Goal: Task Accomplishment & Management: Manage account settings

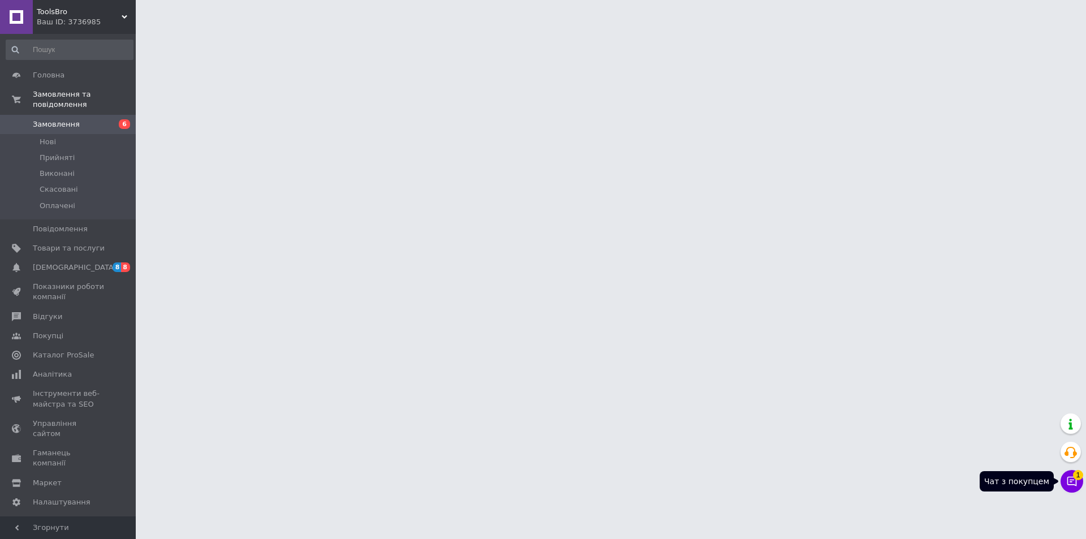
click at [1073, 485] on icon at bounding box center [1071, 481] width 11 height 11
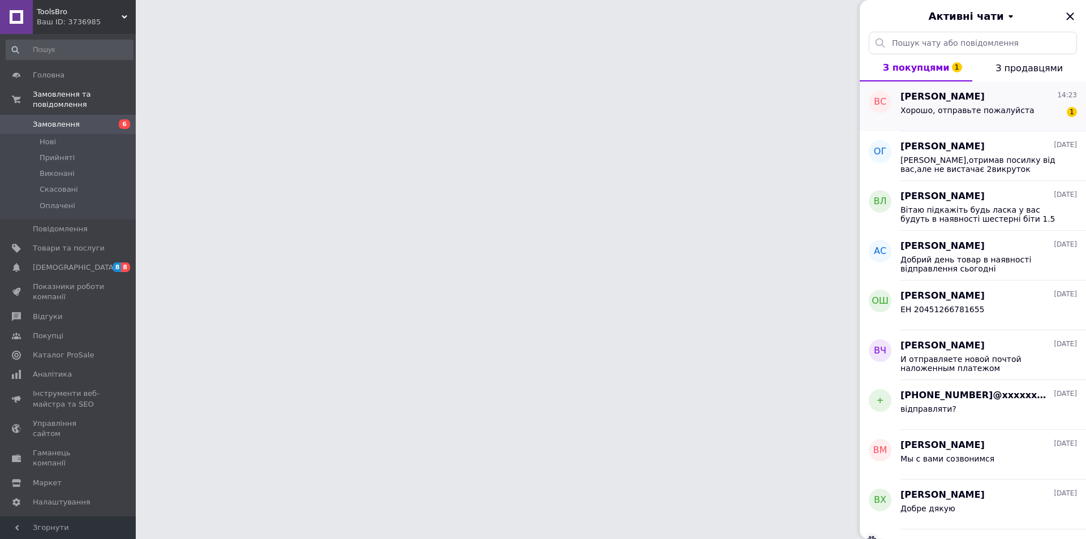
click at [936, 111] on span "Хорошо, отправьте пожалуйста" at bounding box center [967, 110] width 134 height 9
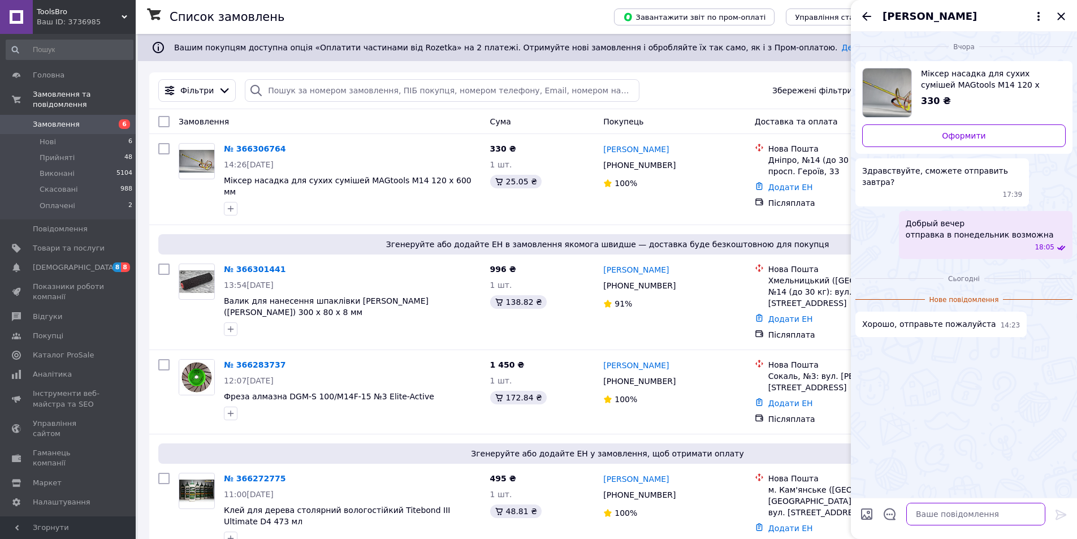
click at [932, 518] on textarea at bounding box center [976, 514] width 139 height 23
type textarea "сбросьте, пожалуйста, данные для отправки"
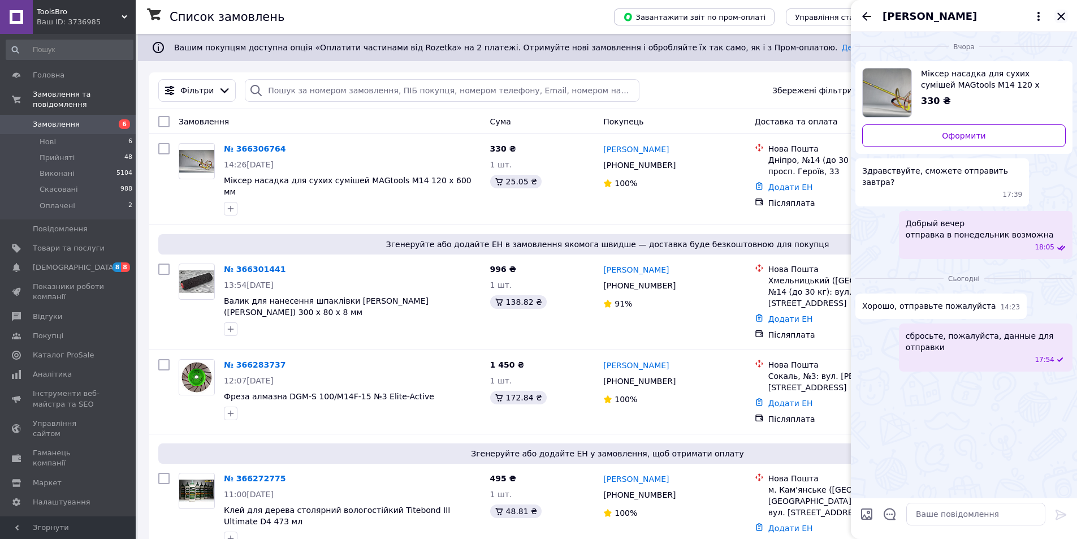
click at [1063, 23] on div "Владислав Станиславкий" at bounding box center [964, 16] width 226 height 32
click at [1064, 11] on icon "Закрити" at bounding box center [1062, 17] width 14 height 14
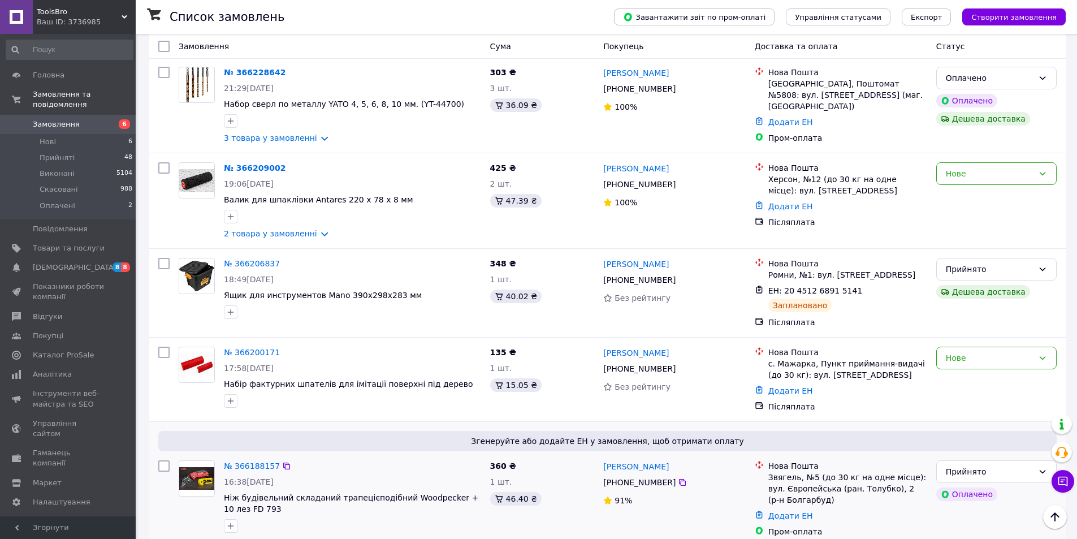
scroll to position [566, 0]
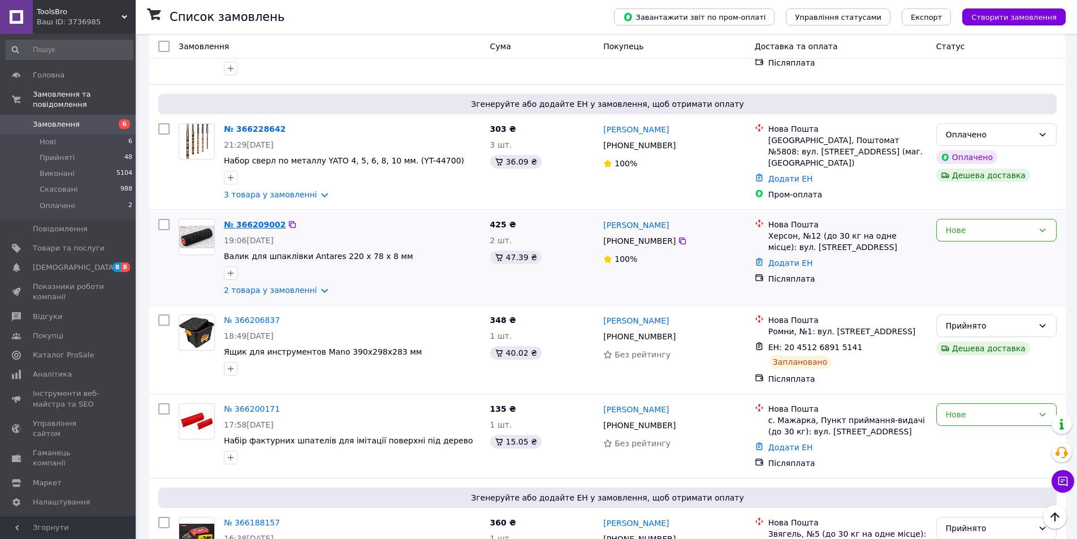
click at [249, 220] on link "№ 366209002" at bounding box center [255, 224] width 62 height 9
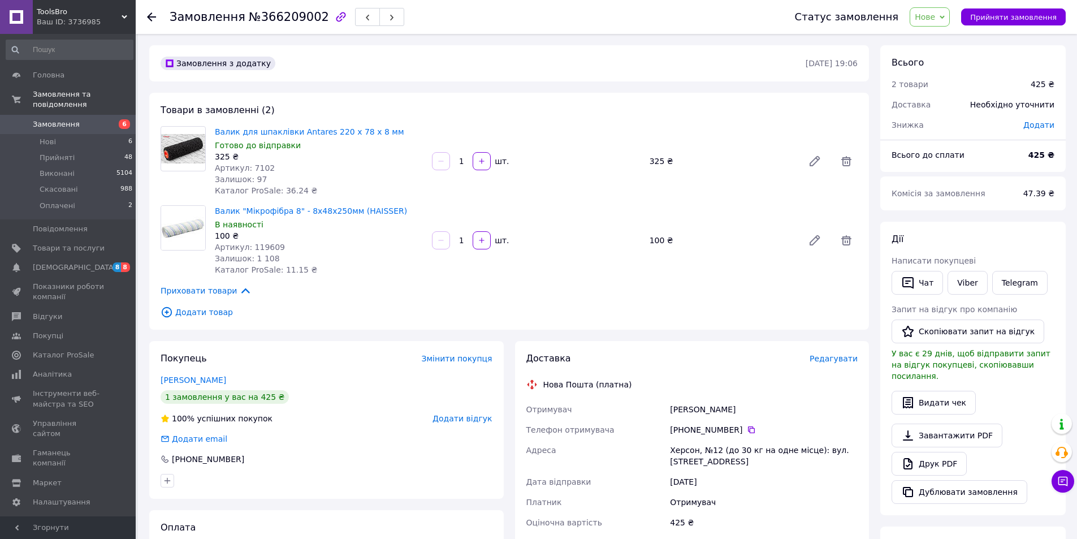
click at [947, 17] on span "Нове" at bounding box center [930, 16] width 40 height 19
click at [938, 38] on li "Прийнято" at bounding box center [937, 39] width 52 height 17
click at [269, 245] on span "Артикул: 119609" at bounding box center [250, 247] width 70 height 9
copy span "119609"
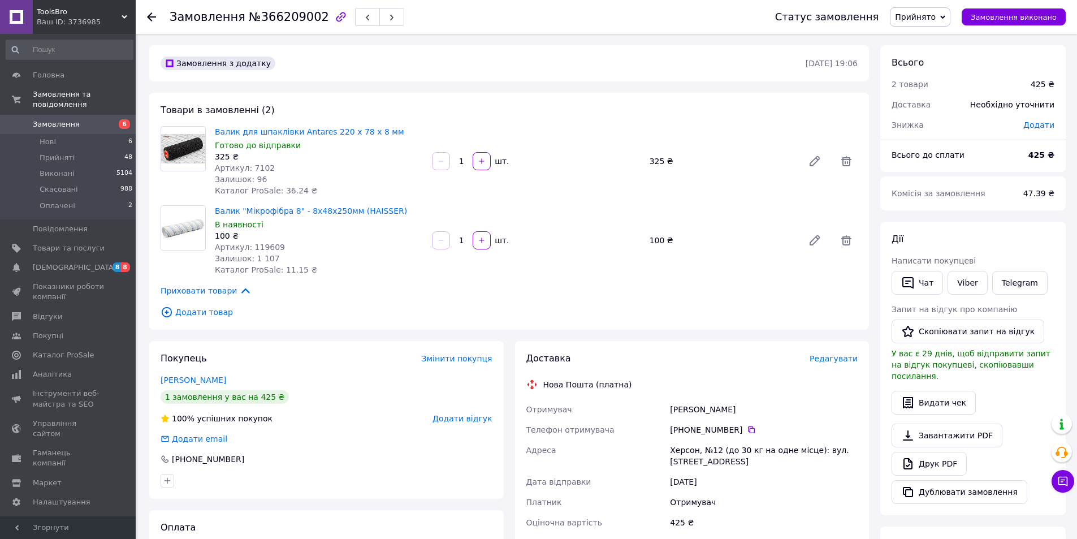
click at [550, 130] on div "Валик для шпаклівки Antares 220 х 78 х 8 мм Готово до відправки 325 ₴ Артикул: …" at bounding box center [536, 161] width 652 height 75
click at [281, 13] on span "№366209002" at bounding box center [289, 17] width 80 height 14
copy span "366209002"
click at [256, 167] on span "Артикул: 7102" at bounding box center [245, 167] width 60 height 9
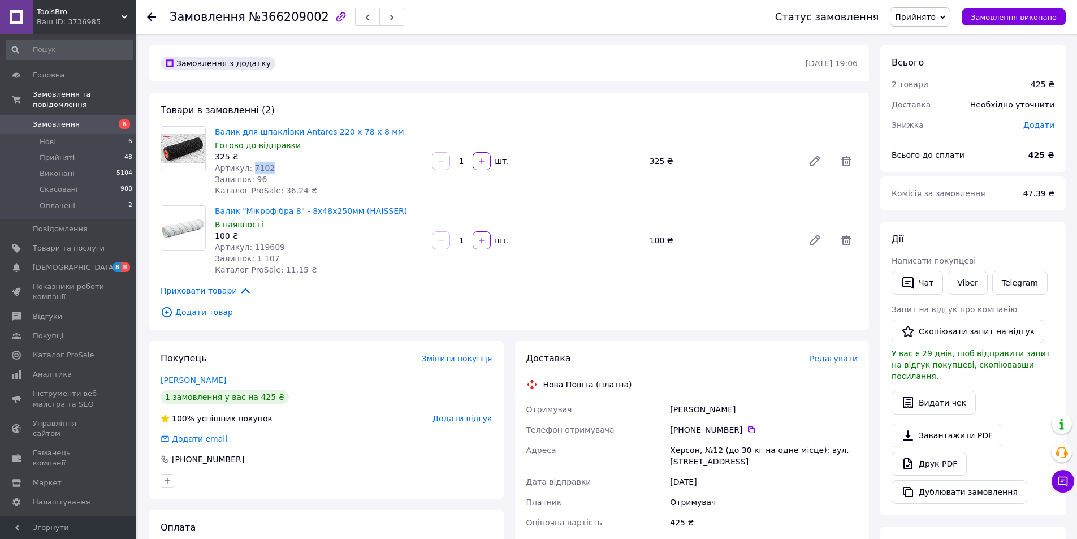
click at [256, 167] on span "Артикул: 7102" at bounding box center [245, 167] width 60 height 9
copy span "7102"
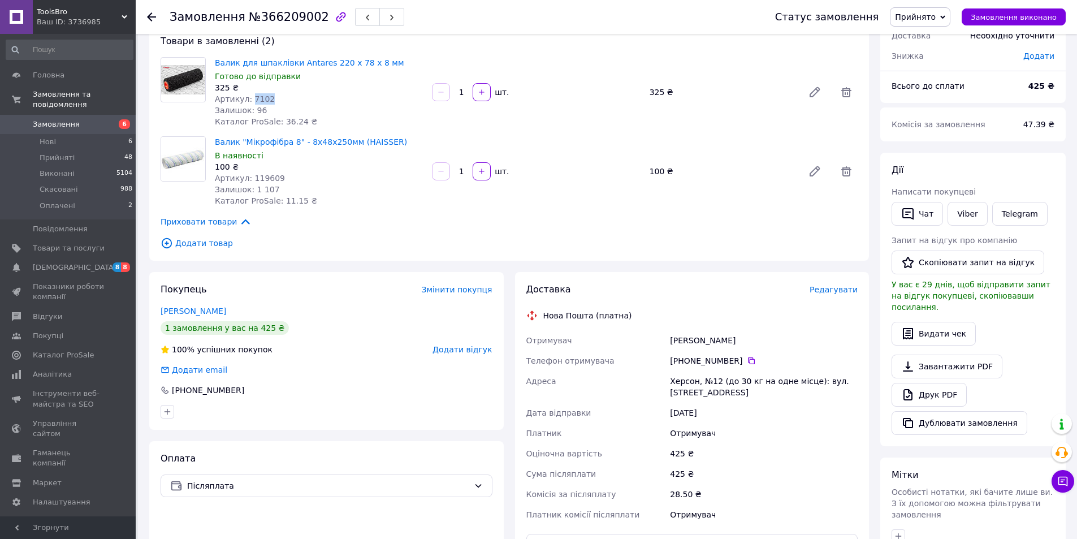
scroll to position [170, 0]
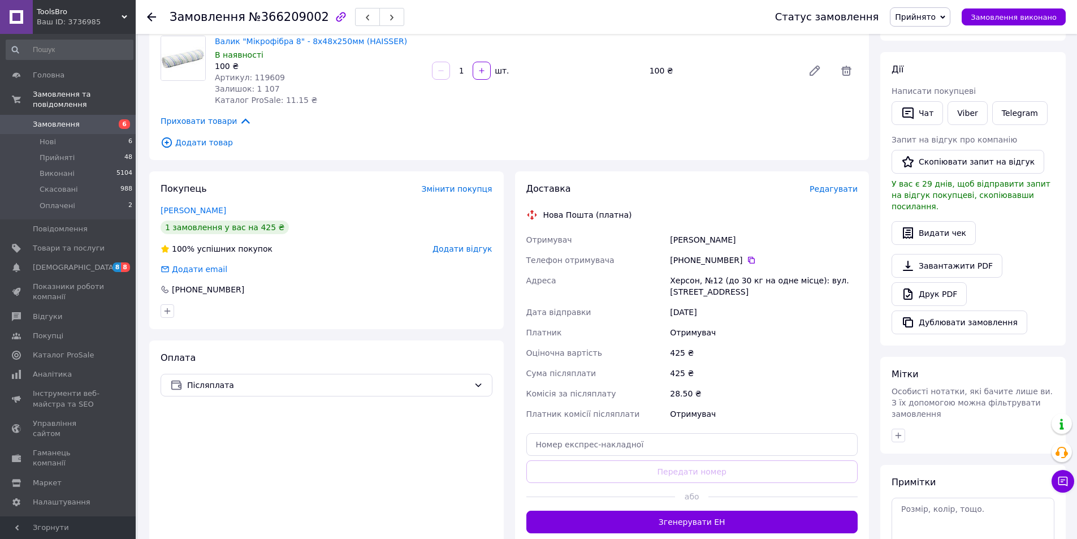
click at [695, 243] on div "Герасімов Олександр" at bounding box center [764, 240] width 192 height 20
click at [739, 239] on div "Герасімов Олександр" at bounding box center [764, 240] width 192 height 20
copy div "Герасімов Олександр"
click at [680, 278] on div "Херсон, №12 (до 30 кг на одне місце): вул. [STREET_ADDRESS]" at bounding box center [764, 286] width 192 height 32
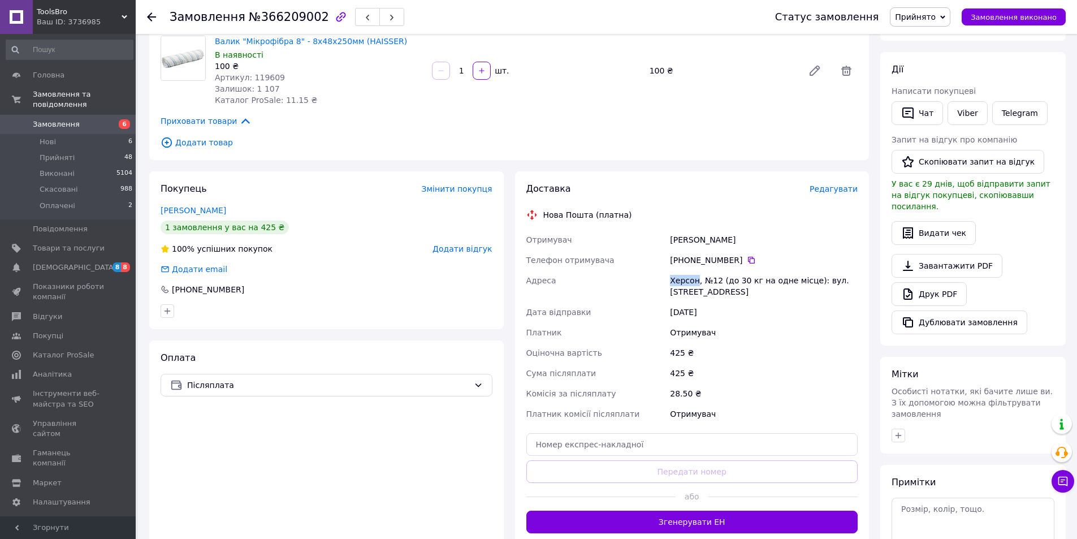
click at [680, 278] on div "Херсон, №12 (до 30 кг на одне місце): вул. [STREET_ADDRESS]" at bounding box center [764, 286] width 192 height 32
click at [710, 280] on div "Херсон, №12 (до 30 кг на одне місце): вул. [STREET_ADDRESS]" at bounding box center [764, 286] width 192 height 32
copy div "Херсон, №12"
click at [747, 264] on icon at bounding box center [751, 260] width 9 height 9
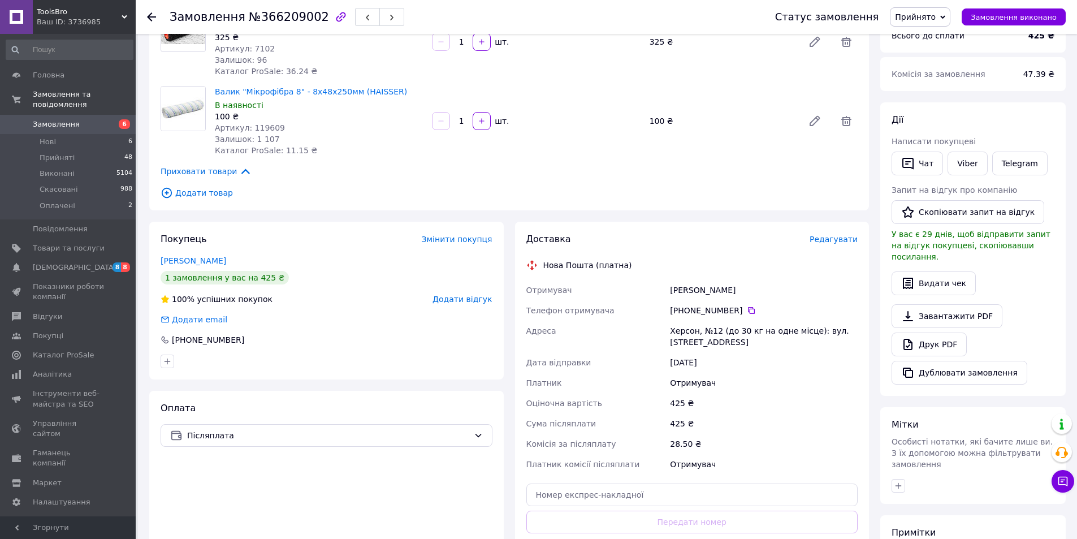
scroll to position [57, 0]
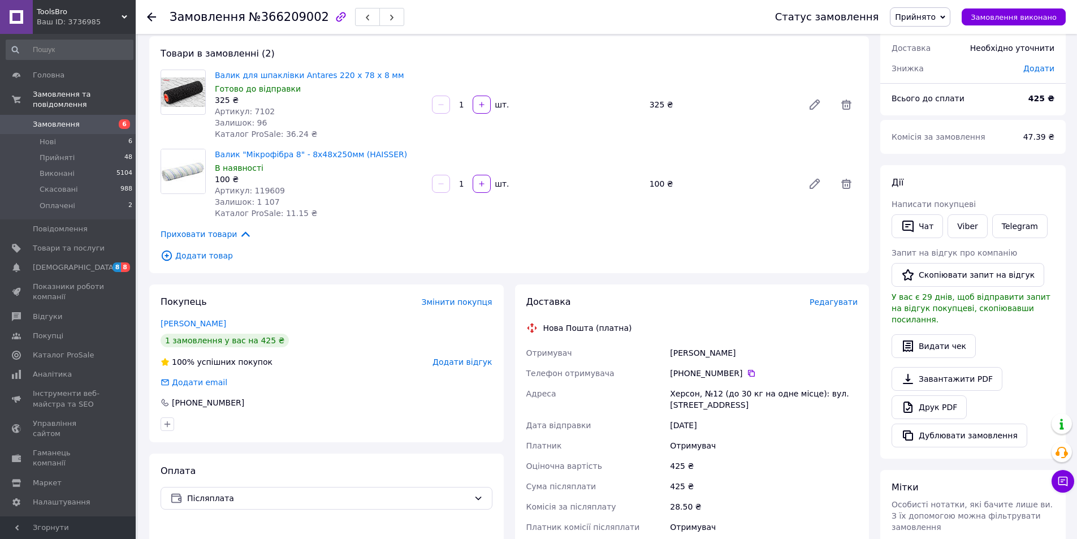
drag, startPoint x: 56, startPoint y: 110, endPoint x: 200, endPoint y: 156, distance: 151.2
click at [57, 119] on span "Замовлення" at bounding box center [56, 124] width 47 height 10
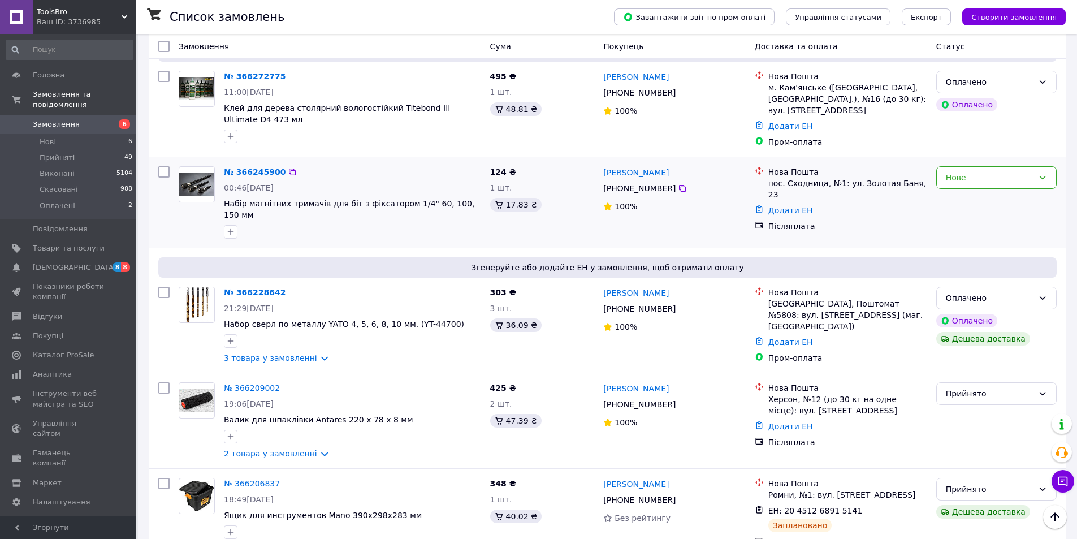
scroll to position [452, 0]
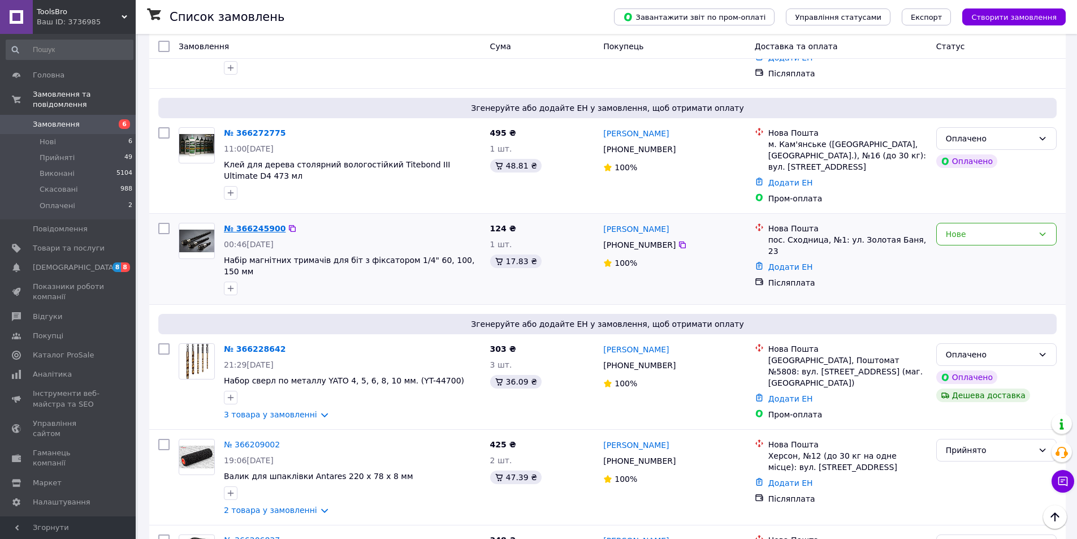
click at [259, 224] on link "№ 366245900" at bounding box center [255, 228] width 62 height 9
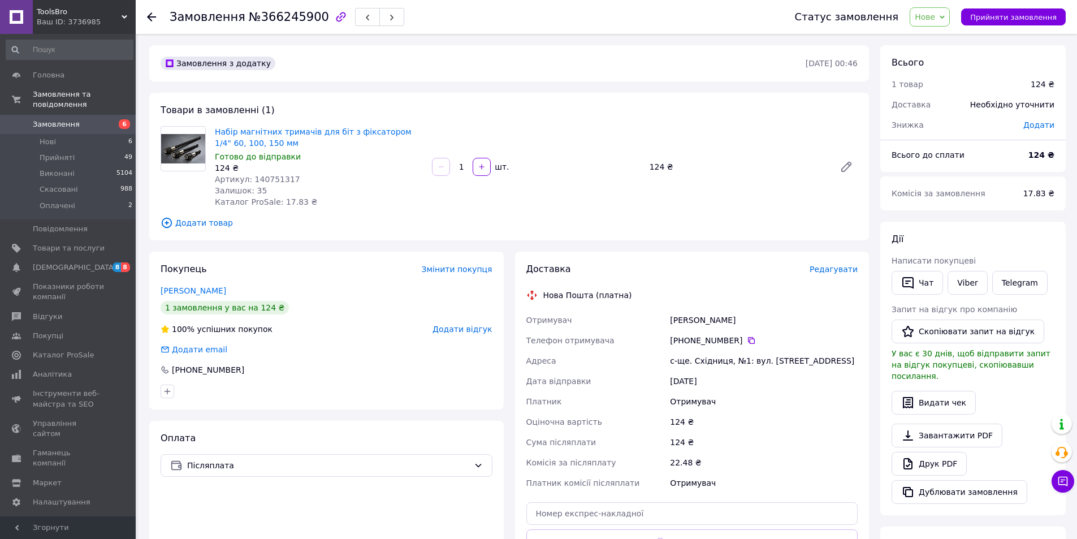
click at [935, 19] on span "Нове" at bounding box center [925, 16] width 20 height 9
click at [940, 37] on li "Прийнято" at bounding box center [937, 39] width 52 height 17
click at [964, 287] on link "Viber" at bounding box center [968, 283] width 40 height 24
click at [176, 192] on div at bounding box center [183, 166] width 54 height 81
drag, startPoint x: 269, startPoint y: 144, endPoint x: 227, endPoint y: 154, distance: 42.9
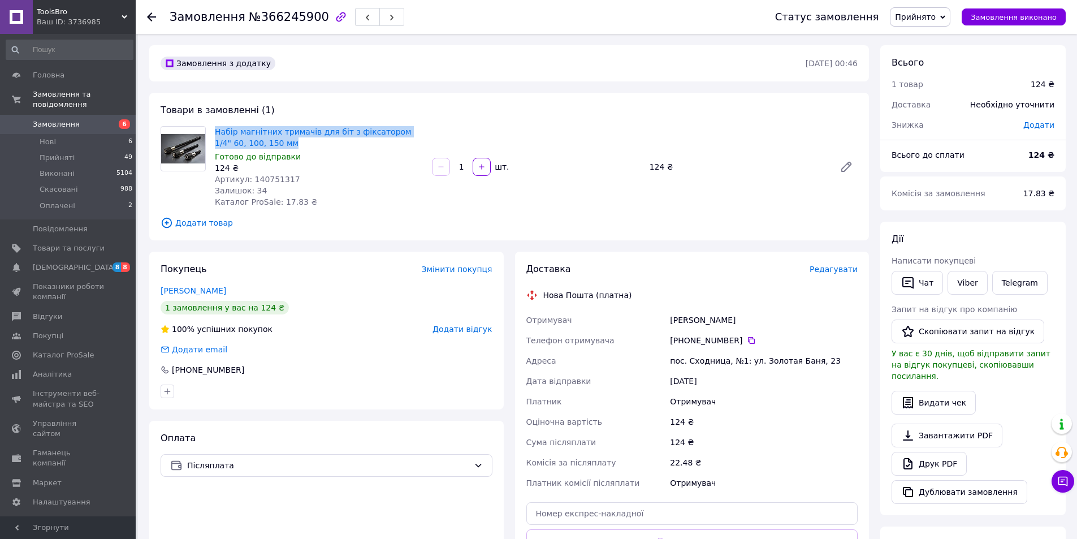
click at [211, 130] on div "Набір магнітних тримачів для біт з фіксатором 1/4" 60, 100, 150 мм Готово до ві…" at bounding box center [318, 167] width 217 height 86
copy link "Набір магнітних тримачів для біт з фіксатором 1/4" 60, 100, 150 мм"
click at [554, 148] on div "Набір магнітних тримачів для біт з фіксатором 1/4" 60, 100, 150 мм Готово до ві…" at bounding box center [536, 167] width 652 height 86
click at [268, 20] on span "№366245900" at bounding box center [289, 17] width 80 height 14
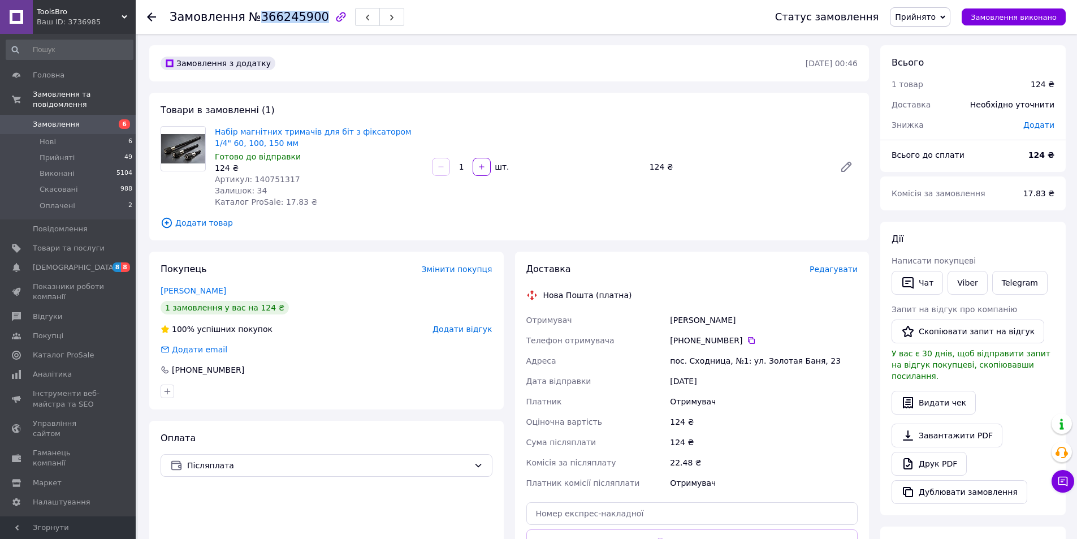
copy span "366245900"
click at [272, 180] on span "Артикул: 140751317" at bounding box center [257, 179] width 85 height 9
copy span "140751317"
click at [688, 320] on div "Цибулько Руслан" at bounding box center [764, 320] width 192 height 20
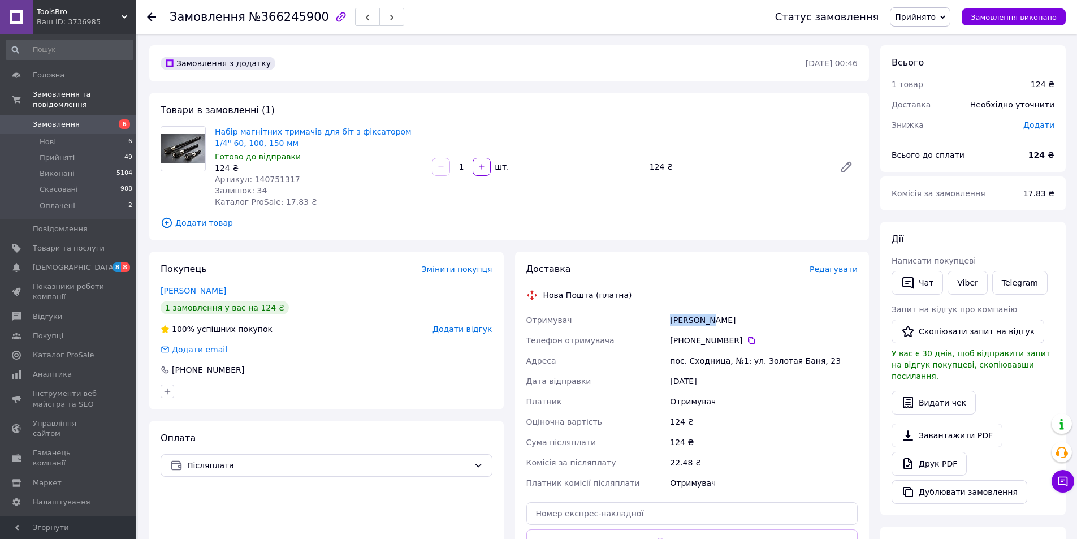
click at [688, 320] on div "Цибулько Руслан" at bounding box center [764, 320] width 192 height 20
click at [722, 319] on div "Цибулько Руслан" at bounding box center [764, 320] width 192 height 20
copy div "Цибулько Руслан"
drag, startPoint x: 666, startPoint y: 360, endPoint x: 738, endPoint y: 359, distance: 71.3
click at [738, 359] on div "Отримувач Цибулько Руслан Телефон отримувача +380 63 657 44 08   Адреса пос. Сх…" at bounding box center [692, 401] width 337 height 183
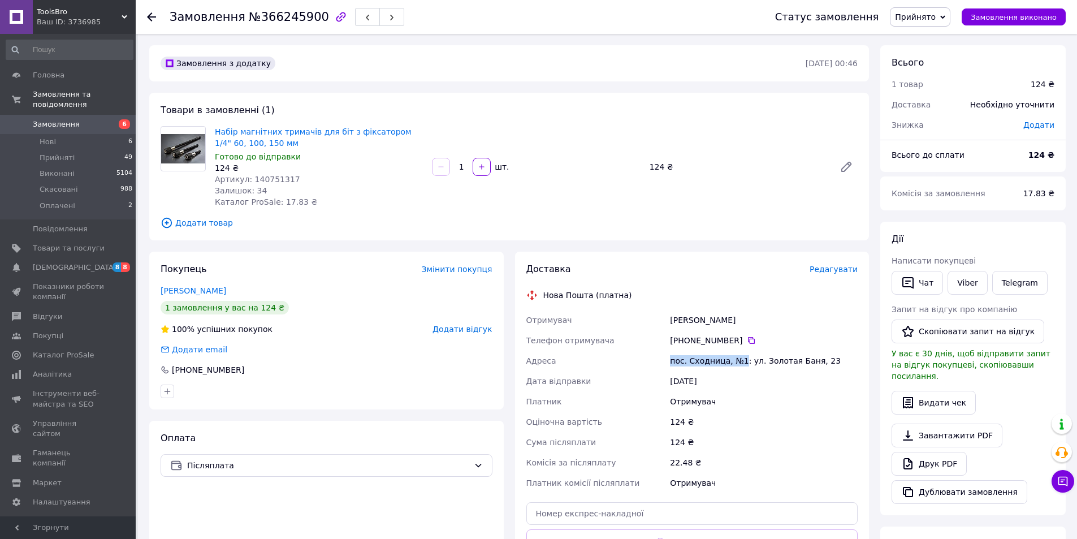
copy div "Адреса пос. Сходница, №1"
click at [747, 340] on icon at bounding box center [751, 340] width 9 height 9
click at [45, 119] on span "Замовлення" at bounding box center [56, 124] width 47 height 10
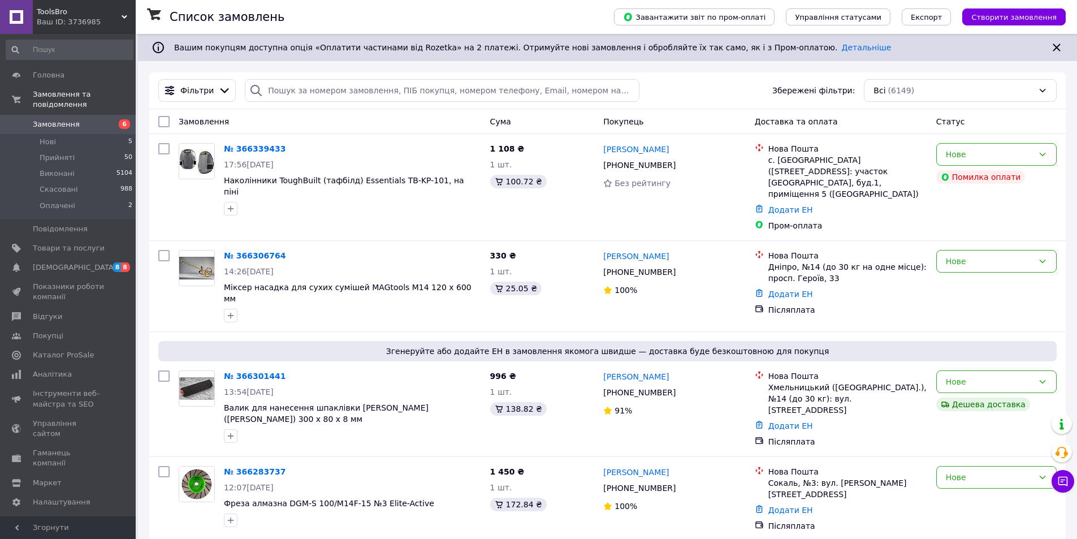
drag, startPoint x: 72, startPoint y: 9, endPoint x: 80, endPoint y: 24, distance: 17.5
click at [73, 9] on span "ToolsBro" at bounding box center [79, 12] width 85 height 10
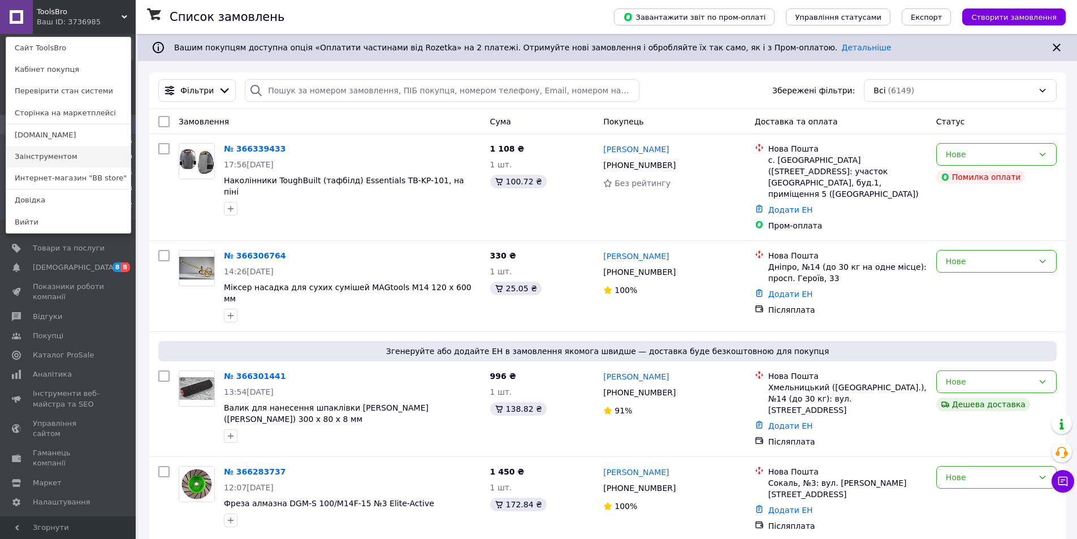
click at [53, 150] on link "Заінструментом" at bounding box center [68, 156] width 124 height 21
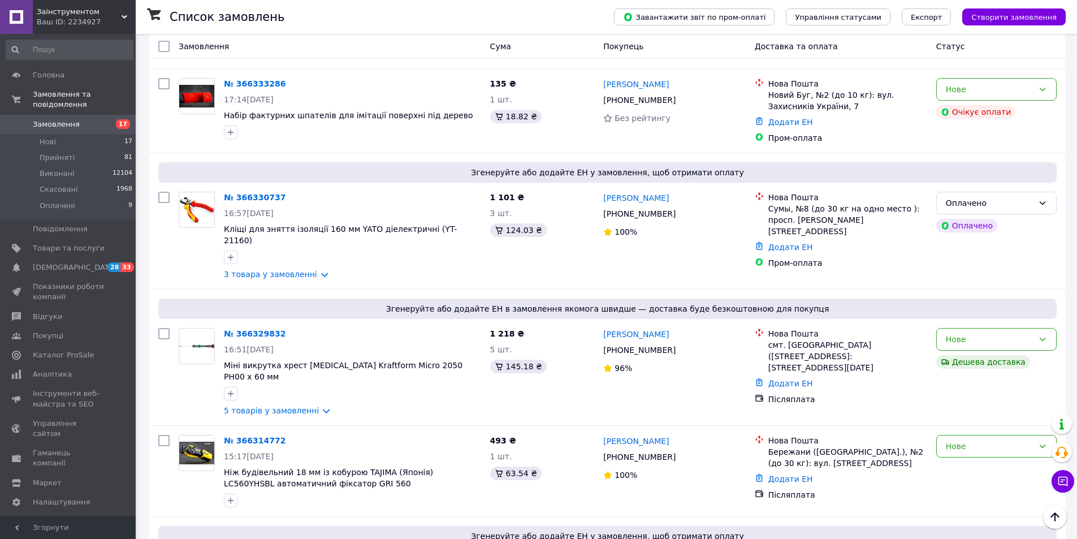
scroll to position [339, 0]
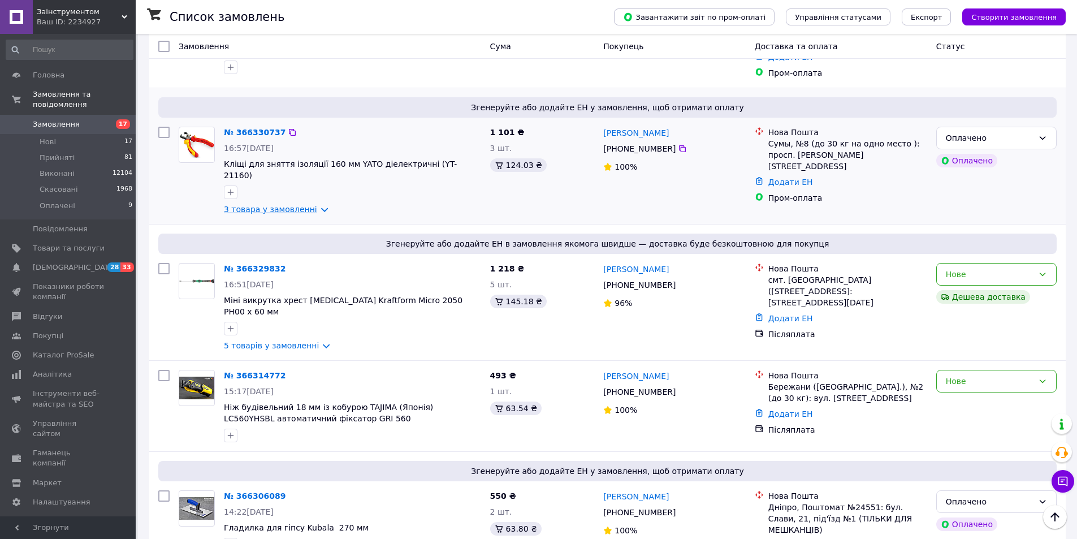
click at [295, 205] on link "3 товара у замовленні" at bounding box center [270, 209] width 93 height 9
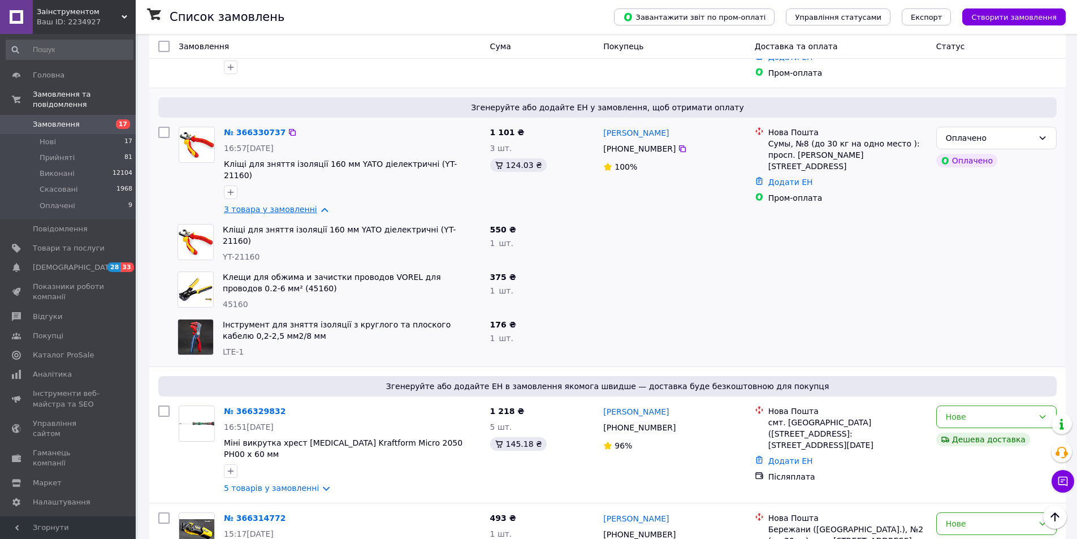
click at [295, 205] on link "3 товара у замовленні" at bounding box center [270, 209] width 93 height 9
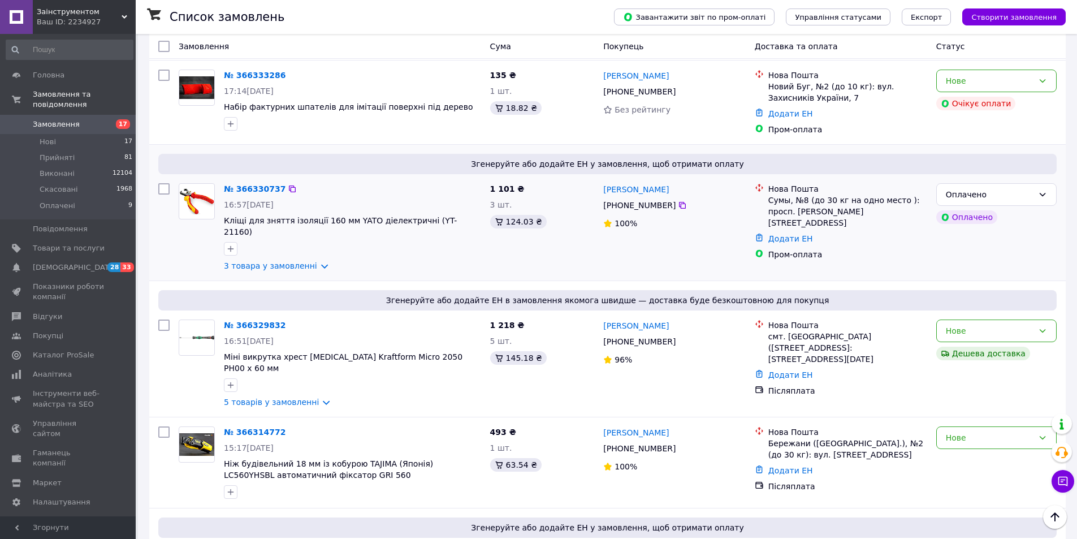
scroll to position [226, 0]
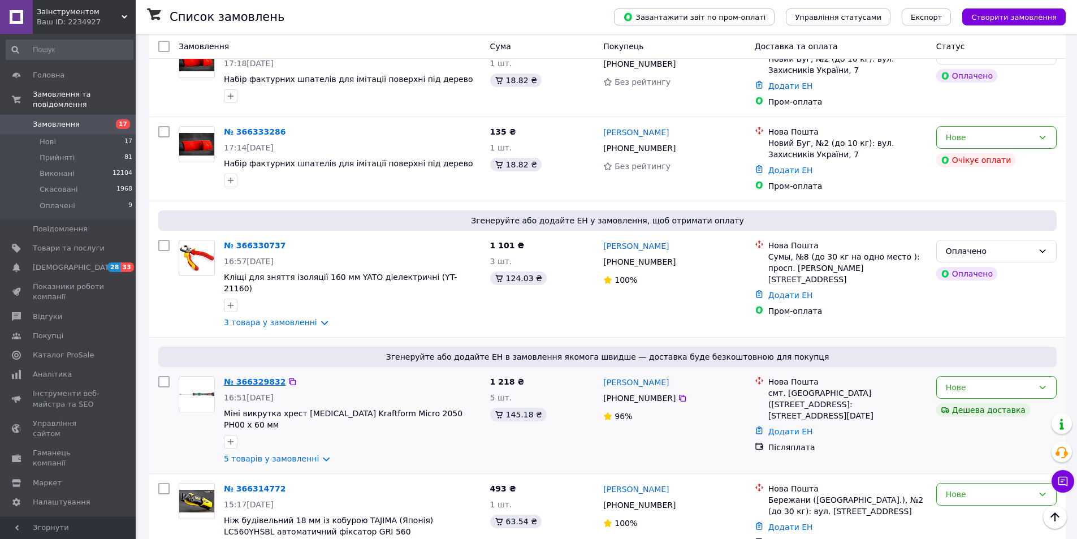
click at [253, 377] on link "№ 366329832" at bounding box center [255, 381] width 62 height 9
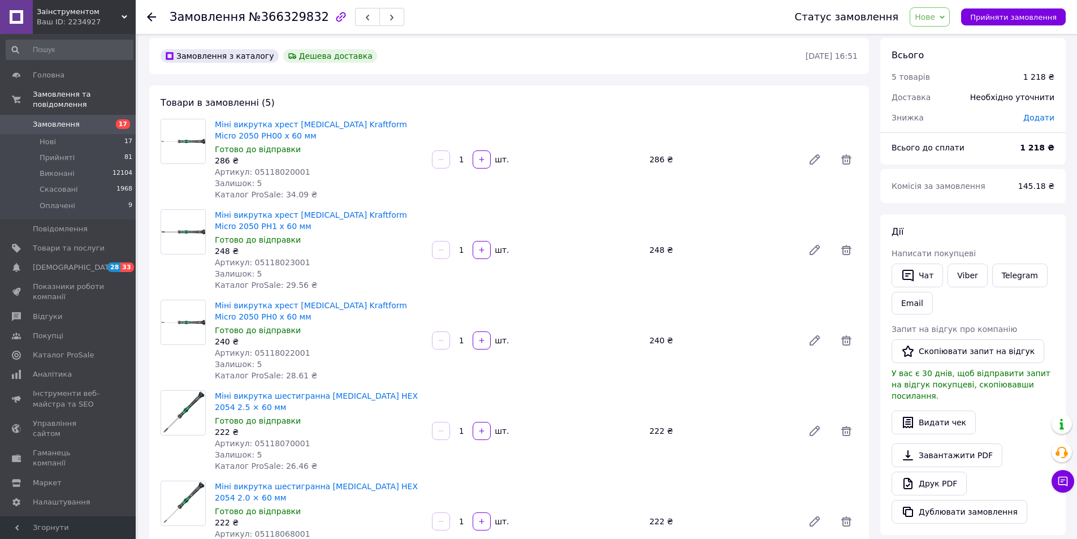
scroll to position [57, 0]
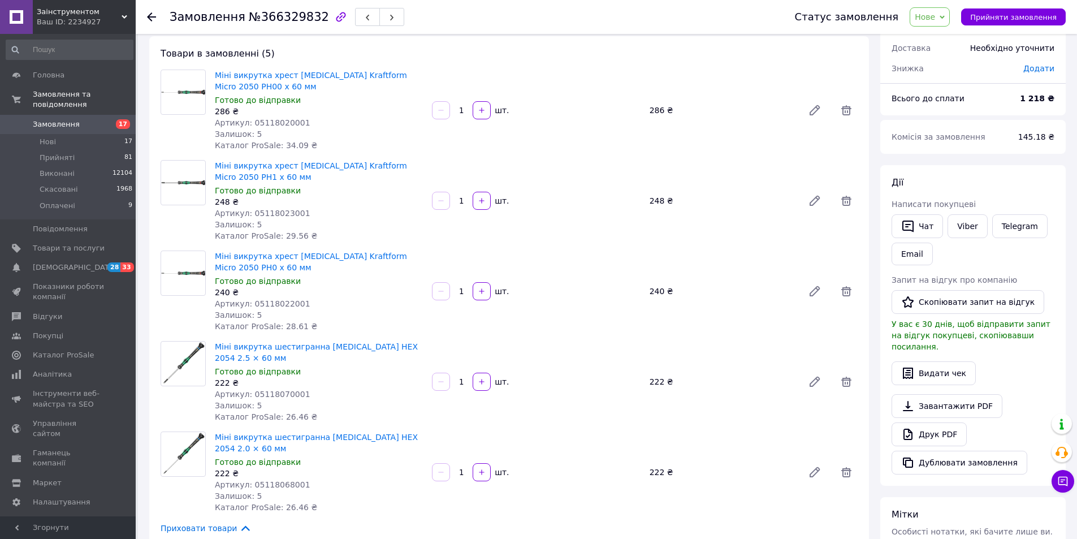
click at [64, 21] on div "Ваш ID: 2234927" at bounding box center [86, 22] width 99 height 10
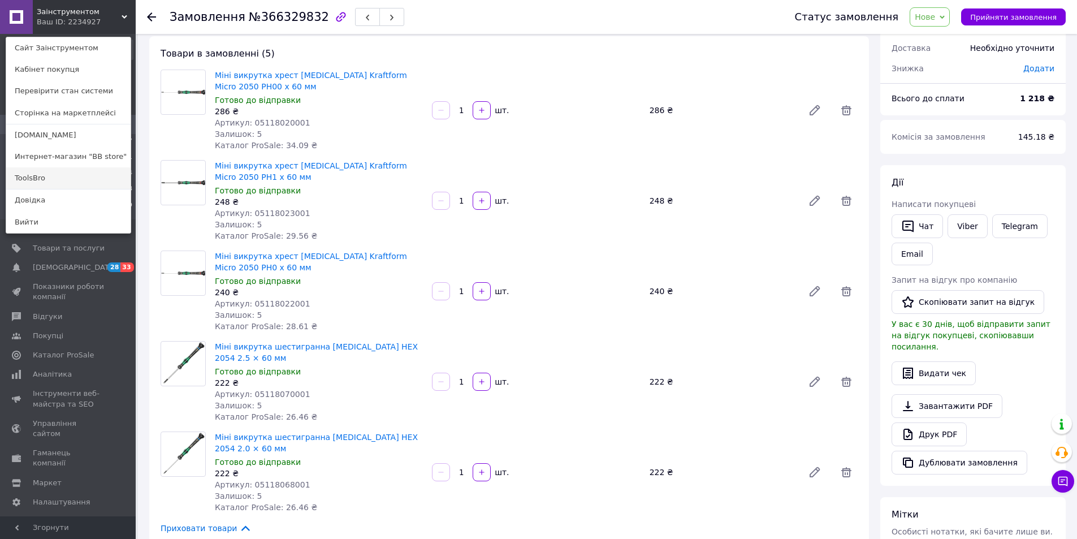
click at [31, 174] on link "ToolsBro" at bounding box center [68, 177] width 124 height 21
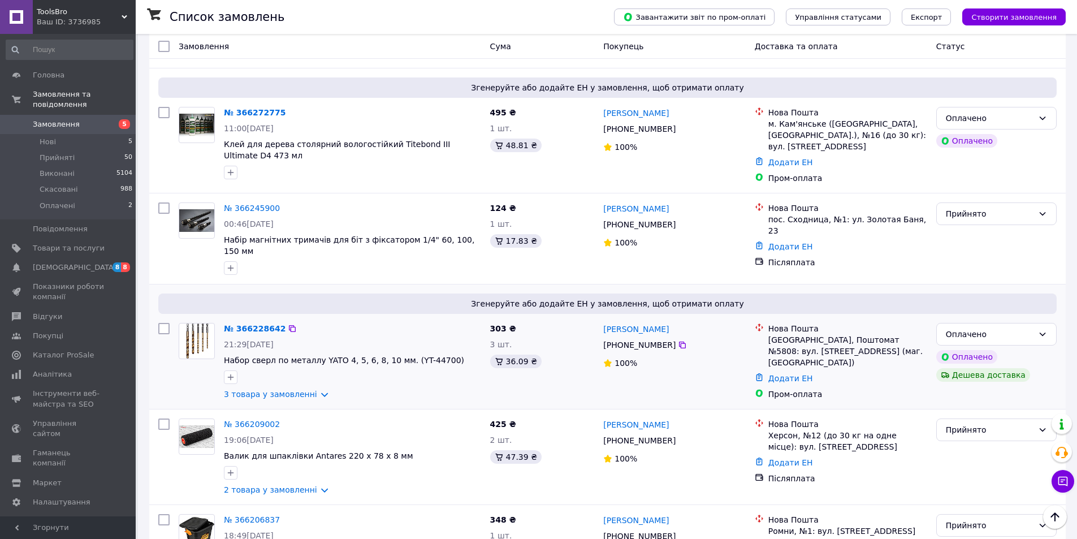
scroll to position [452, 0]
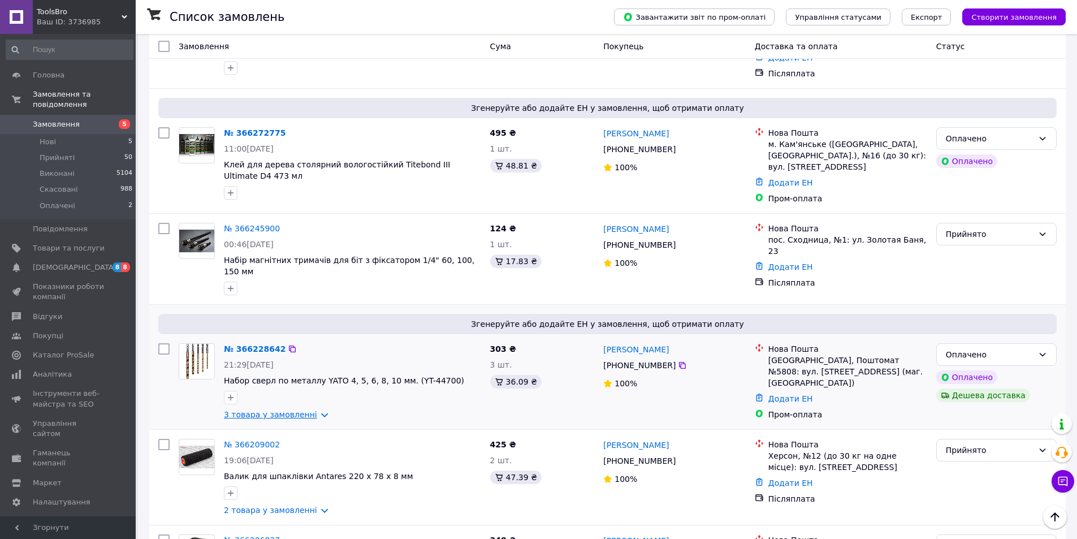
drag, startPoint x: 295, startPoint y: 362, endPoint x: 289, endPoint y: 371, distance: 11.0
click at [295, 364] on div "№ 366228642 21:29, 11.10.2025 Набор сверл по металлу YATO 4, 5, 6, 8, 10 мм. (Y…" at bounding box center [352, 382] width 266 height 86
click at [289, 410] on link "3 товара у замовленні" at bounding box center [270, 414] width 93 height 9
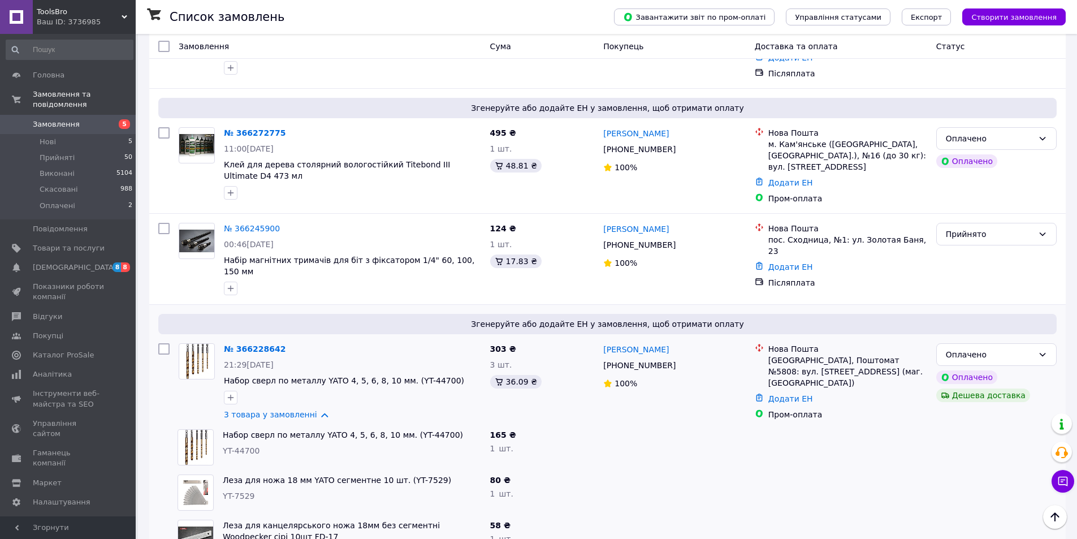
scroll to position [509, 0]
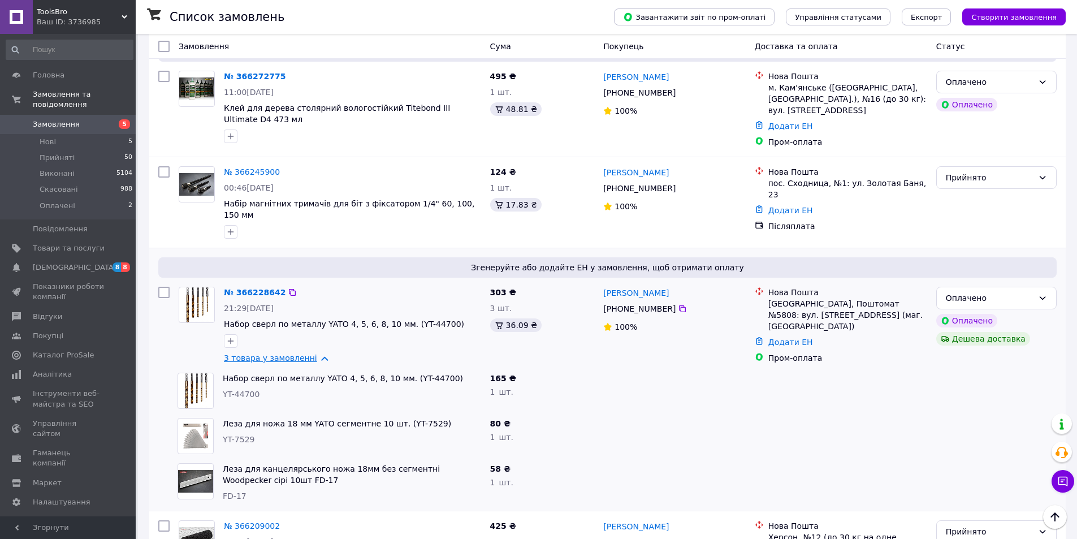
click at [265, 353] on link "3 товара у замовленні" at bounding box center [270, 357] width 93 height 9
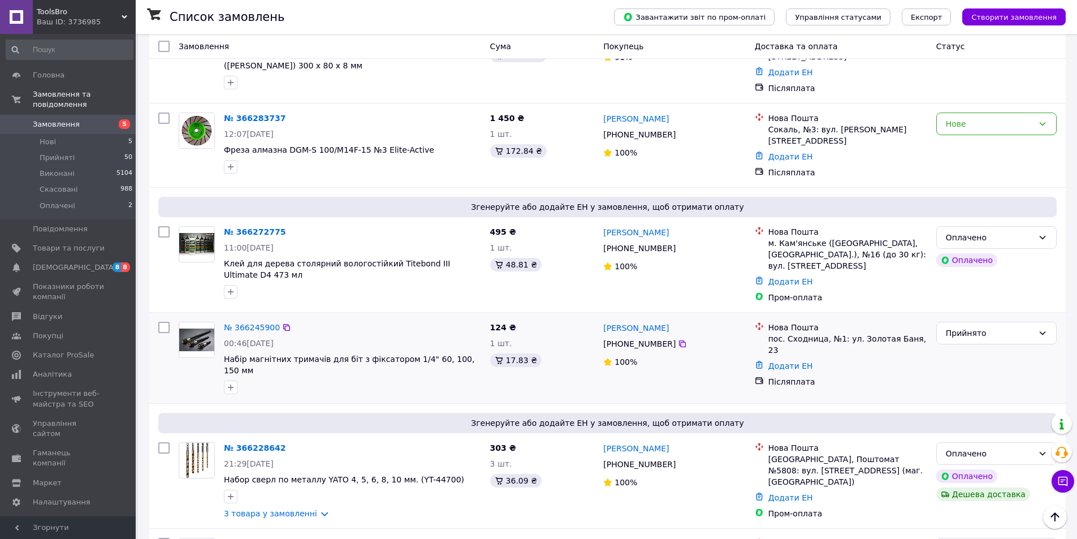
scroll to position [339, 0]
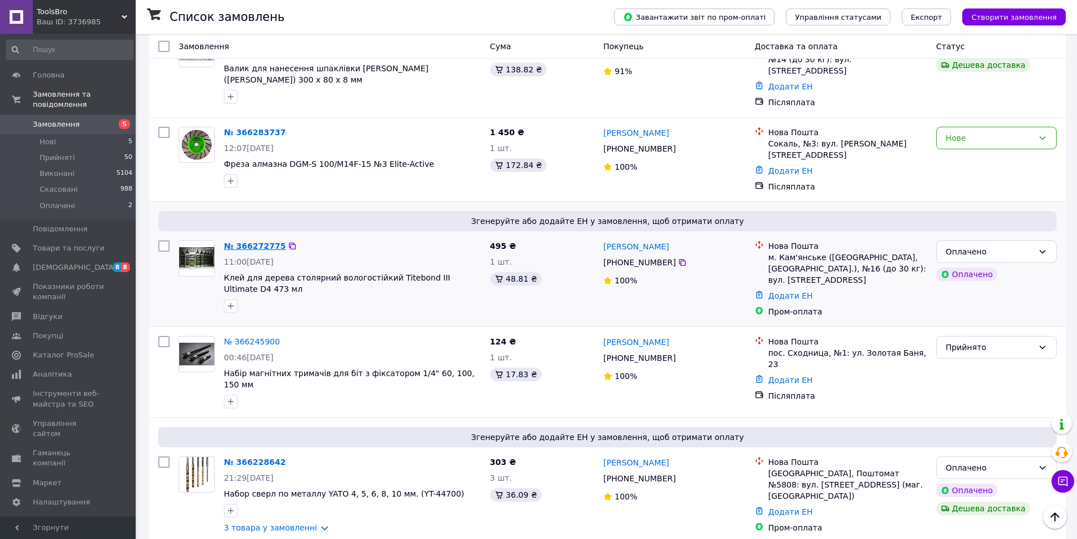
click at [257, 242] on link "№ 366272775" at bounding box center [255, 246] width 62 height 9
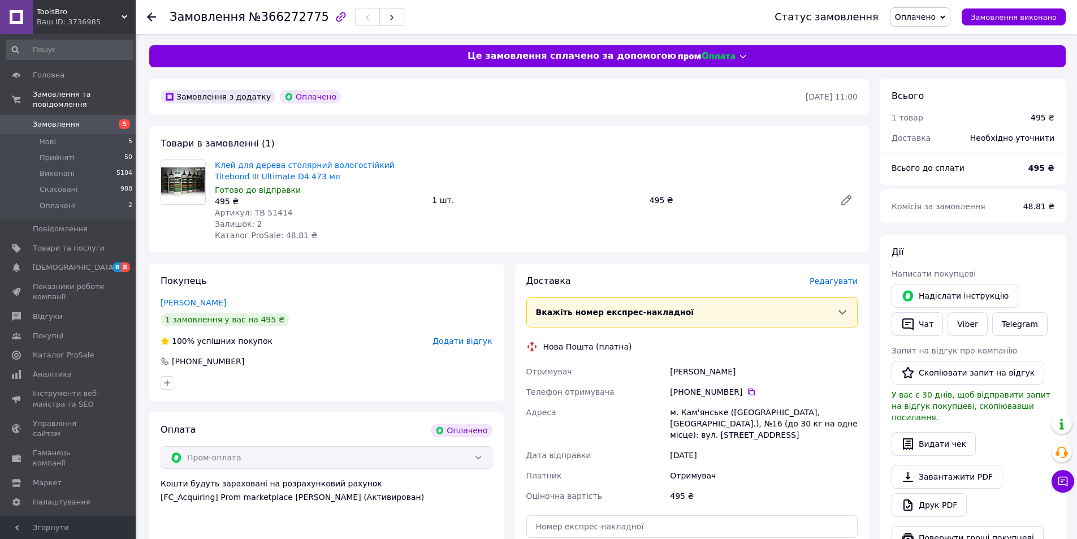
click at [928, 18] on span "Оплачено" at bounding box center [915, 16] width 41 height 9
click at [928, 36] on li "Прийнято" at bounding box center [920, 39] width 59 height 17
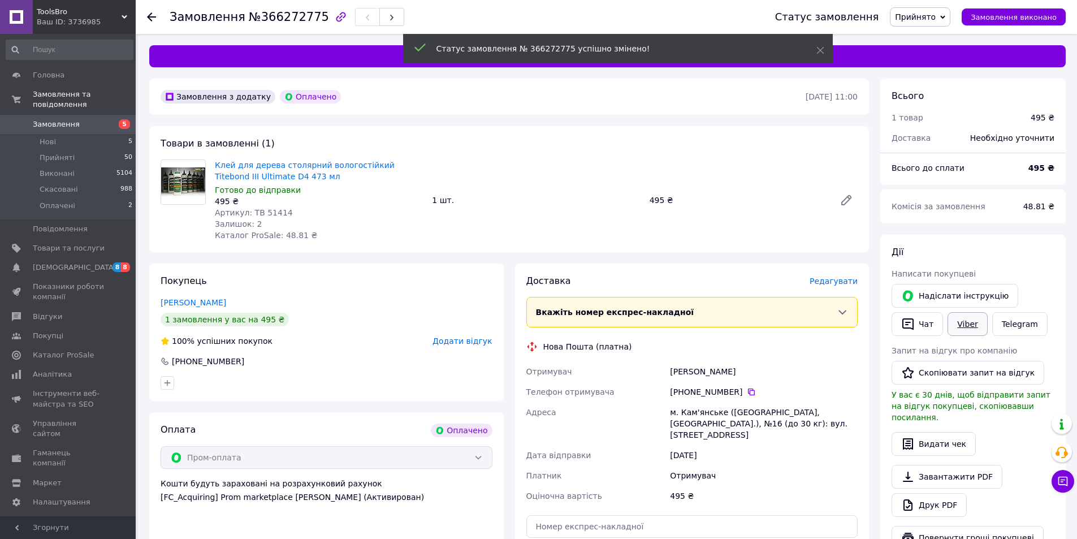
click at [973, 317] on link "Viber" at bounding box center [968, 324] width 40 height 24
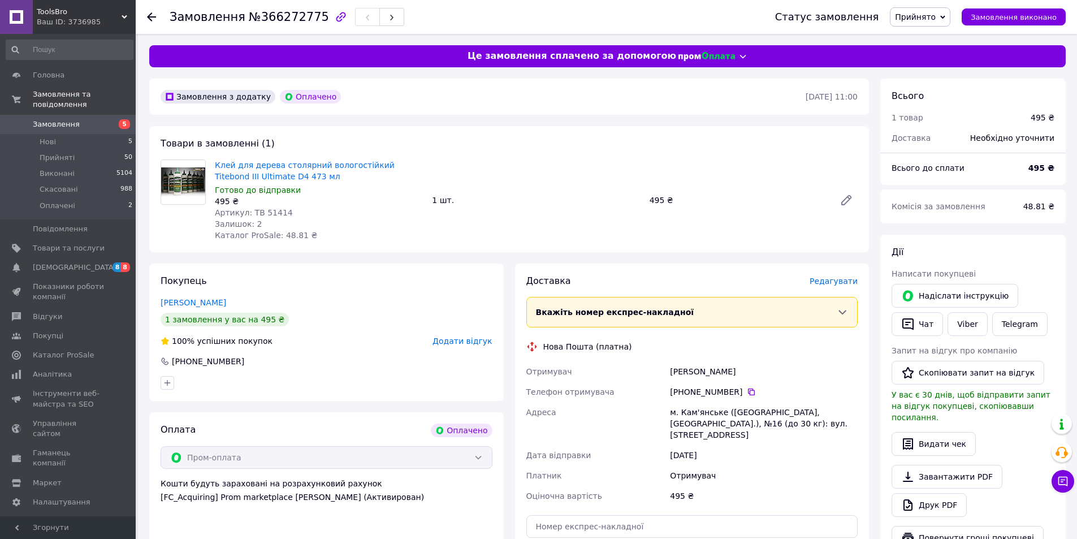
click at [176, 235] on div at bounding box center [183, 199] width 54 height 81
drag, startPoint x: 291, startPoint y: 175, endPoint x: 203, endPoint y: 162, distance: 89.3
click at [203, 162] on div "Клей для дерева столярний вологостійкий Titebond III Ultimate D4 473 мл Готово …" at bounding box center [509, 199] width 706 height 81
copy div "Клей для дерева столярний вологостійкий Titebond III Ultimate D4 473 мл"
click at [391, 218] on div "Залишок: 2" at bounding box center [319, 223] width 208 height 11
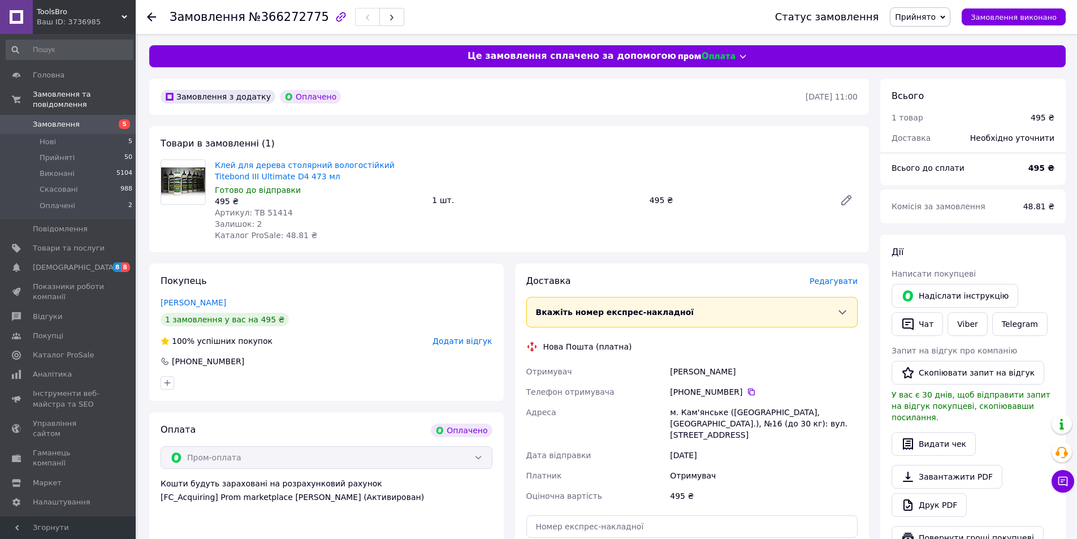
click at [273, 17] on span "№366272775" at bounding box center [289, 17] width 80 height 14
click at [273, 15] on span "№366272775" at bounding box center [289, 17] width 80 height 14
click at [274, 17] on span "№366272775" at bounding box center [289, 17] width 80 height 14
copy span "366272775"
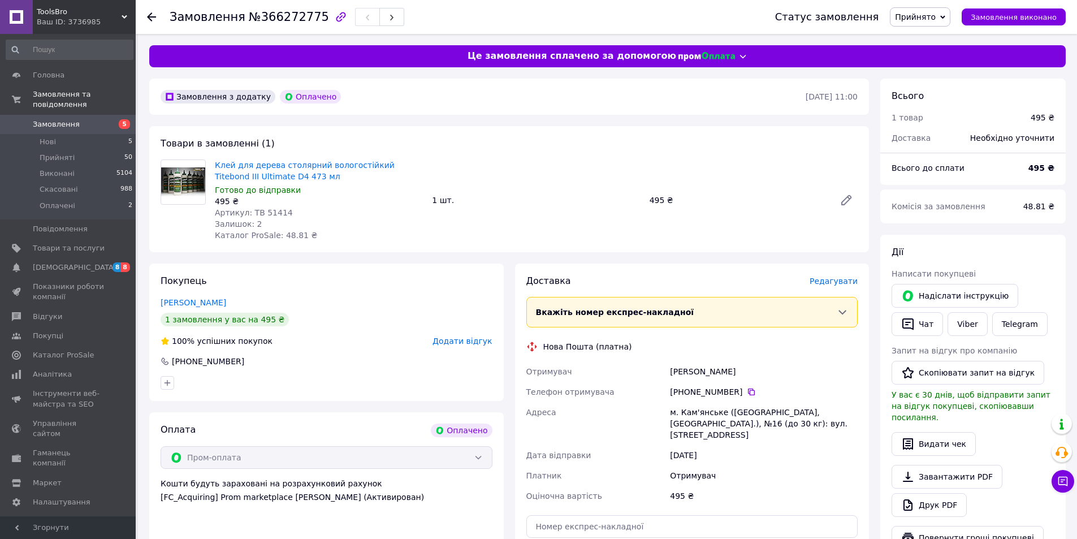
click at [269, 213] on span "Артикул: TB 51414" at bounding box center [254, 212] width 78 height 9
click at [299, 211] on div "Артикул: TB 51414" at bounding box center [319, 212] width 208 height 11
drag, startPoint x: 290, startPoint y: 213, endPoint x: 249, endPoint y: 213, distance: 40.2
click at [249, 213] on div "Артикул: TB 51414" at bounding box center [319, 212] width 208 height 11
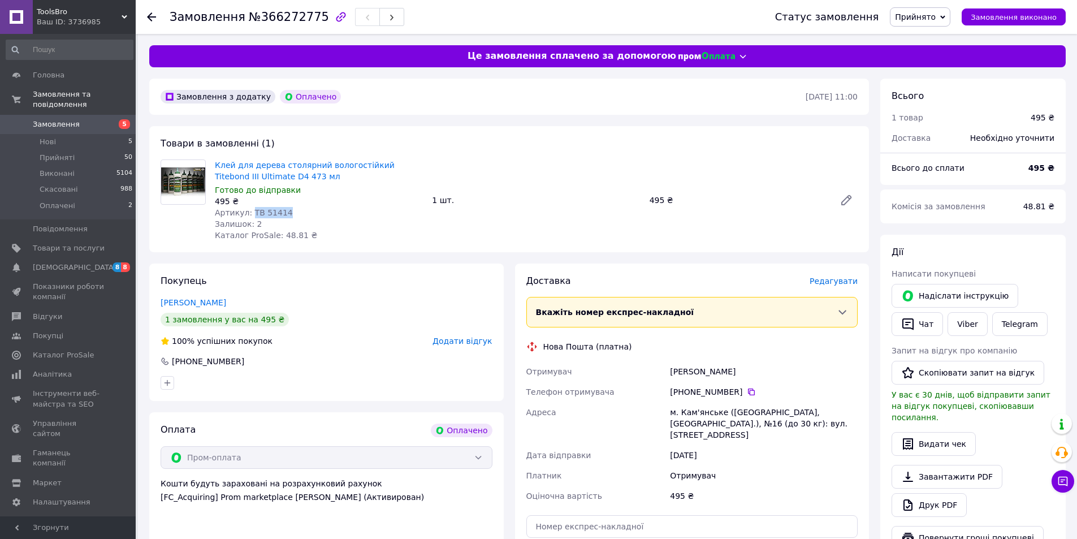
copy span "TB 51414"
click at [691, 373] on div "Скрипченко Виталий" at bounding box center [764, 371] width 192 height 20
drag, startPoint x: 691, startPoint y: 373, endPoint x: 702, endPoint y: 372, distance: 10.8
click at [692, 373] on div "Скрипченко Виталий" at bounding box center [764, 371] width 192 height 20
click at [741, 369] on div "Скрипченко Виталий" at bounding box center [764, 371] width 192 height 20
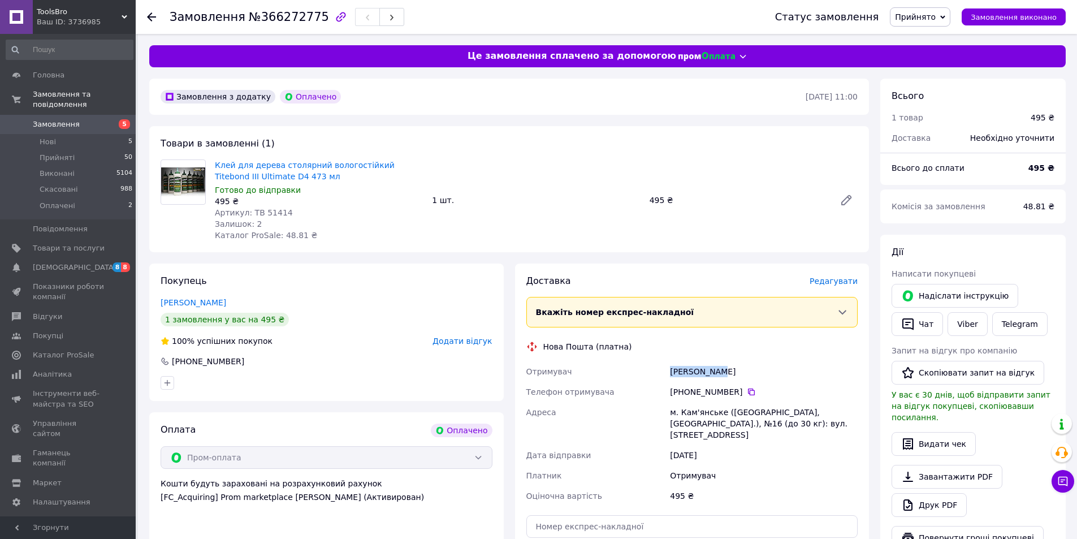
copy div "Скрипченко Виталий"
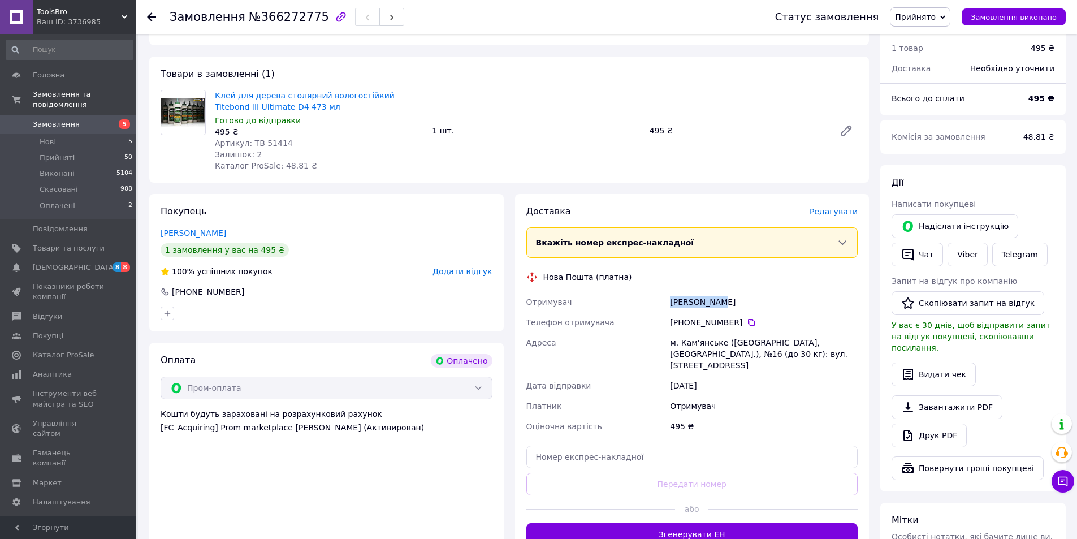
scroll to position [170, 0]
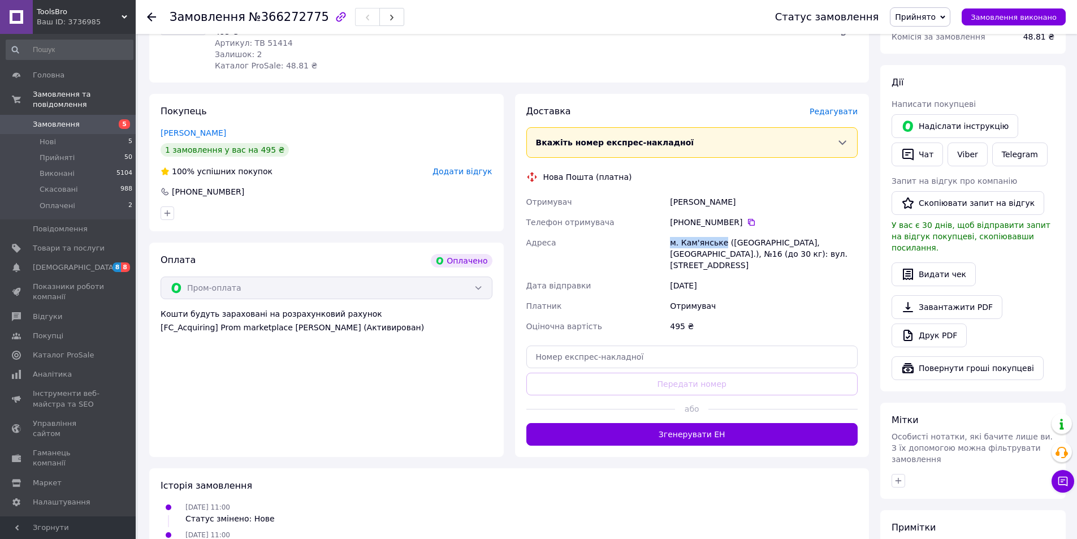
drag, startPoint x: 666, startPoint y: 240, endPoint x: 718, endPoint y: 239, distance: 52.0
click at [718, 239] on div "Отримувач Скрипченко Виталий Телефон отримувача +380 98 413 11 58   Адреса м. К…" at bounding box center [692, 264] width 337 height 145
copy div "Адреса м. Кам'янське"
click at [747, 221] on icon at bounding box center [751, 222] width 9 height 9
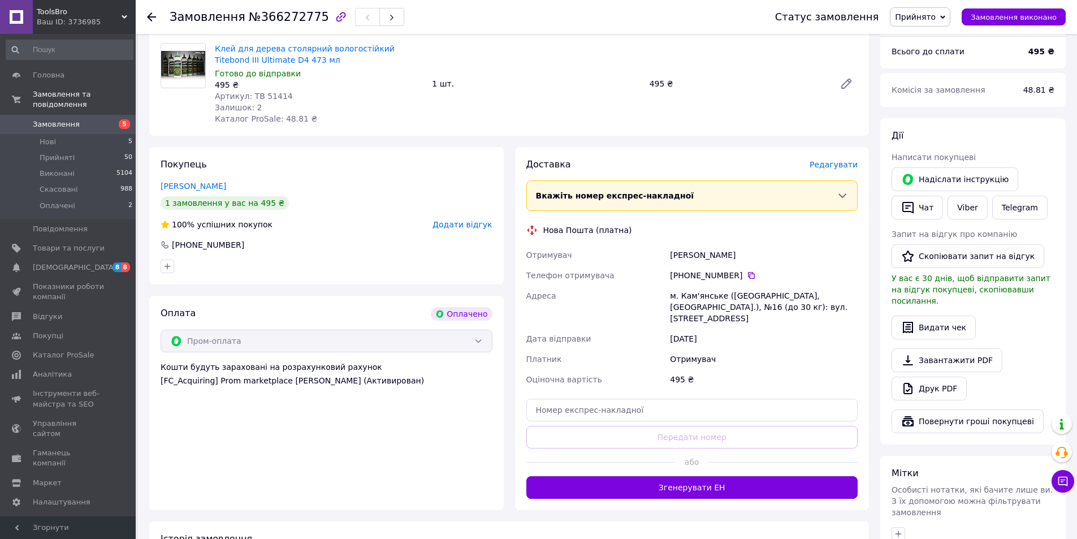
scroll to position [0, 0]
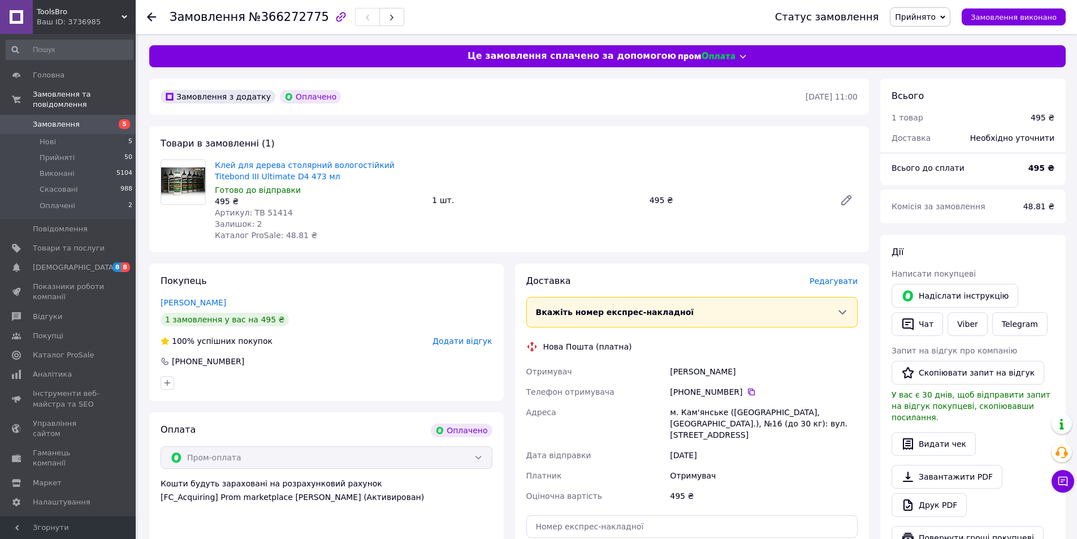
click at [56, 119] on span "Замовлення" at bounding box center [56, 124] width 47 height 10
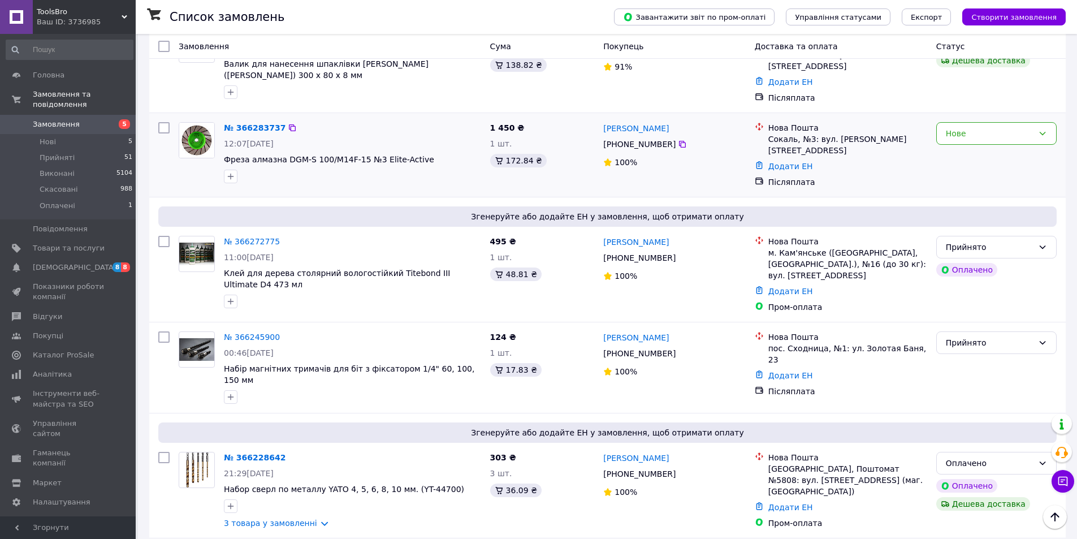
scroll to position [226, 0]
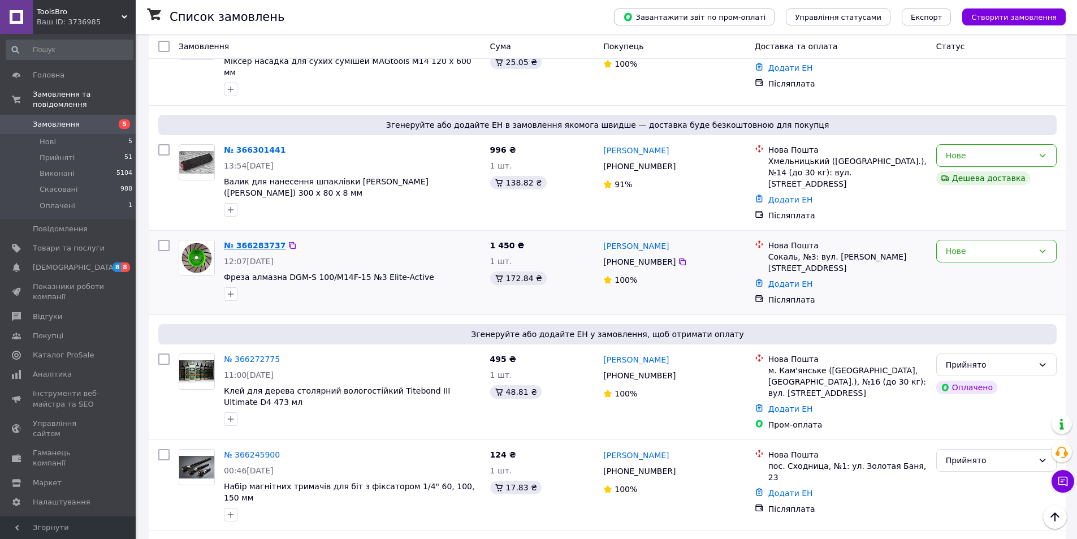
click at [240, 241] on link "№ 366283737" at bounding box center [255, 245] width 62 height 9
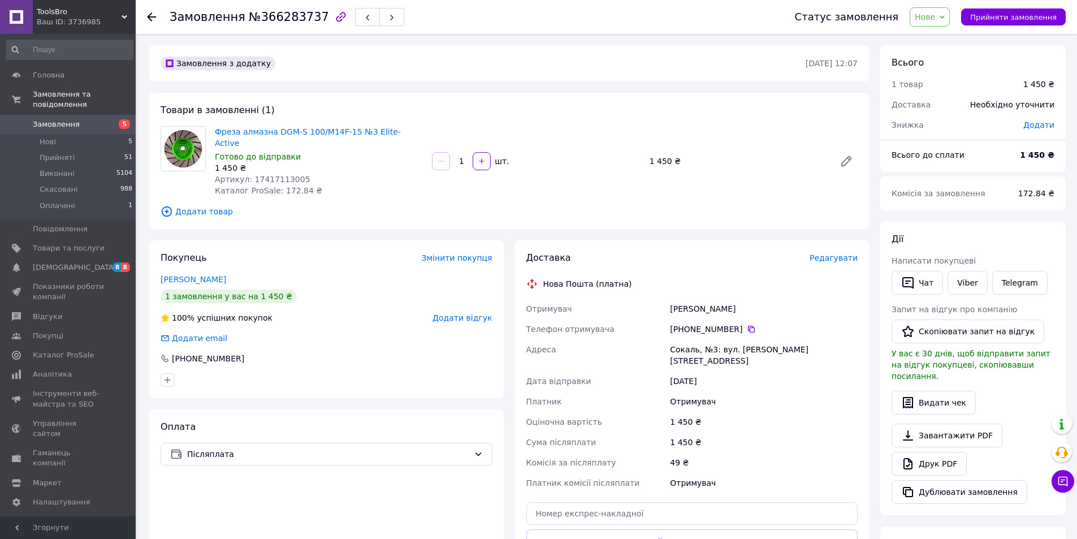
click at [950, 19] on span "Нове" at bounding box center [930, 16] width 40 height 19
click at [946, 41] on li "Прийнято" at bounding box center [937, 39] width 52 height 17
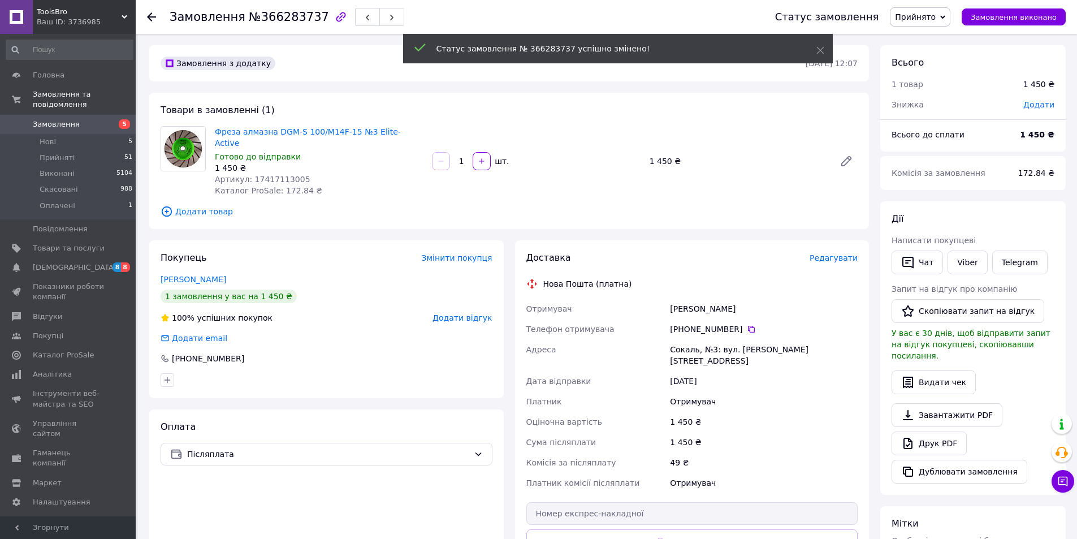
click at [268, 175] on span "Артикул: 17417113005" at bounding box center [263, 179] width 96 height 9
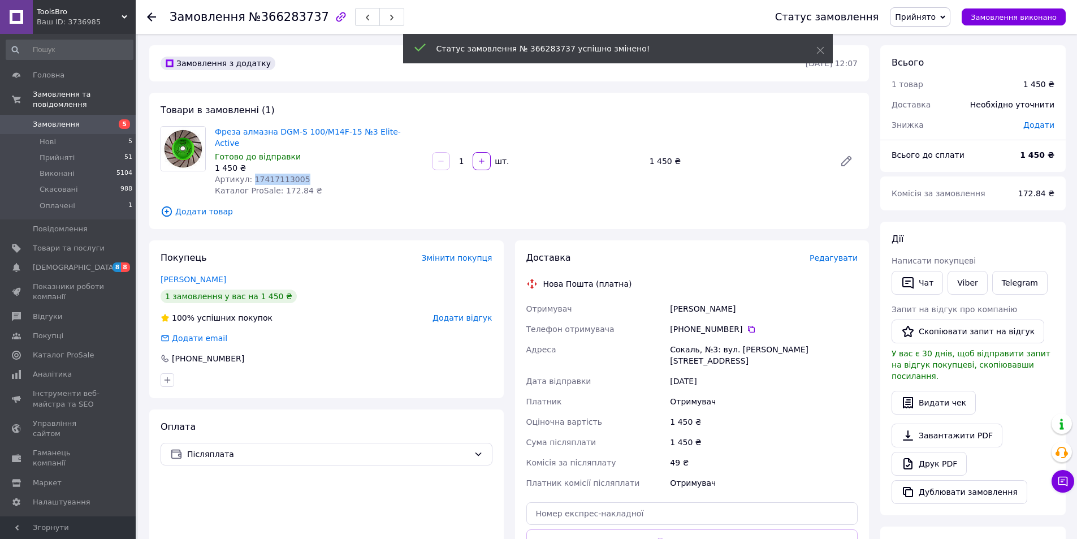
copy span "17417113005"
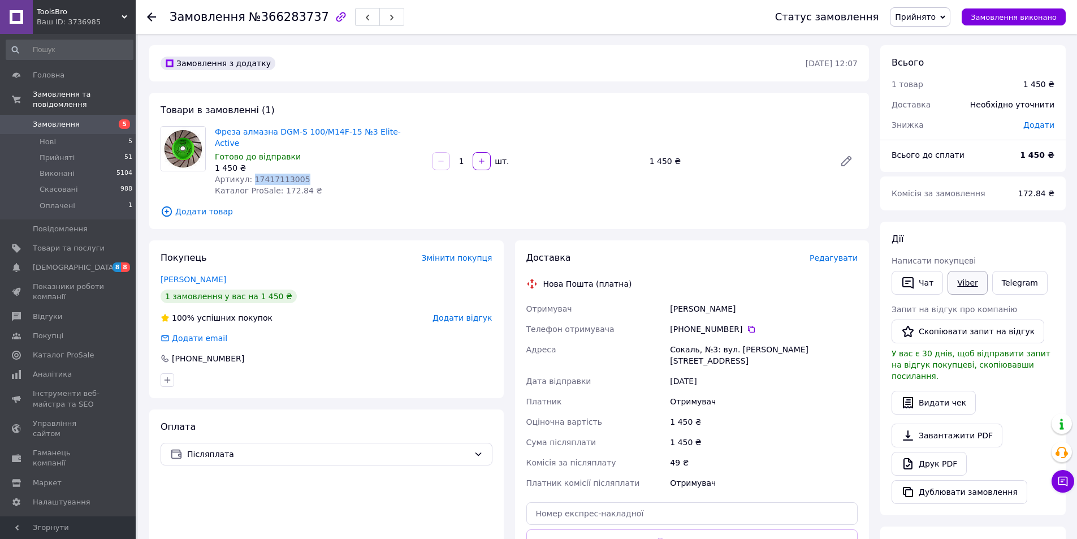
click at [958, 285] on link "Viber" at bounding box center [968, 283] width 40 height 24
click at [191, 184] on div at bounding box center [183, 161] width 54 height 70
drag, startPoint x: 363, startPoint y: 132, endPoint x: 217, endPoint y: 130, distance: 145.9
click at [217, 130] on span "Фреза алмазна DGM-S 100/M14F-15 №3 Elite-Active" at bounding box center [319, 137] width 208 height 23
copy link "Фреза алмазна DGM-S 100/M14F-15 №3 Elite-Active"
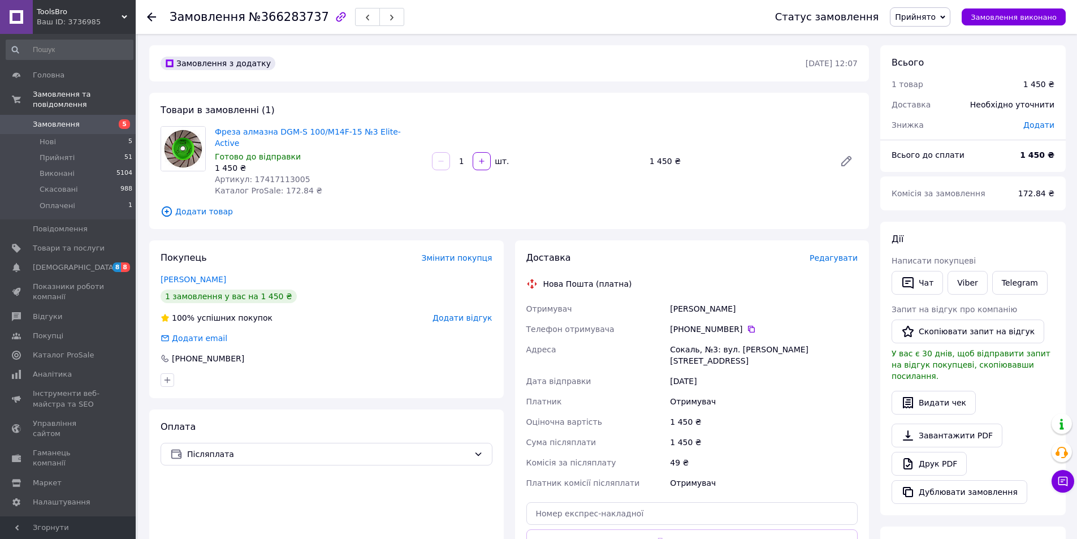
click at [283, 15] on span "№366283737" at bounding box center [289, 17] width 80 height 14
click at [283, 14] on span "№366283737" at bounding box center [289, 17] width 80 height 14
copy span "366283737"
click at [268, 175] on span "Артикул: 17417113005" at bounding box center [263, 179] width 96 height 9
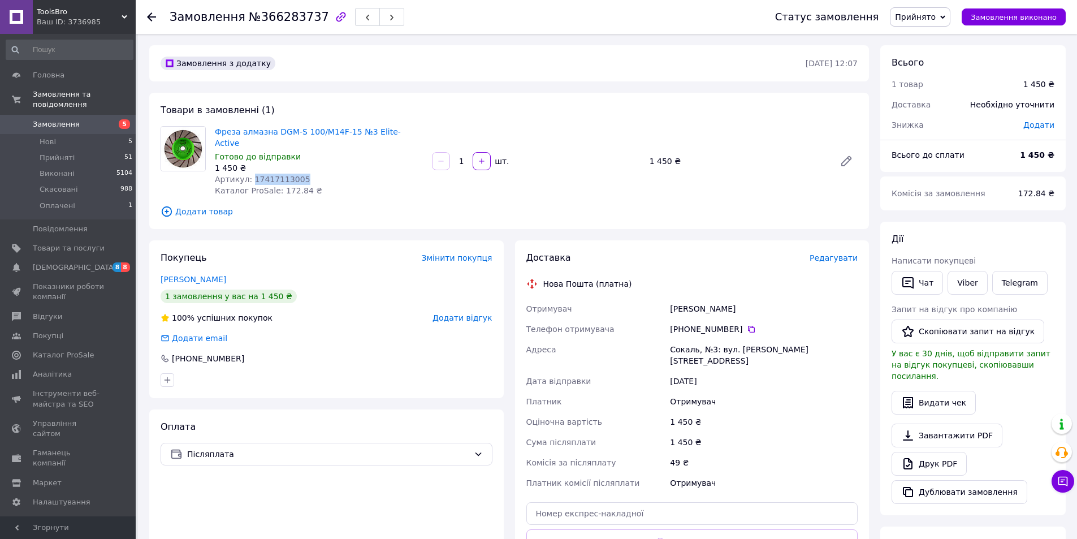
copy span "17417113005"
click at [688, 299] on div "МАРУЩАК Руслан" at bounding box center [764, 309] width 192 height 20
drag, startPoint x: 719, startPoint y: 299, endPoint x: 839, endPoint y: 312, distance: 120.0
click at [721, 299] on div "МАРУЩАК Руслан" at bounding box center [764, 309] width 192 height 20
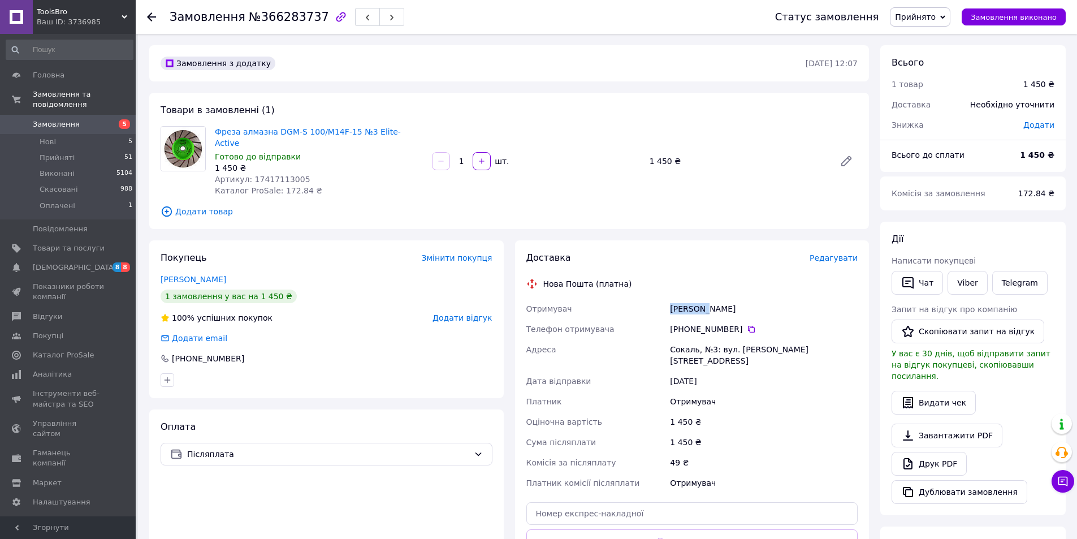
copy div "МАРУЩАК Руслан"
click at [684, 339] on div "Сокаль, №3: вул. [PERSON_NAME][STREET_ADDRESS]" at bounding box center [764, 355] width 192 height 32
click at [709, 339] on div "Сокаль, №3: вул. [PERSON_NAME][STREET_ADDRESS]" at bounding box center [764, 355] width 192 height 32
click at [749, 324] on div "[PHONE_NUMBER]" at bounding box center [764, 329] width 188 height 11
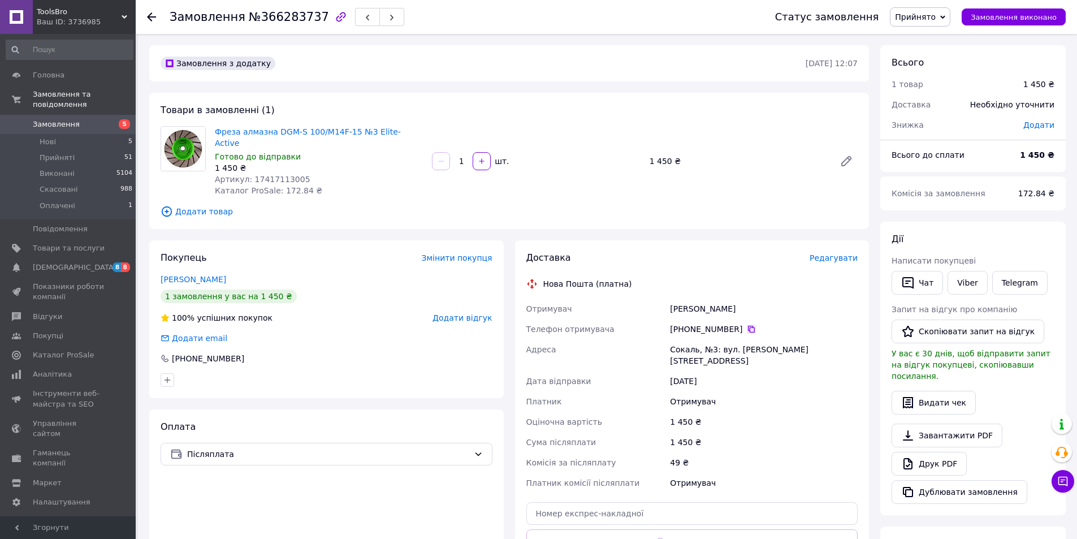
click at [747, 325] on icon at bounding box center [751, 329] width 9 height 9
click at [58, 119] on span "Замовлення" at bounding box center [56, 124] width 47 height 10
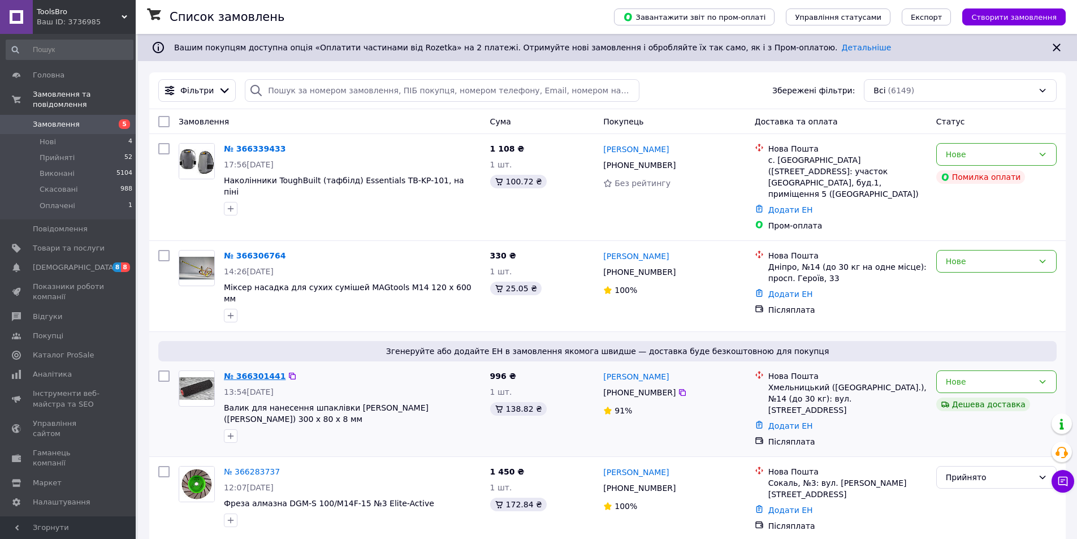
click at [246, 372] on link "№ 366301441" at bounding box center [255, 376] width 62 height 9
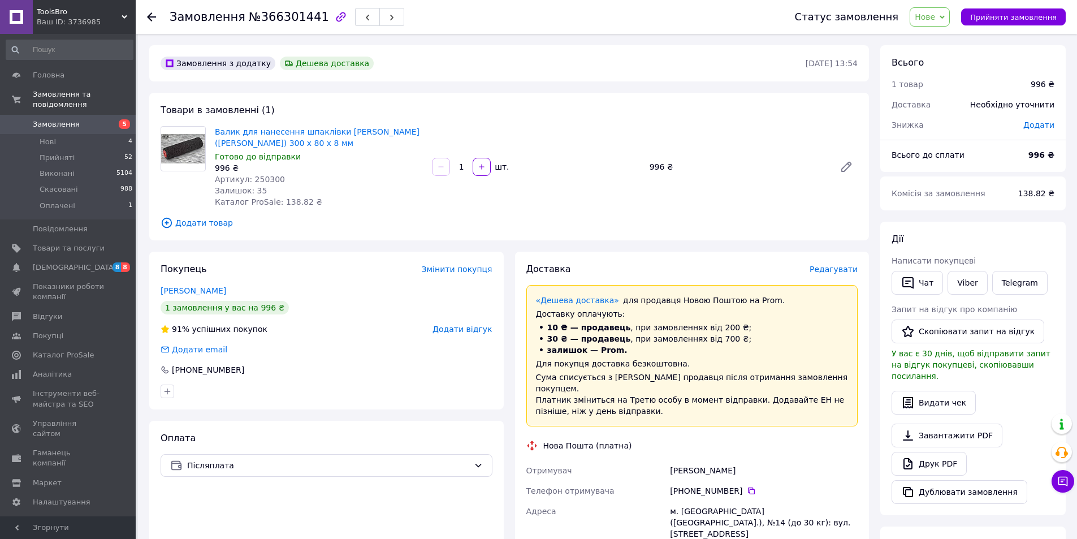
click at [928, 10] on span "Нове" at bounding box center [930, 16] width 40 height 19
click at [933, 40] on li "Прийнято" at bounding box center [937, 39] width 52 height 17
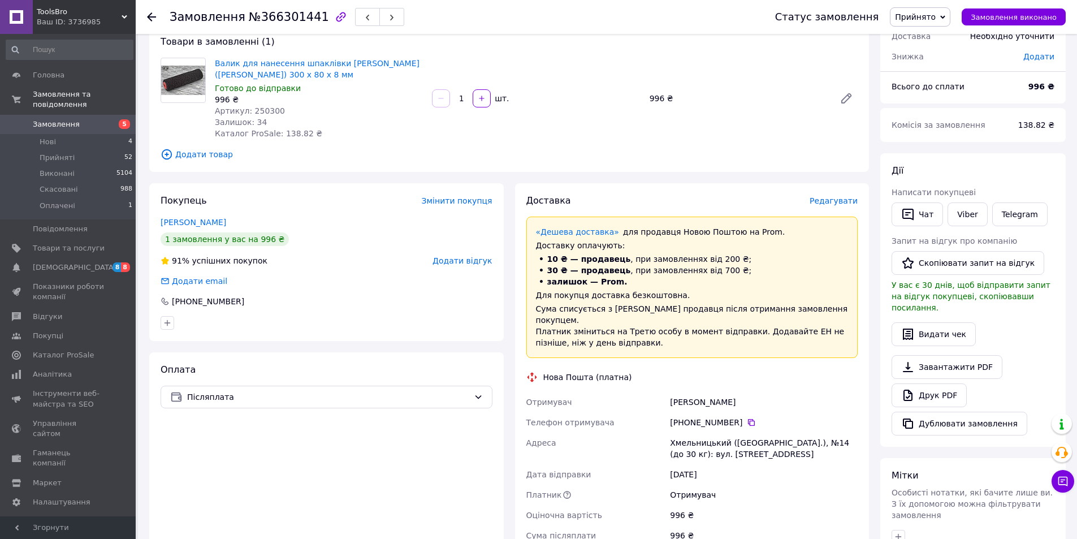
scroll to position [57, 0]
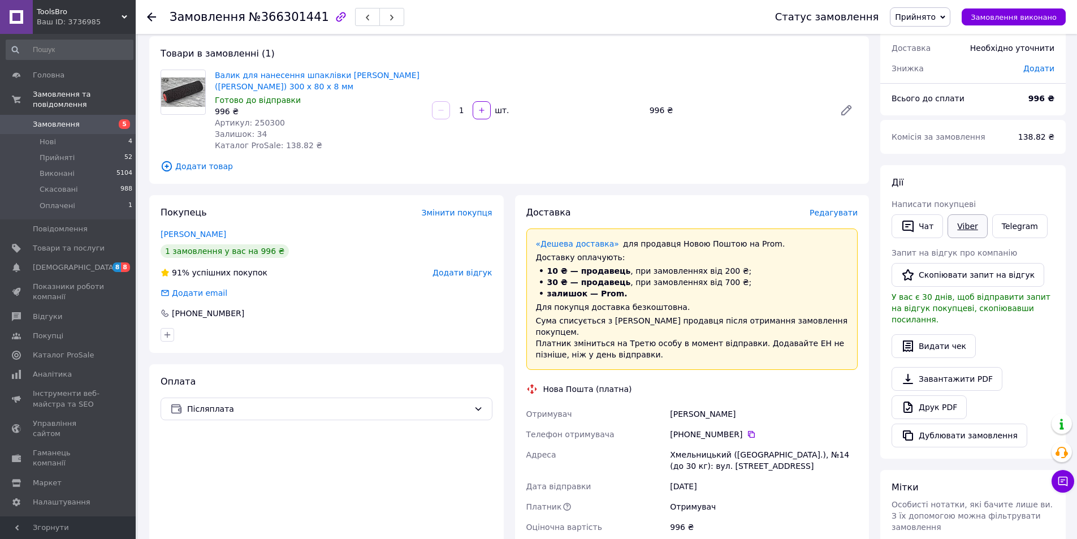
click at [972, 230] on link "Viber" at bounding box center [968, 226] width 40 height 24
drag, startPoint x: 167, startPoint y: 133, endPoint x: 177, endPoint y: 131, distance: 9.9
click at [170, 132] on div at bounding box center [183, 110] width 54 height 81
drag, startPoint x: 270, startPoint y: 90, endPoint x: 213, endPoint y: 76, distance: 59.4
click at [213, 76] on div "Валик для нанесення шпаклівки Olejnik (Олійник) 300 х 80 х 8 мм Готово до відпр…" at bounding box center [318, 110] width 217 height 86
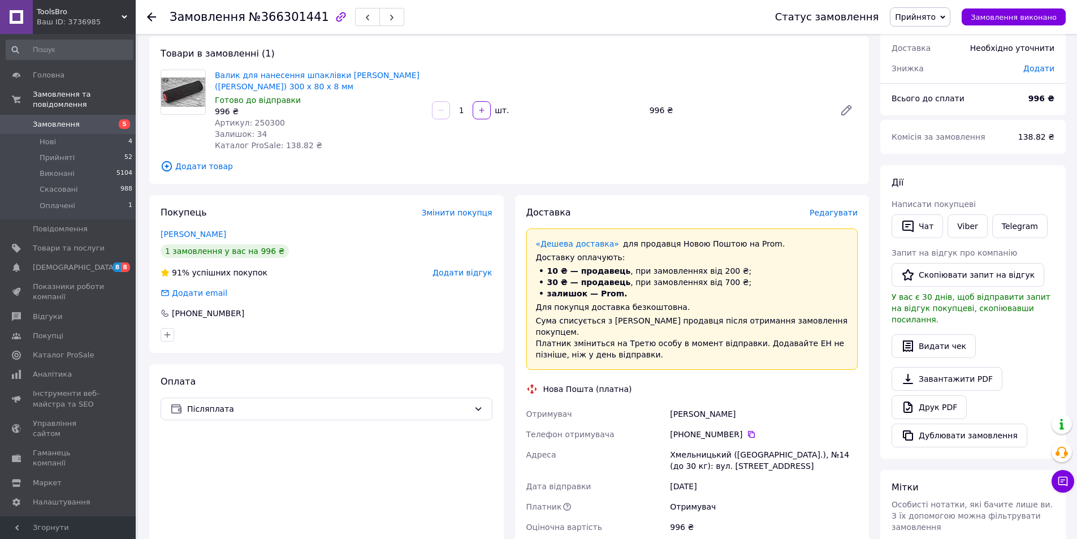
click at [178, 131] on div at bounding box center [183, 110] width 54 height 81
click at [288, 14] on span "№366301441" at bounding box center [289, 17] width 80 height 14
drag, startPoint x: 288, startPoint y: 14, endPoint x: 341, endPoint y: 87, distance: 89.8
click at [288, 14] on span "№366301441" at bounding box center [289, 17] width 80 height 14
click at [263, 120] on span "Артикул: 250300" at bounding box center [250, 122] width 70 height 9
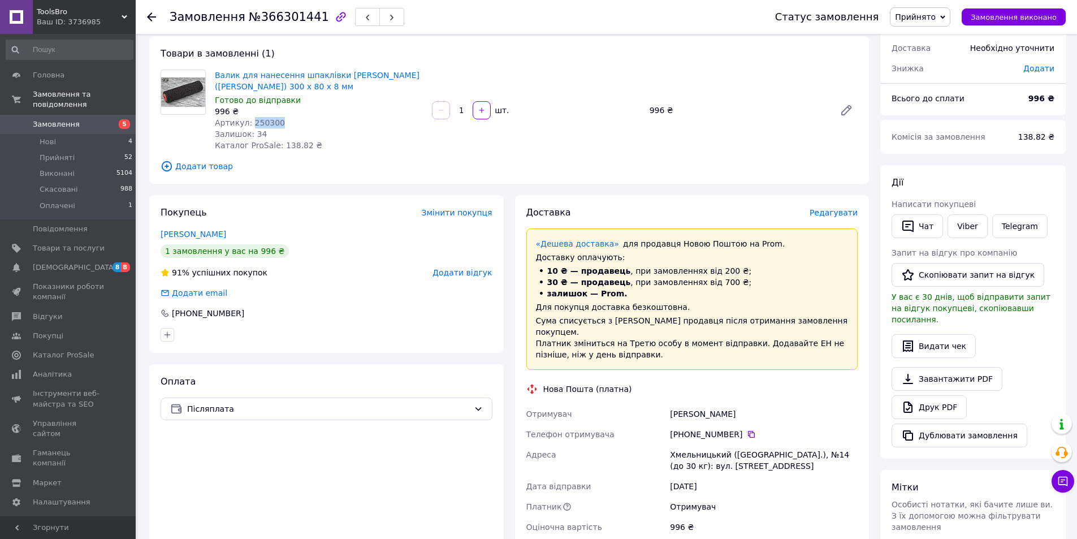
click at [263, 120] on span "Артикул: 250300" at bounding box center [250, 122] width 70 height 9
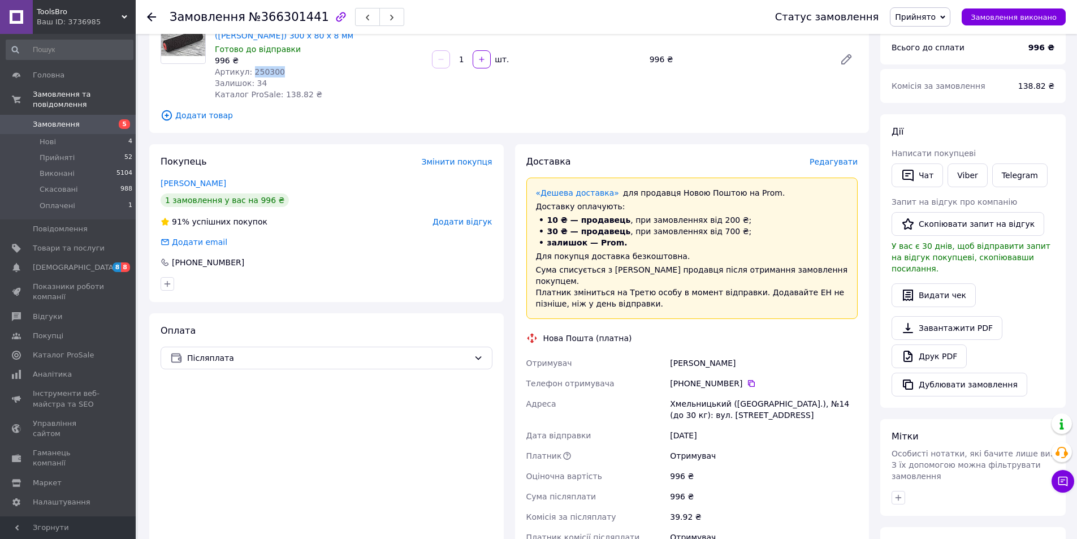
scroll to position [170, 0]
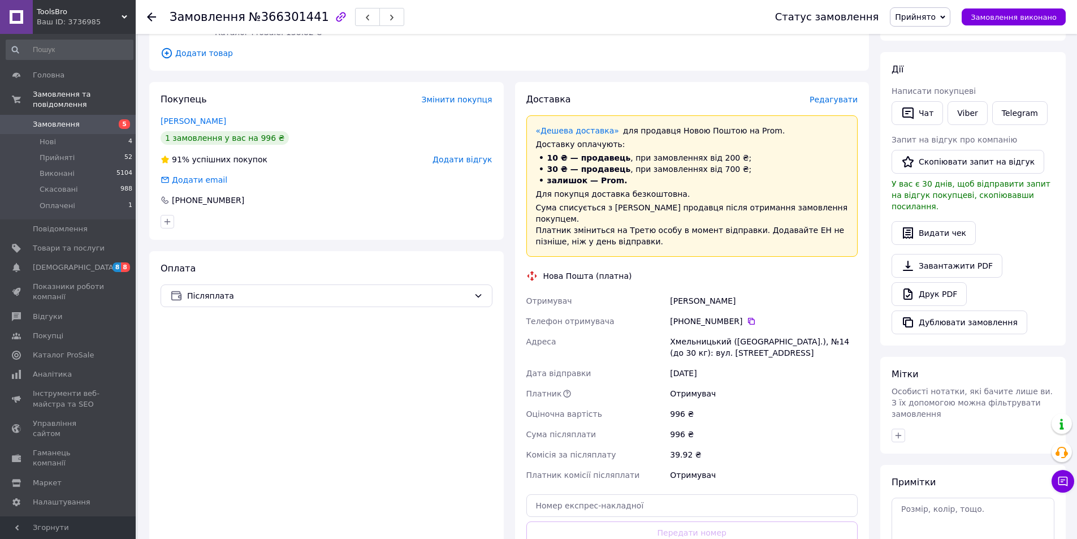
click at [678, 291] on div "Магдюк Світлана" at bounding box center [764, 301] width 192 height 20
click at [679, 291] on div "Магдюк Світлана" at bounding box center [764, 301] width 192 height 20
click at [716, 291] on div "Магдюк Світлана" at bounding box center [764, 301] width 192 height 20
click at [695, 332] on div "Хмельницький ([GEOGRAPHIC_DATA].), №14 (до 30 кг): вул. [STREET_ADDRESS]" at bounding box center [764, 347] width 192 height 32
click at [695, 331] on div "Хмельницький ([GEOGRAPHIC_DATA].), №14 (до 30 кг): вул. [STREET_ADDRESS]" at bounding box center [764, 347] width 192 height 32
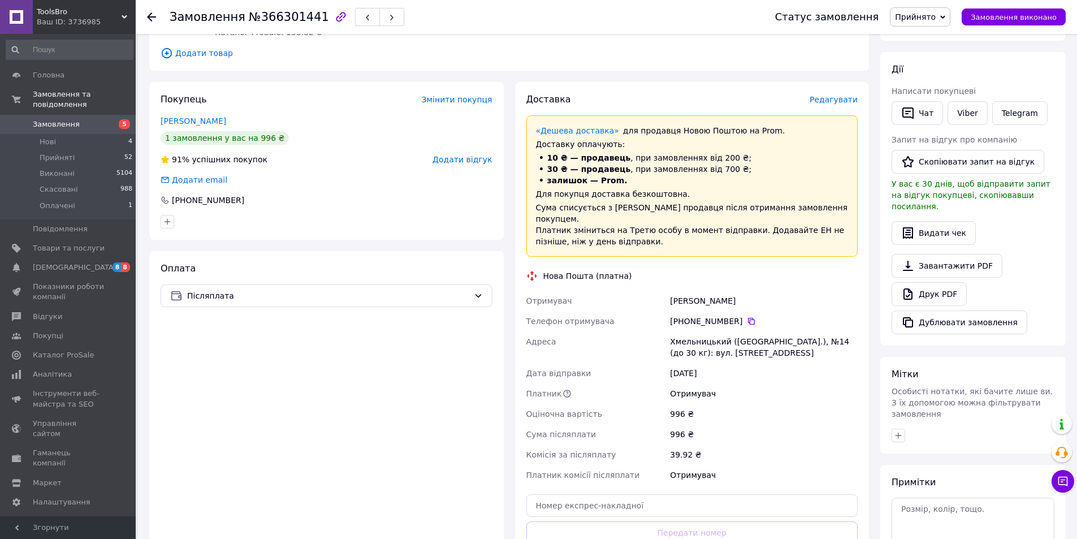
click at [704, 331] on div "Хмельницький ([GEOGRAPHIC_DATA].), №14 (до 30 кг): вул. [STREET_ADDRESS]" at bounding box center [764, 347] width 192 height 32
click at [705, 331] on div "Хмельницький ([GEOGRAPHIC_DATA].), №14 (до 30 кг): вул. [STREET_ADDRESS]" at bounding box center [764, 347] width 192 height 32
click at [807, 331] on div "Хмельницький ([GEOGRAPHIC_DATA].), №14 (до 30 кг): вул. [STREET_ADDRESS]" at bounding box center [764, 347] width 192 height 32
click at [747, 317] on icon at bounding box center [751, 321] width 9 height 9
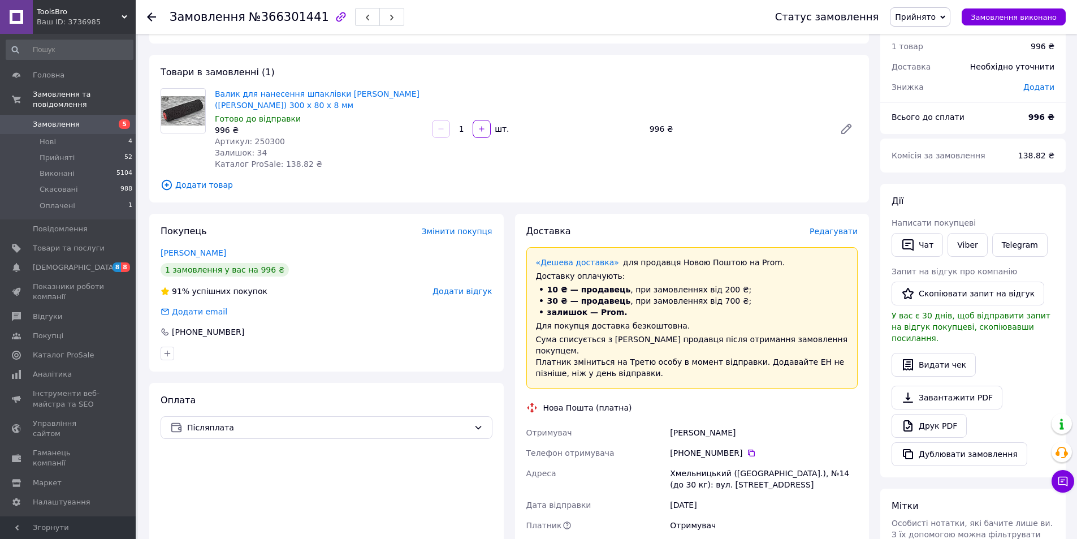
scroll to position [0, 0]
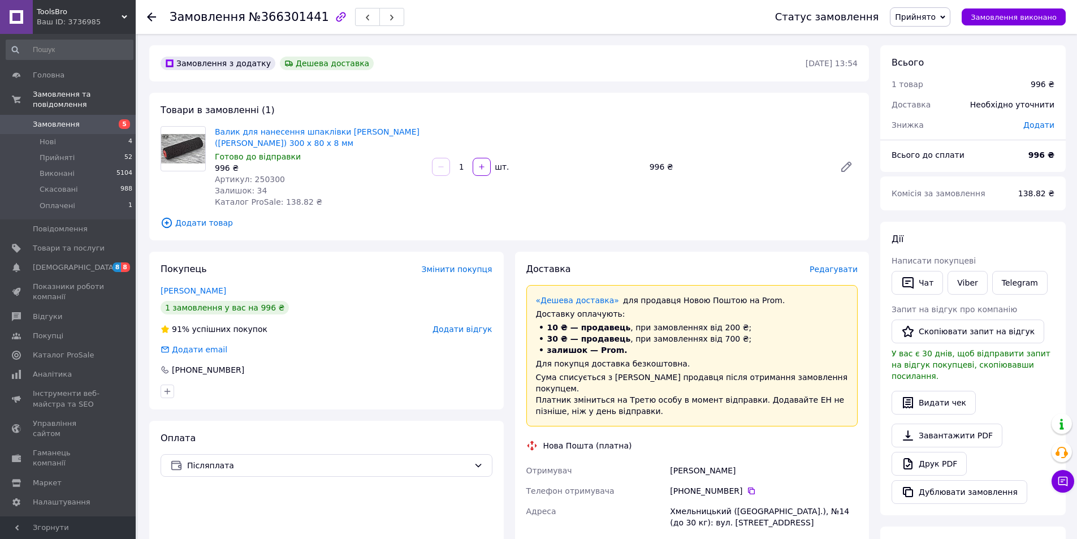
click at [50, 119] on span "Замовлення" at bounding box center [56, 124] width 47 height 10
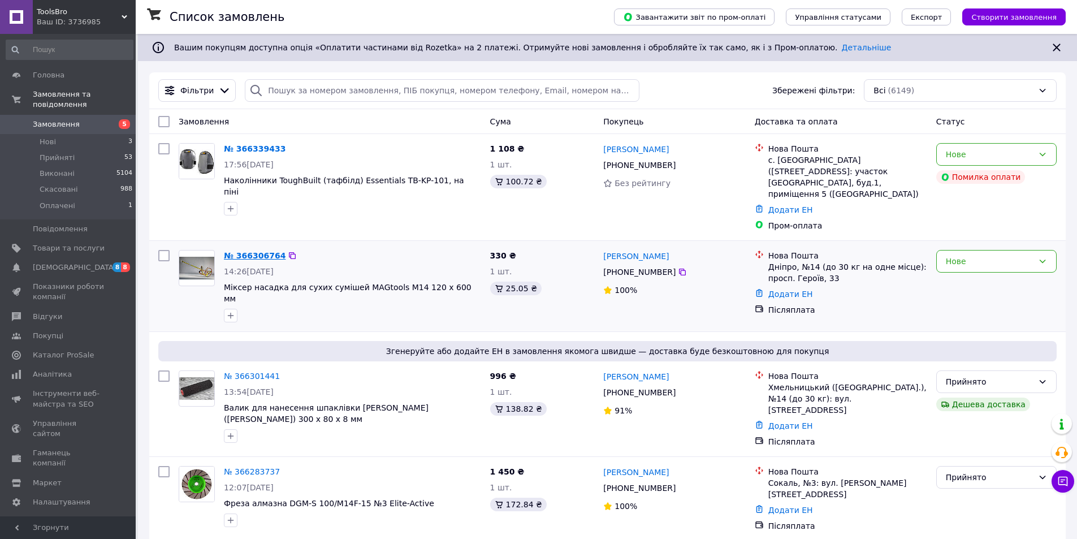
click at [243, 251] on link "№ 366306764" at bounding box center [255, 255] width 62 height 9
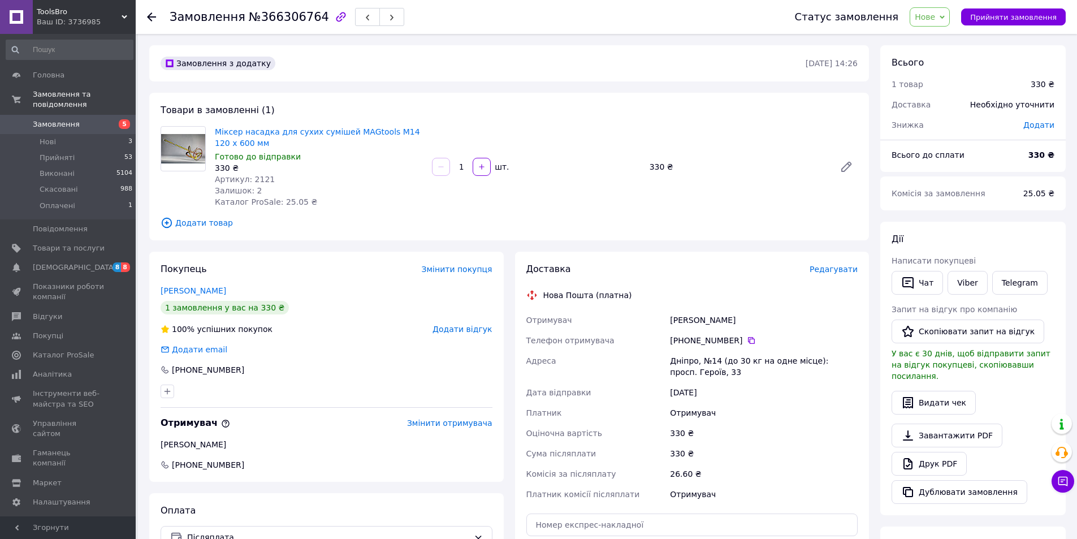
click at [935, 18] on span "Нове" at bounding box center [925, 16] width 20 height 9
click at [945, 41] on li "Прийнято" at bounding box center [937, 39] width 52 height 17
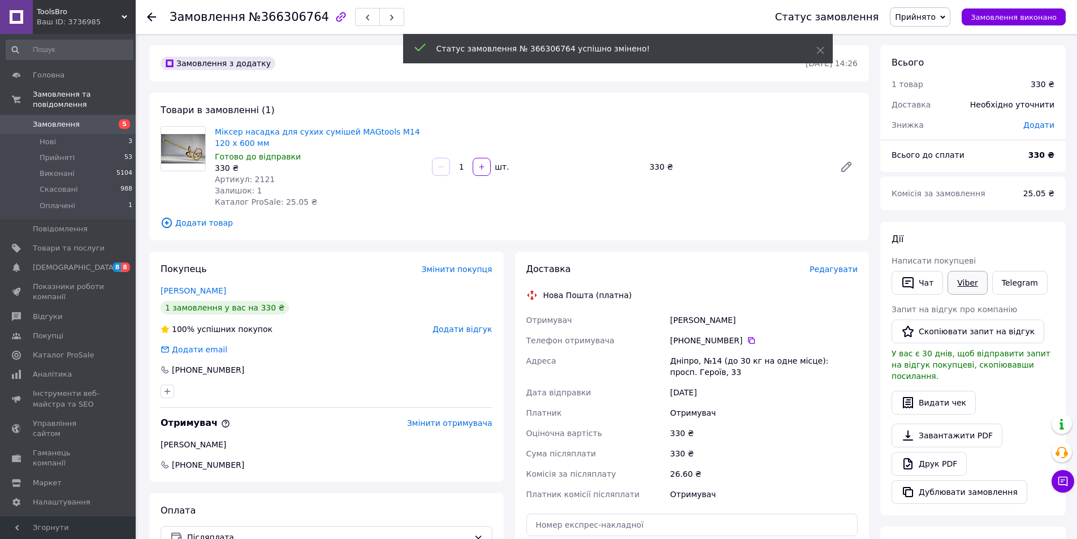
click at [963, 286] on link "Viber" at bounding box center [968, 283] width 40 height 24
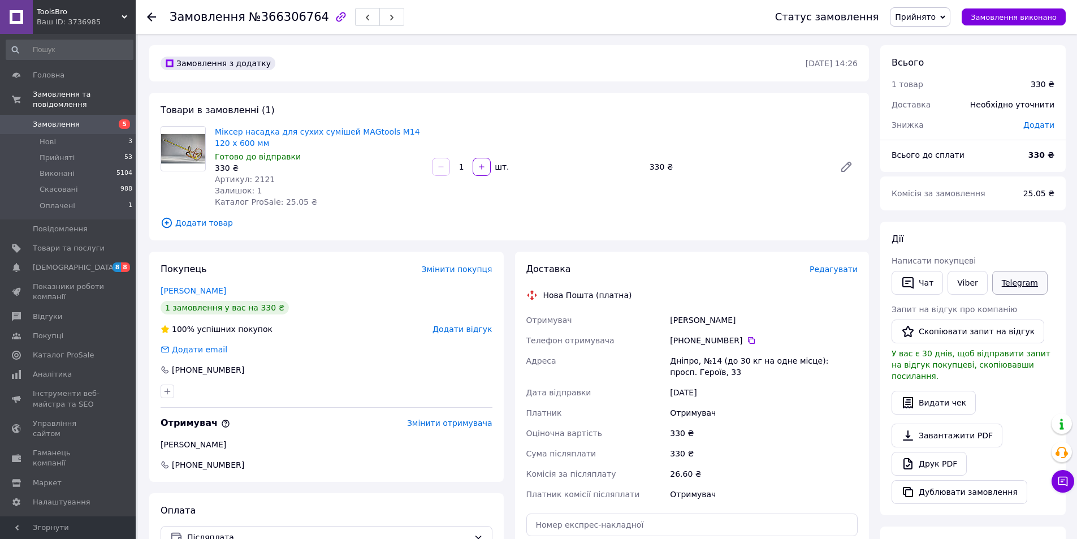
click at [1023, 283] on link "Telegram" at bounding box center [1020, 283] width 55 height 24
click at [315, 180] on div "Артикул: 2121" at bounding box center [319, 179] width 208 height 11
click at [265, 14] on span "№366306764" at bounding box center [289, 17] width 80 height 14
copy span "366306764"
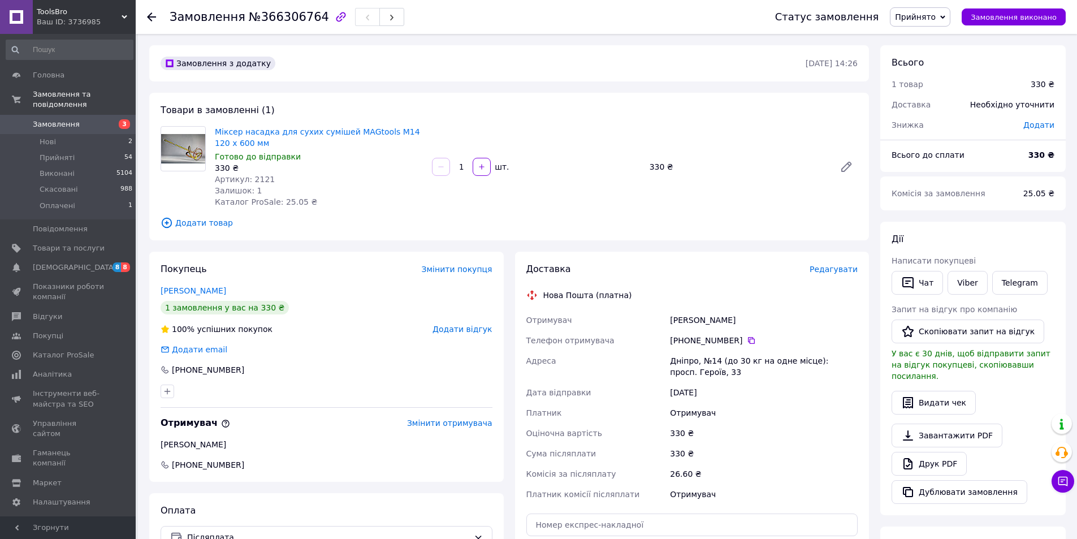
click at [260, 179] on span "Артикул: 2121" at bounding box center [245, 179] width 60 height 9
click at [261, 179] on span "Артикул: 2121" at bounding box center [245, 179] width 60 height 9
copy span "2121"
click at [694, 318] on div "[PERSON_NAME]" at bounding box center [764, 320] width 192 height 20
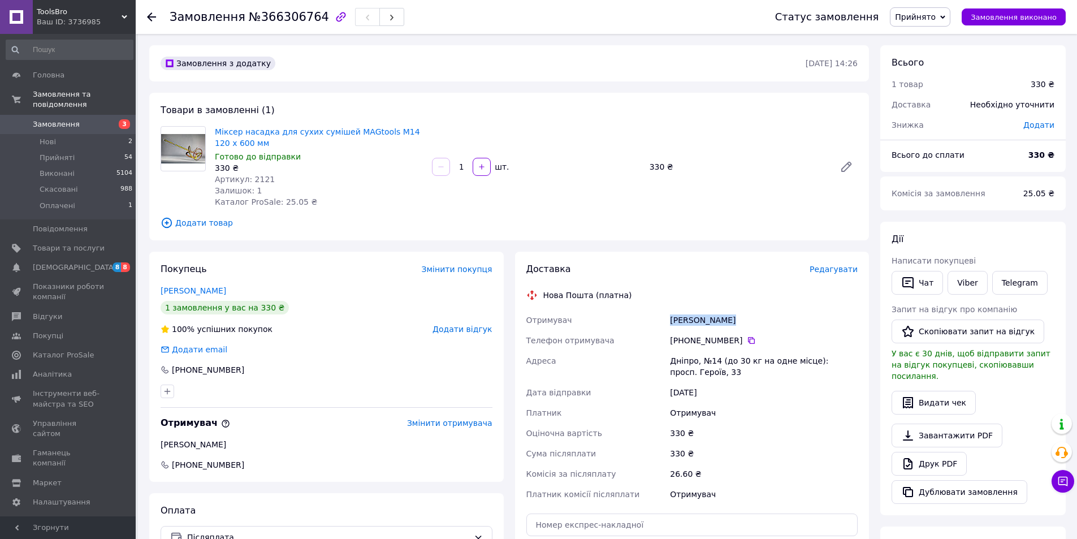
click at [748, 322] on div "[PERSON_NAME]" at bounding box center [764, 320] width 192 height 20
copy div "[PERSON_NAME]"
click at [679, 364] on div "Дніпро, №14 (до 30 кг на одне місце): просп. Героїв, 33" at bounding box center [764, 367] width 192 height 32
drag, startPoint x: 679, startPoint y: 363, endPoint x: 708, endPoint y: 361, distance: 28.9
click at [680, 362] on div "Дніпро, №14 (до 30 кг на одне місце): просп. Героїв, 33" at bounding box center [764, 367] width 192 height 32
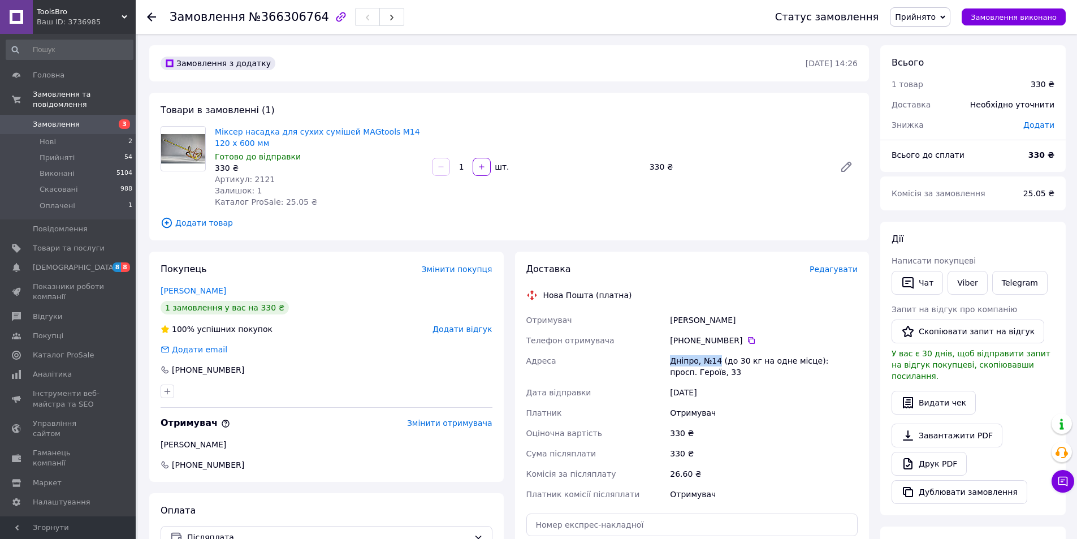
click at [710, 360] on div "Дніпро, №14 (до 30 кг на одне місце): просп. Героїв, 33" at bounding box center [764, 367] width 192 height 32
copy div "Дніпро, №14"
click at [747, 340] on icon at bounding box center [751, 340] width 9 height 9
click at [44, 119] on span "Замовлення" at bounding box center [56, 124] width 47 height 10
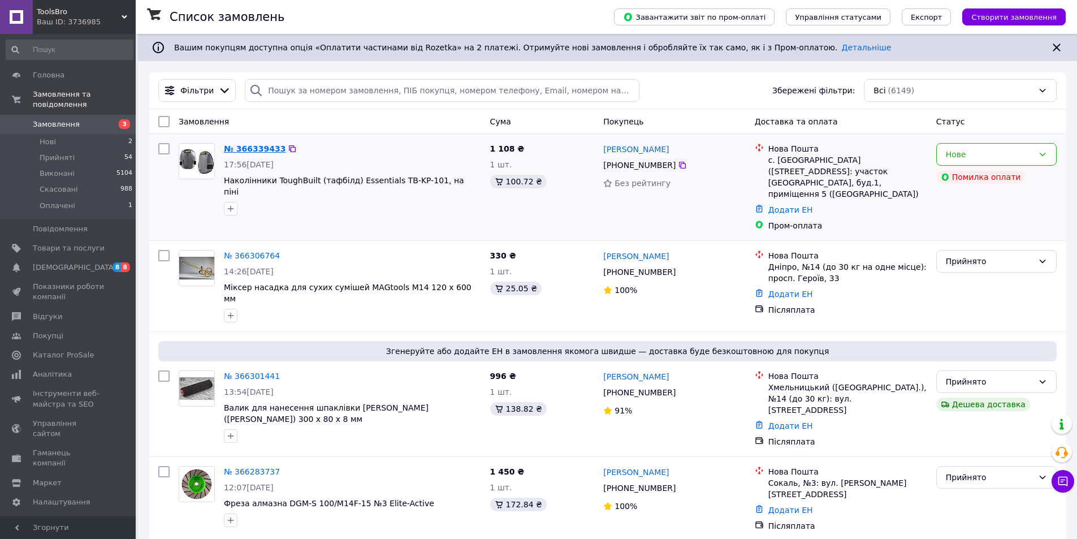
click at [260, 149] on link "№ 366339433" at bounding box center [255, 148] width 62 height 9
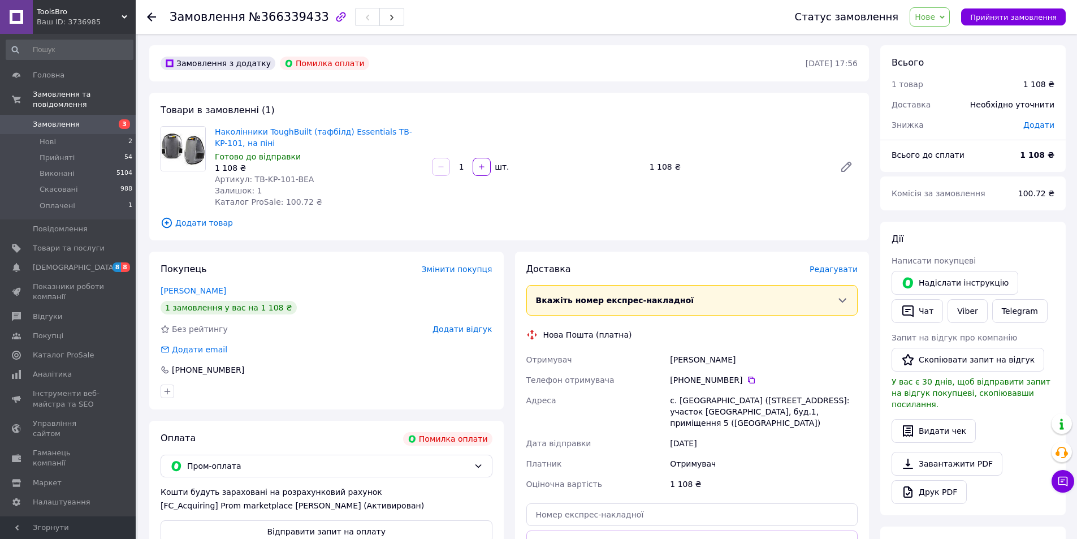
click at [75, 16] on span "ToolsBro" at bounding box center [79, 12] width 85 height 10
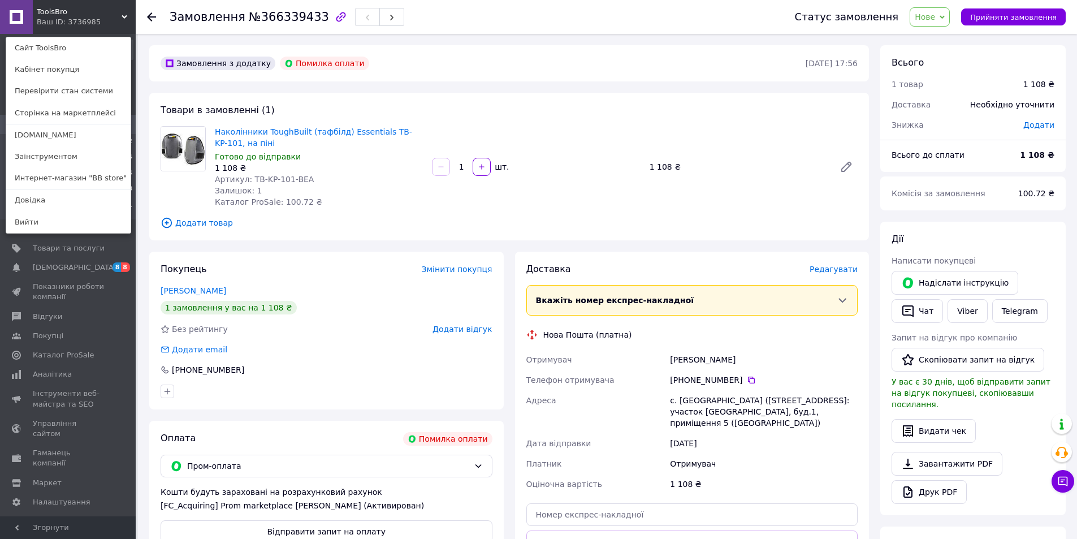
click at [40, 152] on link "Заінструментом" at bounding box center [68, 156] width 124 height 21
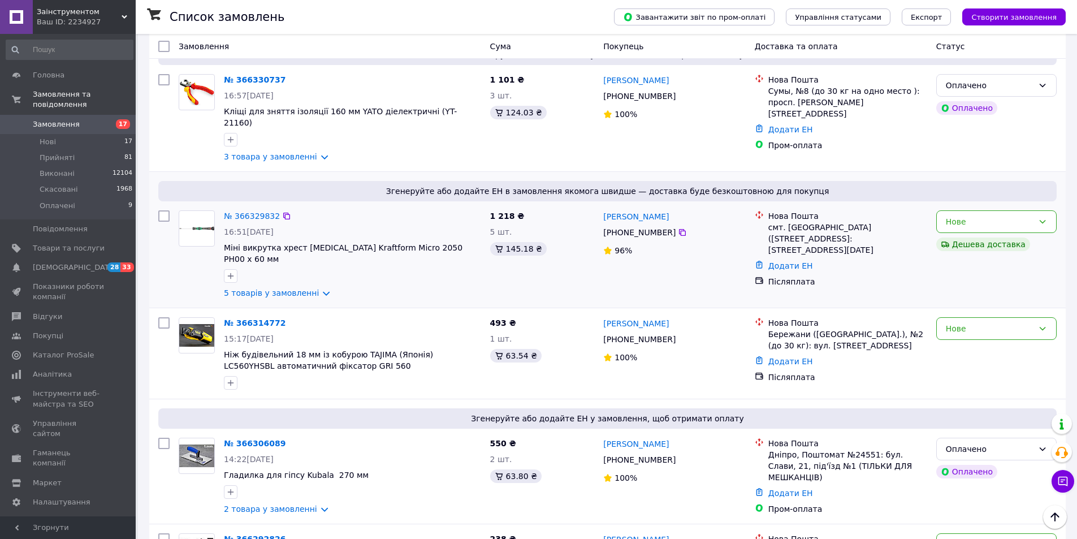
scroll to position [452, 0]
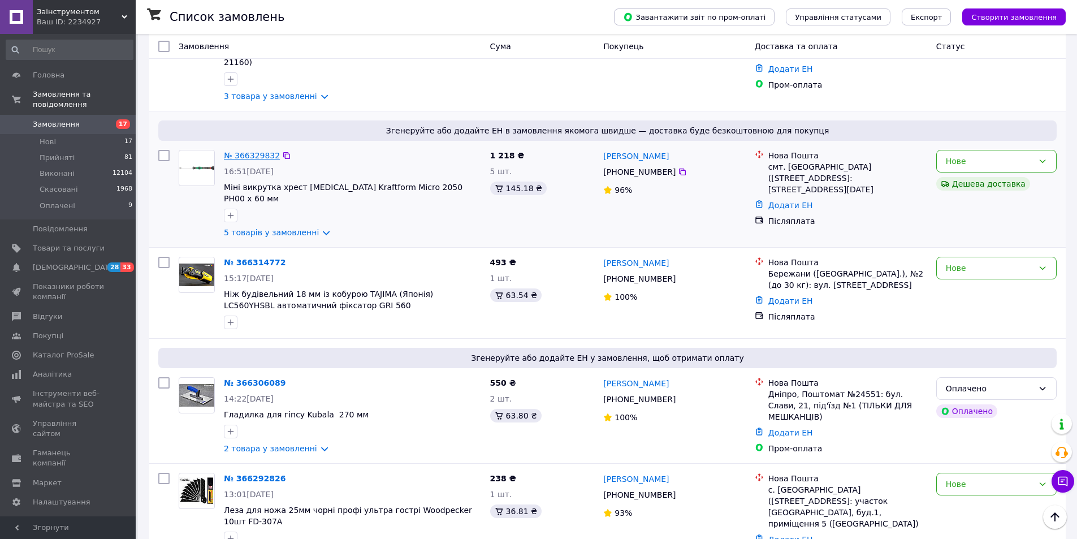
click at [245, 151] on link "№ 366329832" at bounding box center [252, 155] width 56 height 9
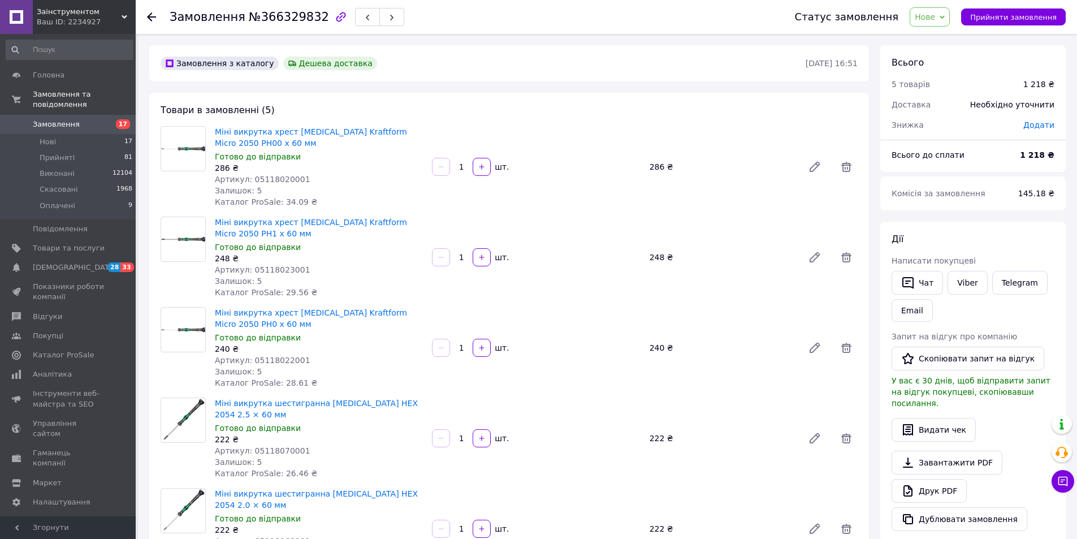
click at [932, 14] on span "Нове" at bounding box center [925, 16] width 20 height 9
click at [943, 42] on li "Прийнято" at bounding box center [937, 39] width 52 height 17
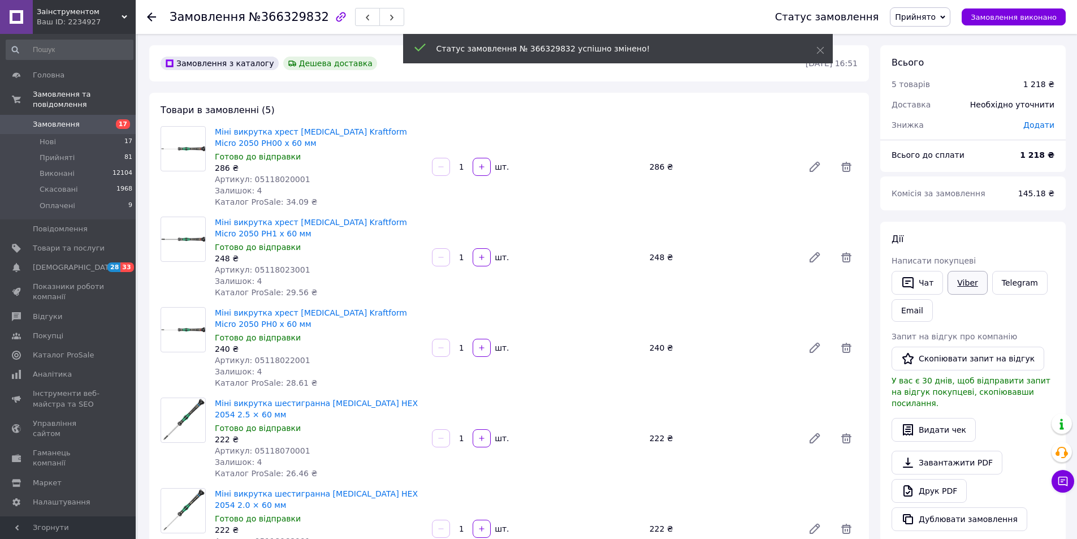
click at [959, 281] on link "Viber" at bounding box center [968, 283] width 40 height 24
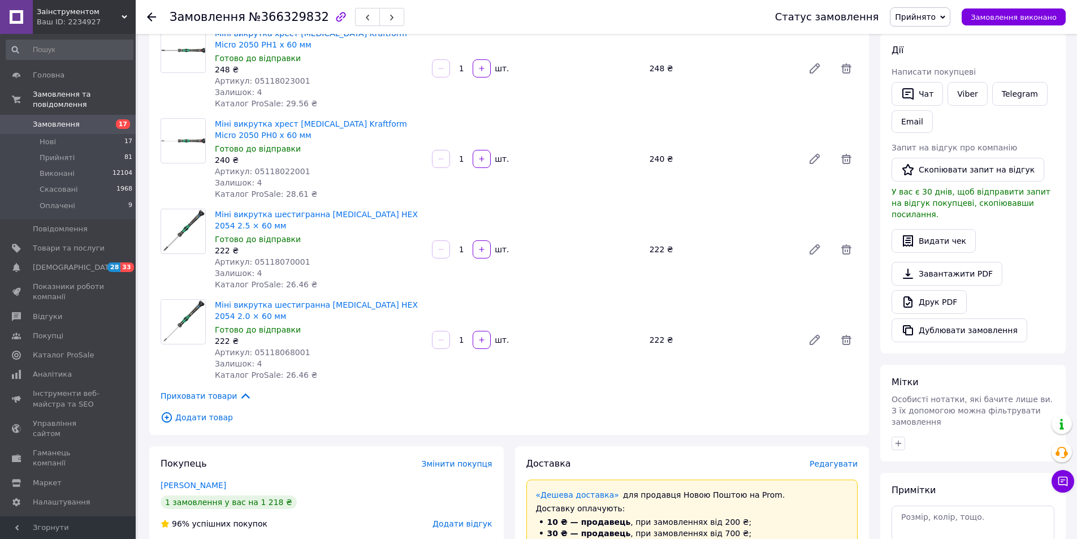
scroll to position [170, 0]
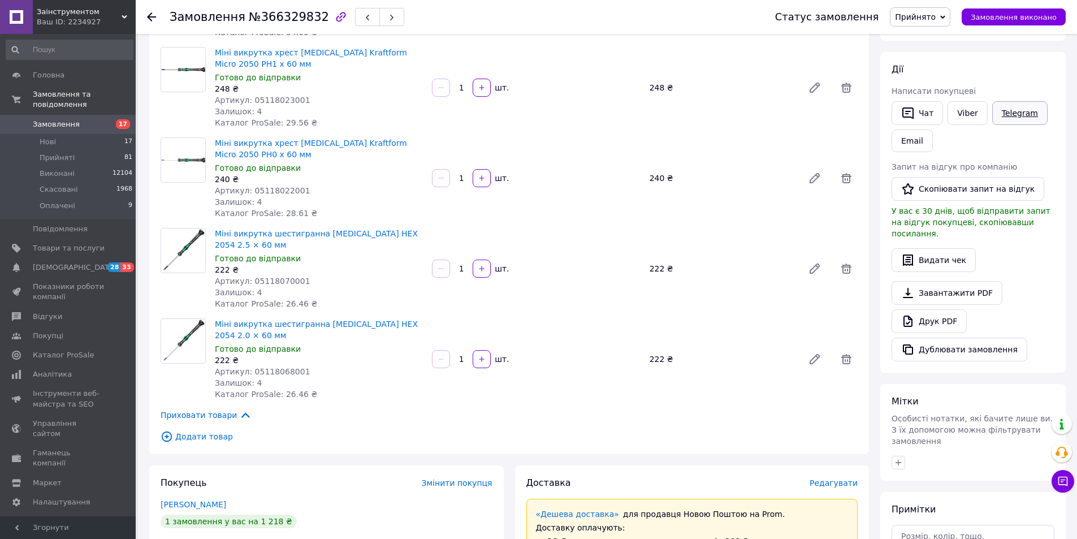
drag, startPoint x: 1023, startPoint y: 117, endPoint x: 1003, endPoint y: 140, distance: 30.4
click at [1023, 117] on link "Telegram" at bounding box center [1020, 113] width 55 height 24
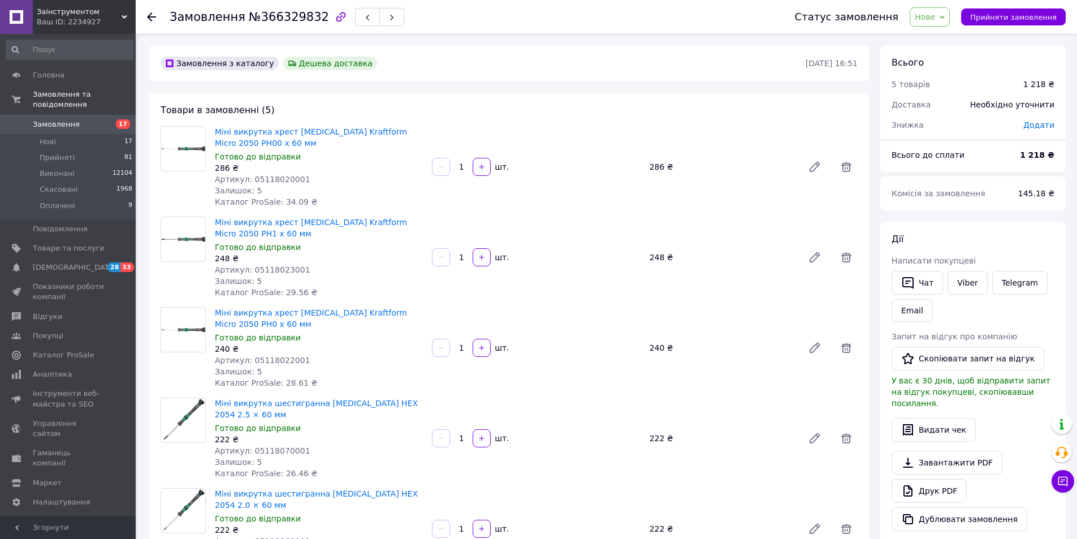
click at [935, 16] on span "Нове" at bounding box center [925, 16] width 20 height 9
click at [932, 33] on li "Прийнято" at bounding box center [937, 39] width 52 height 17
click at [277, 16] on span "№366329832" at bounding box center [289, 17] width 80 height 14
copy span "366329832"
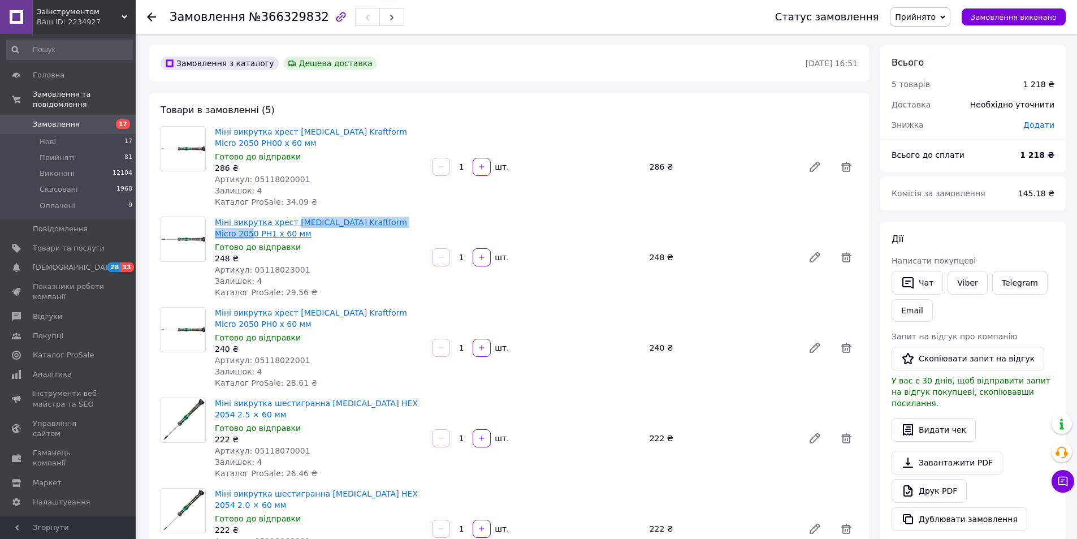
drag, startPoint x: 438, startPoint y: 224, endPoint x: 288, endPoint y: 226, distance: 149.3
click at [288, 226] on div "Міні викрутка хрест [MEDICAL_DATA] Kraftform Micro 2050 PH1 x 60 мм Готово до в…" at bounding box center [536, 257] width 652 height 86
copy link "WERA Kraftform Micro 2050 PH1 x 60"
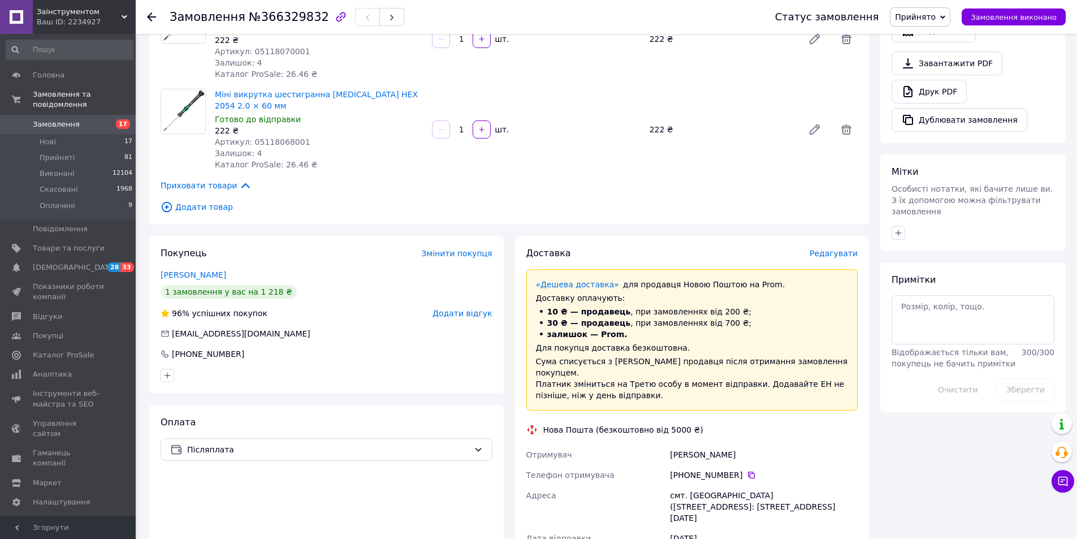
scroll to position [566, 0]
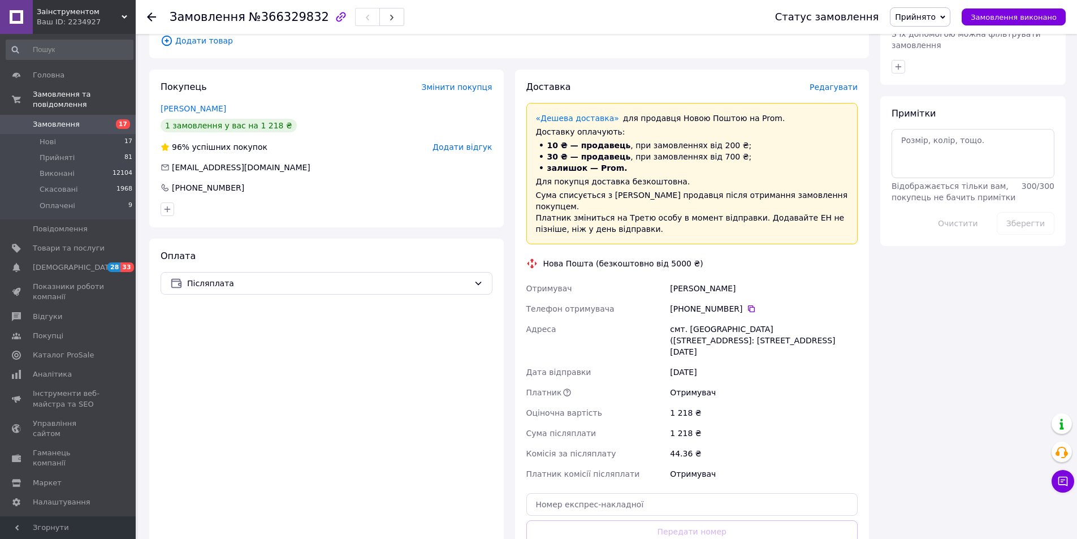
click at [681, 278] on div "Халепа Олександр" at bounding box center [764, 288] width 192 height 20
drag, startPoint x: 681, startPoint y: 256, endPoint x: 726, endPoint y: 251, distance: 45.0
click at [685, 278] on div "Халепа Олександр" at bounding box center [764, 288] width 192 height 20
click at [727, 278] on div "Халепа Олександр" at bounding box center [764, 288] width 192 height 20
copy div "Халепа Олександр"
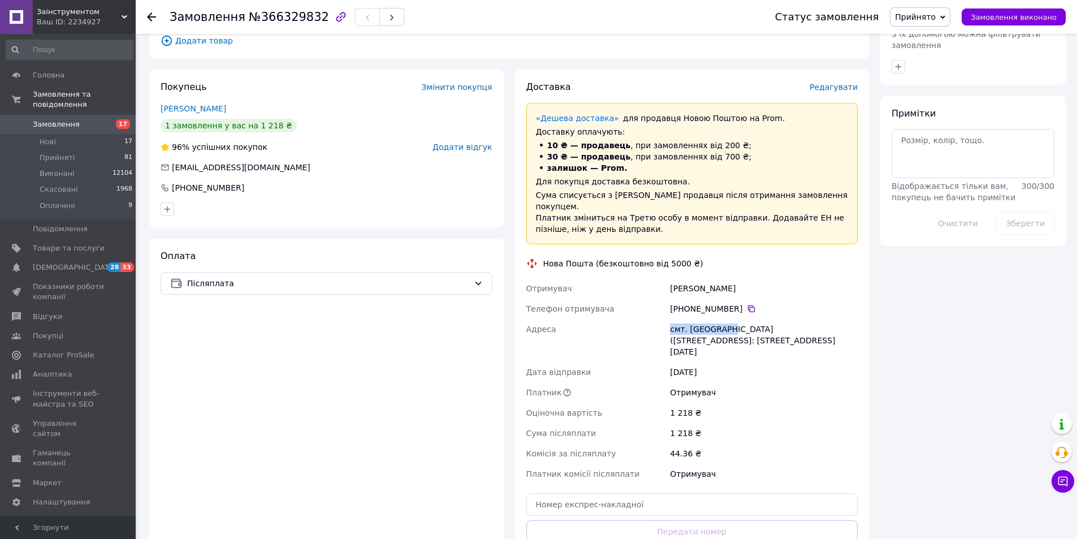
drag, startPoint x: 665, startPoint y: 294, endPoint x: 725, endPoint y: 296, distance: 60.6
click at [725, 296] on div "Отримувач Халепа Олександр Телефон отримувача +380 67 455 98 07   Адреса смт. М…" at bounding box center [692, 381] width 337 height 206
copy div "Адреса смт. Малинівка"
click at [748, 305] on icon at bounding box center [751, 308] width 7 height 7
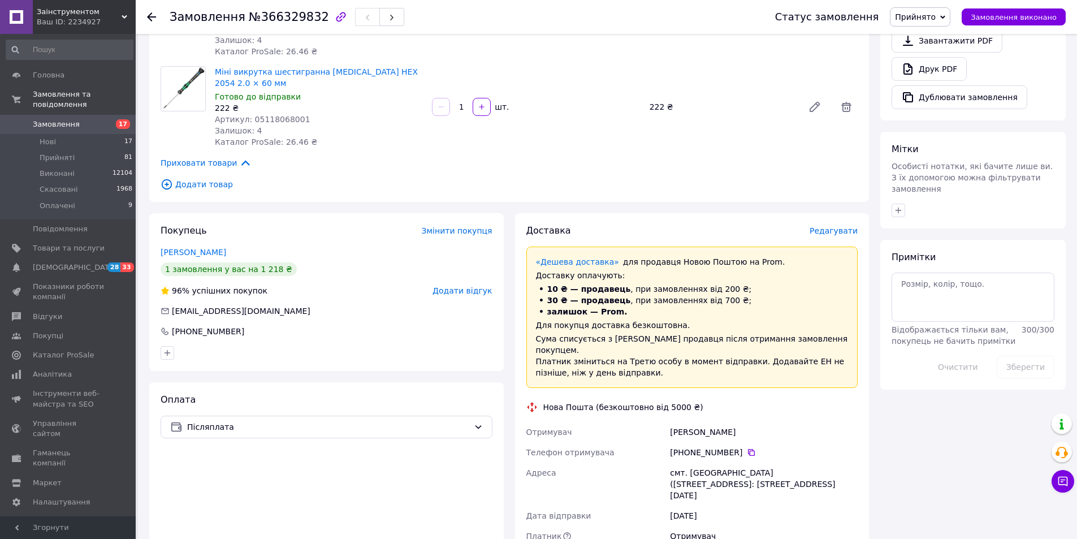
scroll to position [509, 0]
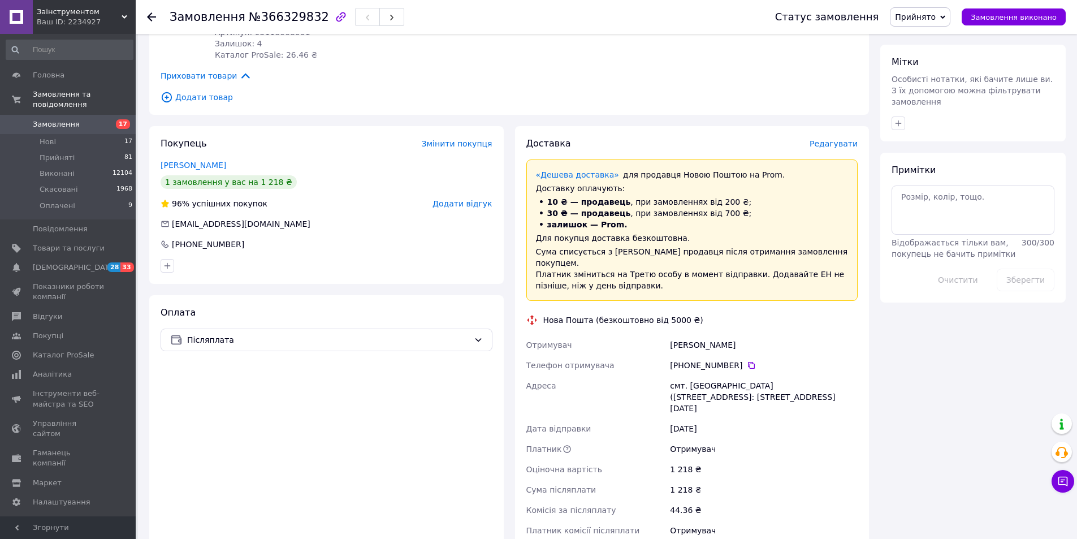
click at [51, 119] on span "Замовлення" at bounding box center [56, 124] width 47 height 10
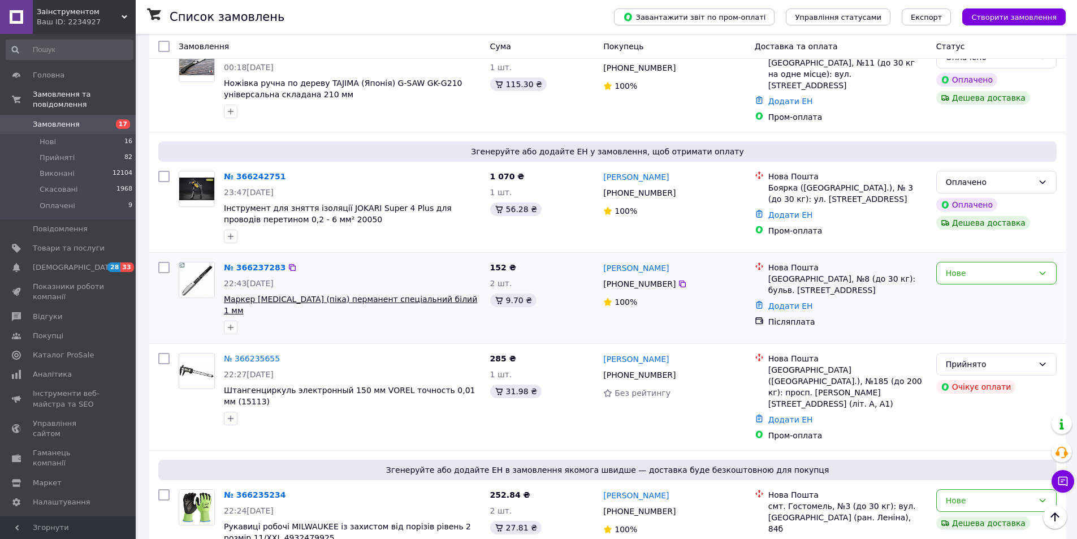
scroll to position [1414, 0]
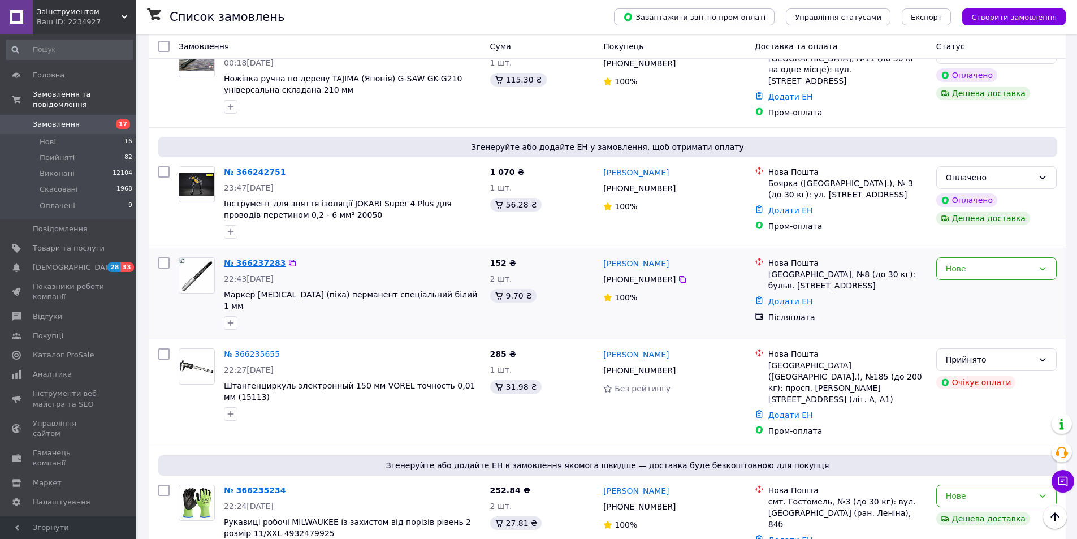
click at [248, 258] on link "№ 366237283" at bounding box center [255, 262] width 62 height 9
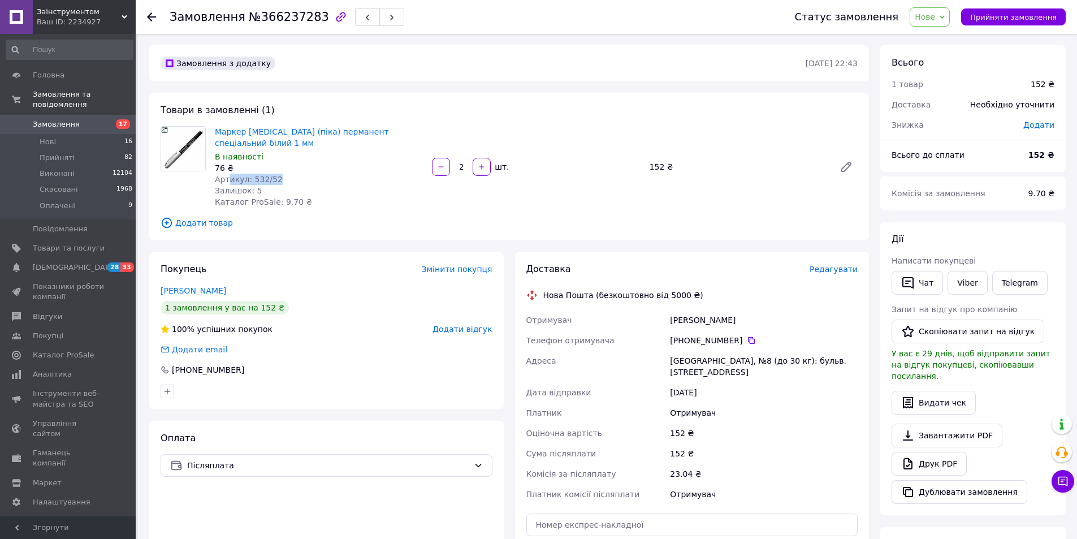
drag, startPoint x: 275, startPoint y: 169, endPoint x: 230, endPoint y: 170, distance: 45.3
click at [230, 174] on div "Артикул: 532/52" at bounding box center [319, 179] width 208 height 11
click at [297, 185] on div "Залишок: 5" at bounding box center [319, 190] width 208 height 11
drag, startPoint x: 277, startPoint y: 169, endPoint x: 250, endPoint y: 168, distance: 26.6
click at [250, 174] on div "Артикул: 532/52" at bounding box center [319, 179] width 208 height 11
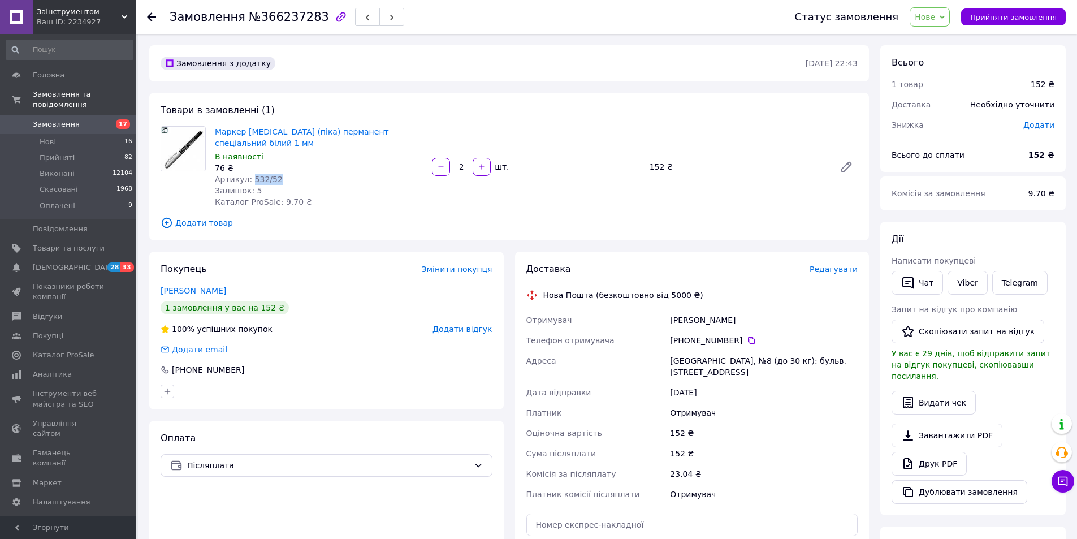
copy span "532/52"
click at [545, 126] on div "Маркер PICA (піка) перманент спеціальний білий 1 мм В наявності 76 ₴ Артикул: 5…" at bounding box center [536, 167] width 652 height 86
click at [65, 12] on span "Заінструментом" at bounding box center [79, 12] width 85 height 10
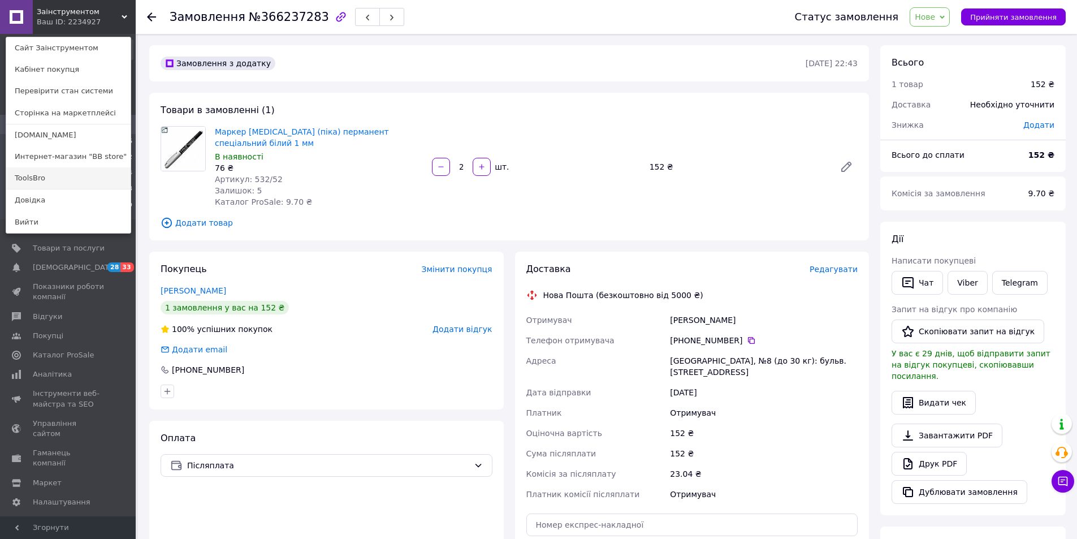
click at [28, 178] on link "ToolsBro" at bounding box center [68, 177] width 124 height 21
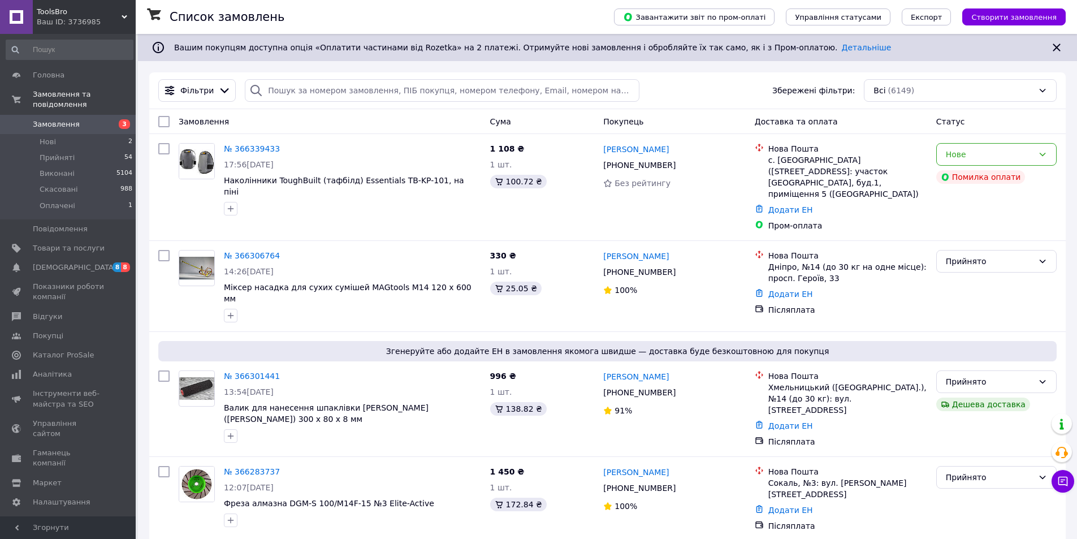
click at [261, 87] on div at bounding box center [256, 90] width 23 height 23
click at [308, 87] on input "search" at bounding box center [442, 90] width 394 height 23
paste input "365092370"
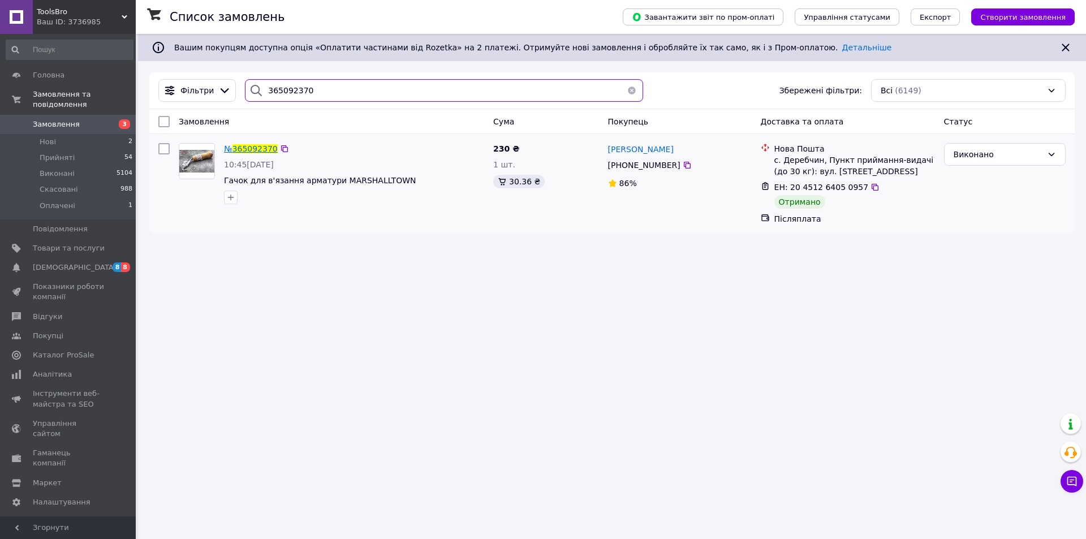
type input "365092370"
click at [245, 150] on span "365092370" at bounding box center [254, 148] width 45 height 9
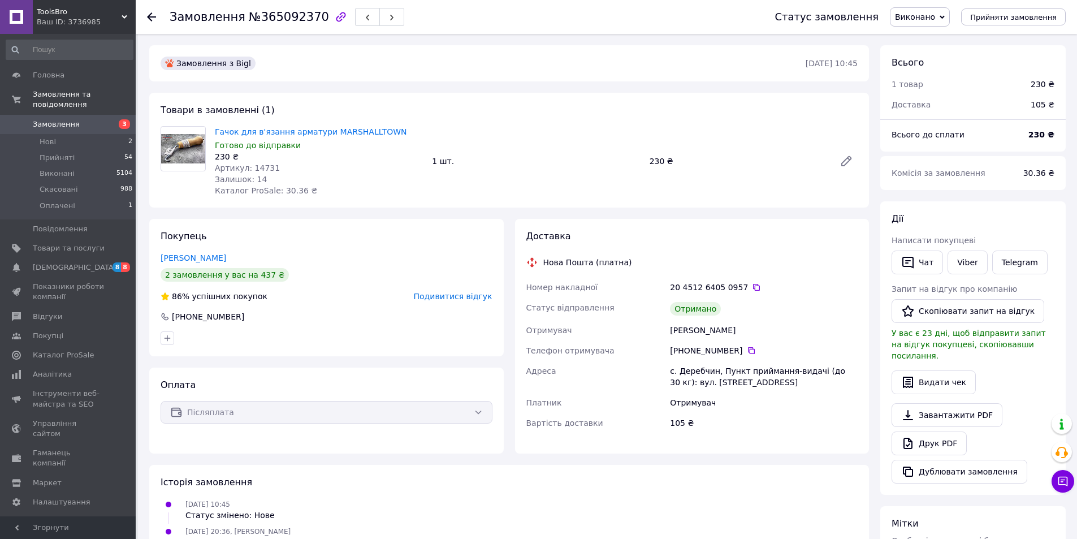
click at [48, 119] on span "Замовлення" at bounding box center [56, 124] width 47 height 10
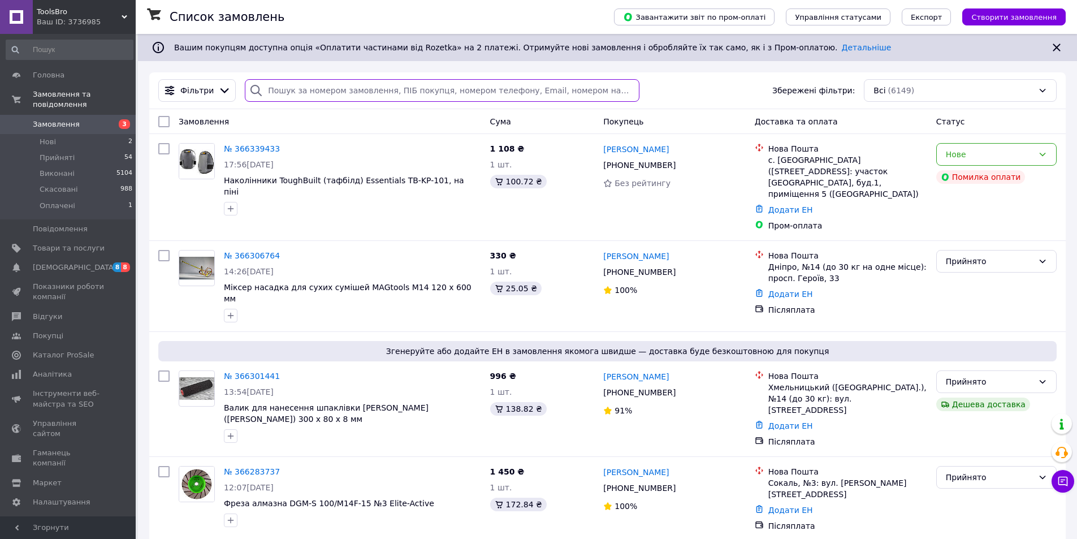
click at [281, 89] on input "search" at bounding box center [442, 90] width 394 height 23
paste input "365064475"
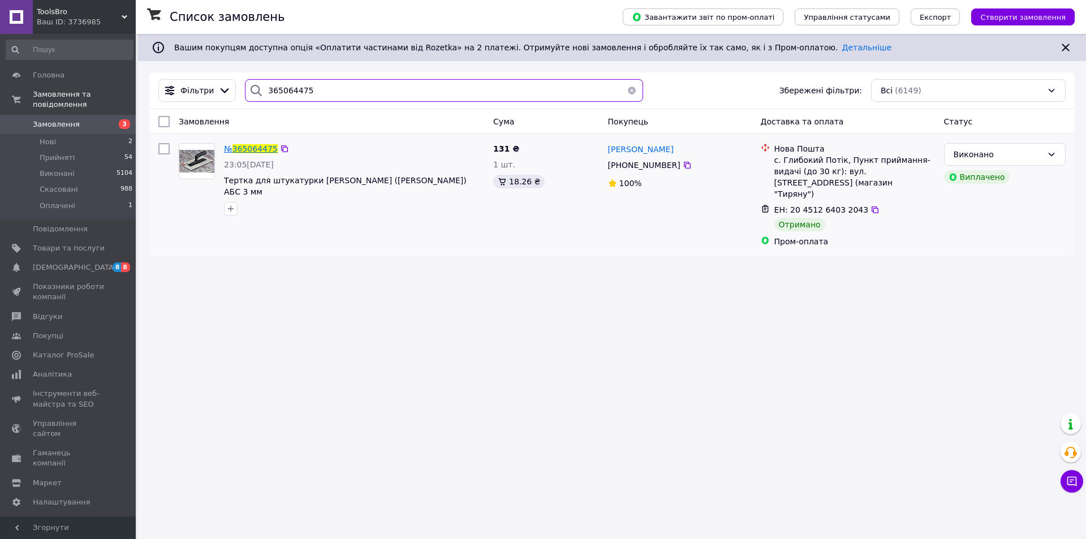
type input "365064475"
click at [250, 150] on span "365064475" at bounding box center [254, 148] width 45 height 9
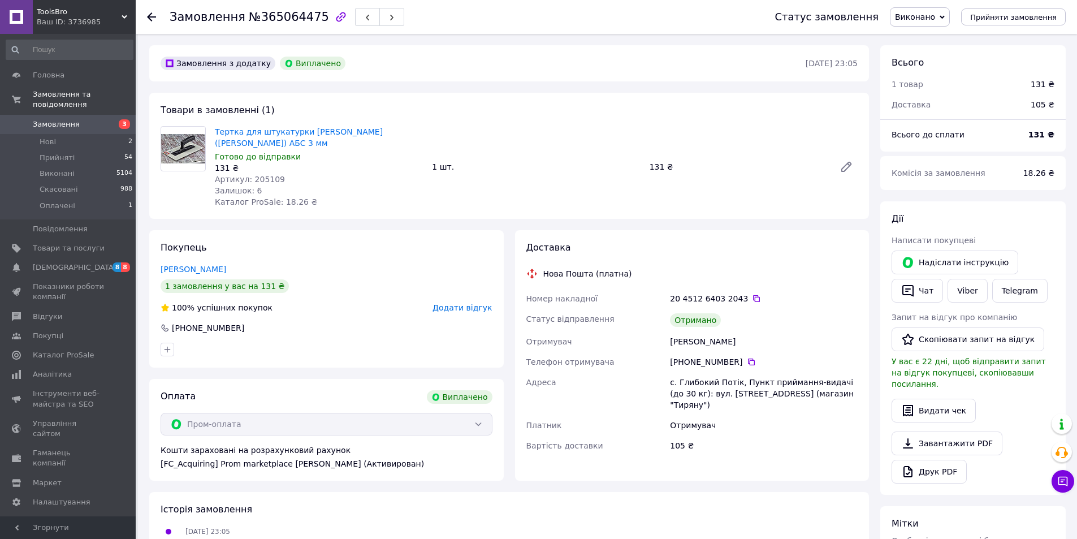
click at [463, 303] on span "Додати відгук" at bounding box center [462, 307] width 59 height 9
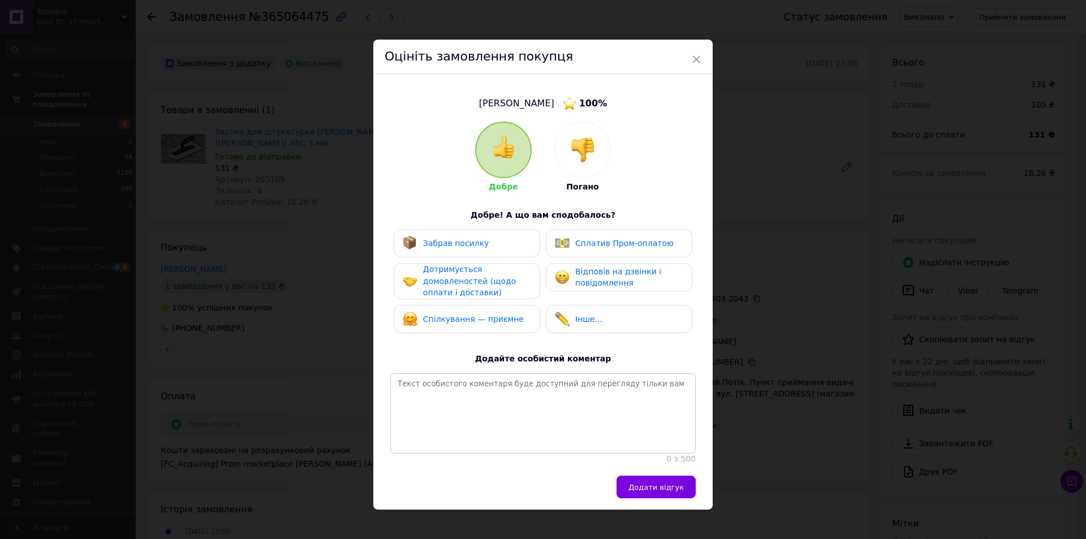
drag, startPoint x: 475, startPoint y: 252, endPoint x: 476, endPoint y: 289, distance: 36.8
click at [475, 255] on div "Забрав посилку" at bounding box center [467, 243] width 146 height 28
click at [476, 289] on span "Дотримується домовленостей (щодо оплати і доставки)" at bounding box center [469, 281] width 93 height 32
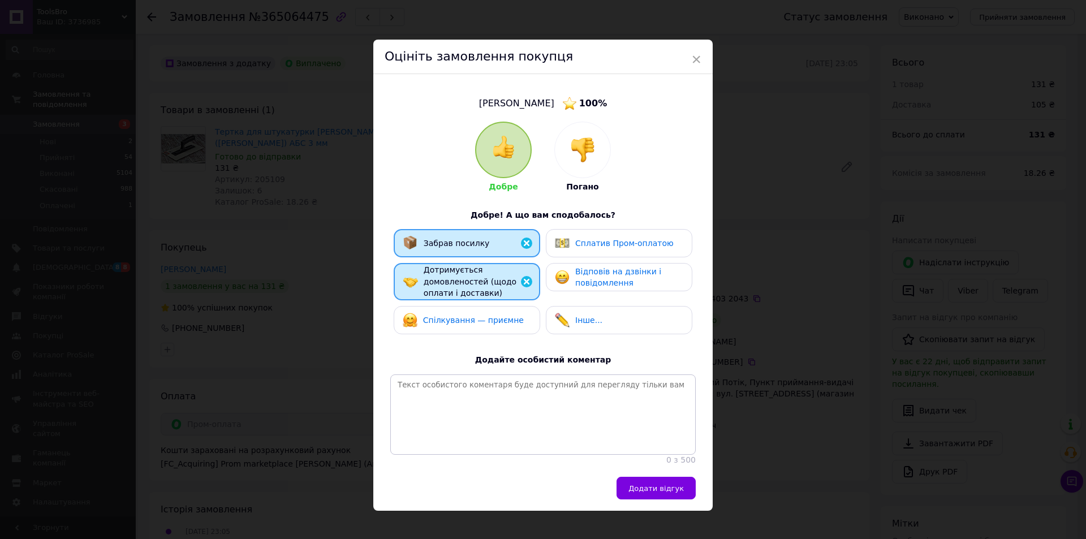
click at [481, 316] on span "Спілкування — приємне" at bounding box center [473, 320] width 101 height 9
drag, startPoint x: 583, startPoint y: 244, endPoint x: 646, endPoint y: 295, distance: 80.9
click at [585, 245] on span "Сплатив Пром-оплатою" at bounding box center [624, 243] width 98 height 9
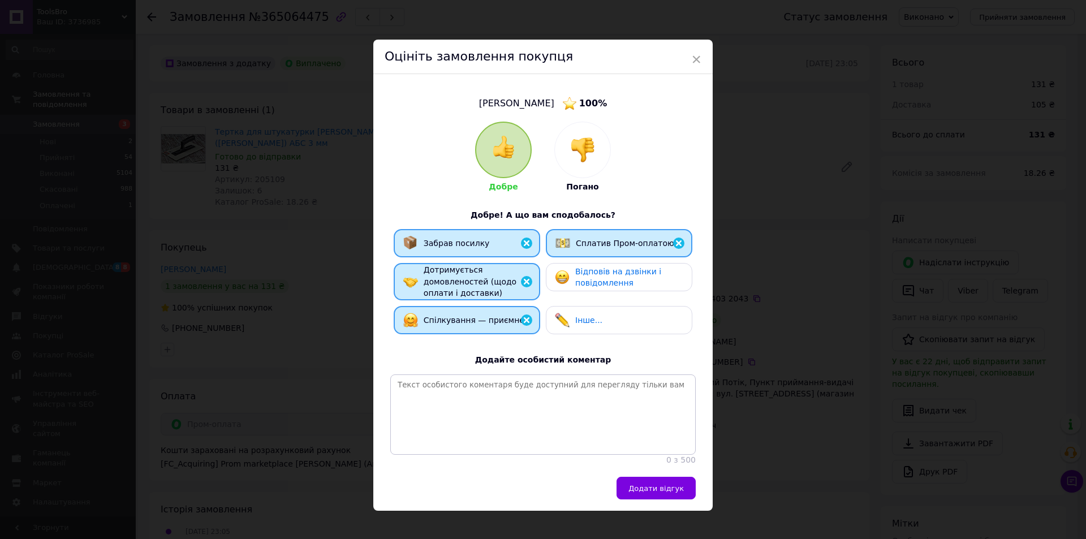
click at [623, 284] on span "Відповів на дзвінки і повідомлення" at bounding box center [618, 277] width 86 height 21
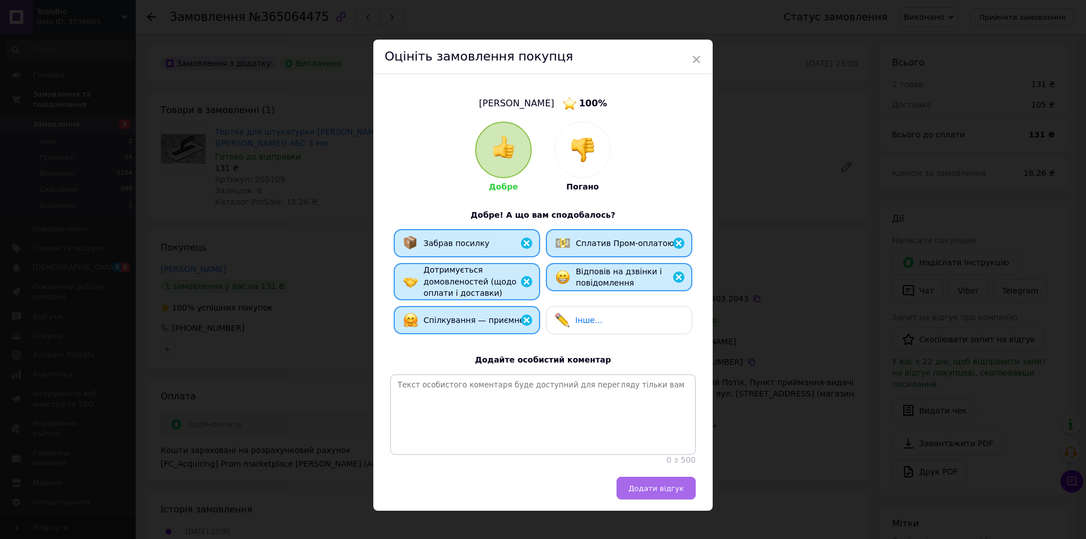
click at [651, 491] on button "Додати відгук" at bounding box center [655, 488] width 79 height 23
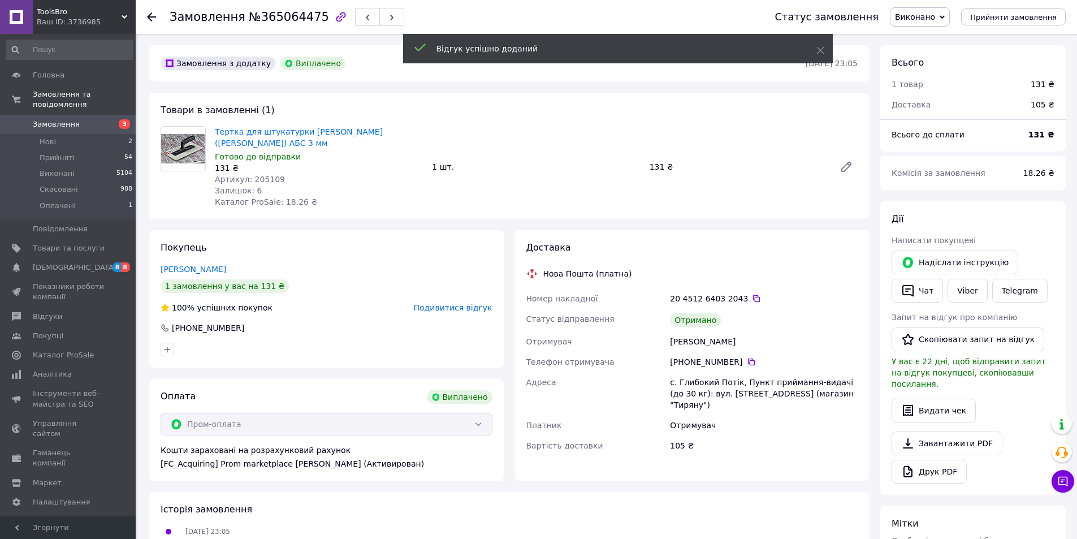
click at [61, 119] on span "Замовлення" at bounding box center [56, 124] width 47 height 10
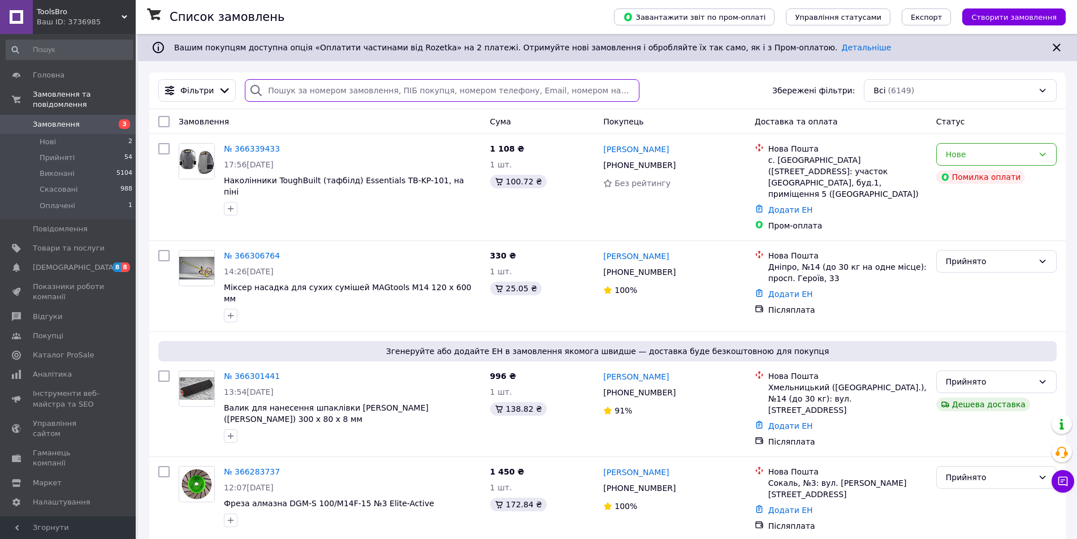
click at [292, 94] on input "search" at bounding box center [442, 90] width 394 height 23
paste input "365573040"
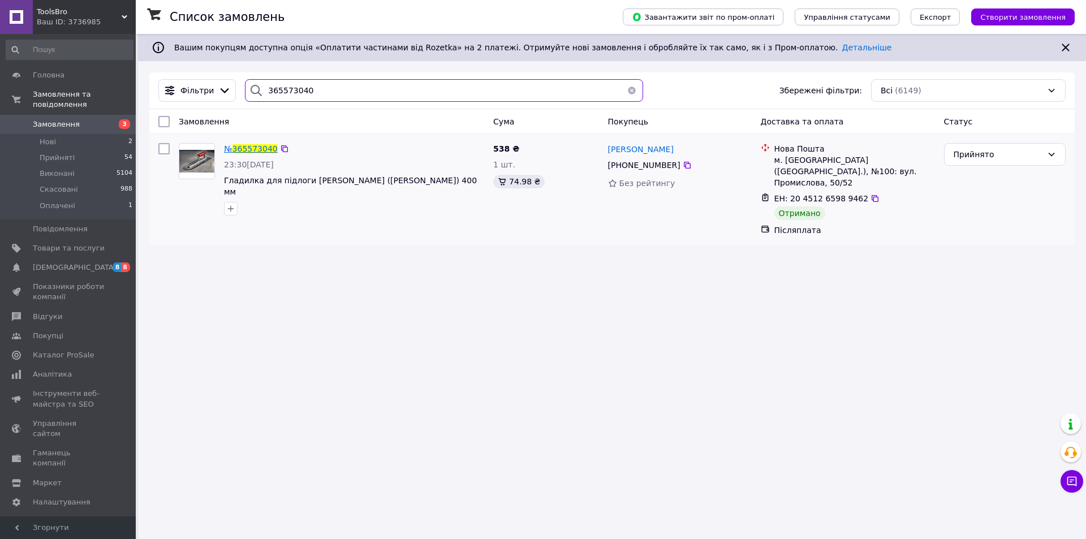
type input "365573040"
click at [245, 150] on span "365573040" at bounding box center [254, 148] width 45 height 9
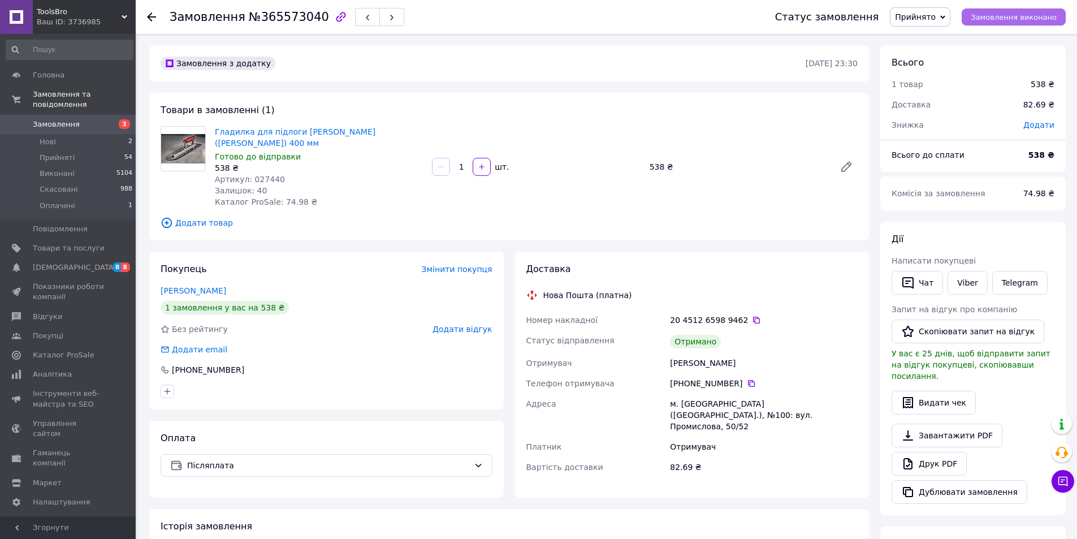
click at [1024, 16] on span "Замовлення виконано" at bounding box center [1014, 17] width 86 height 8
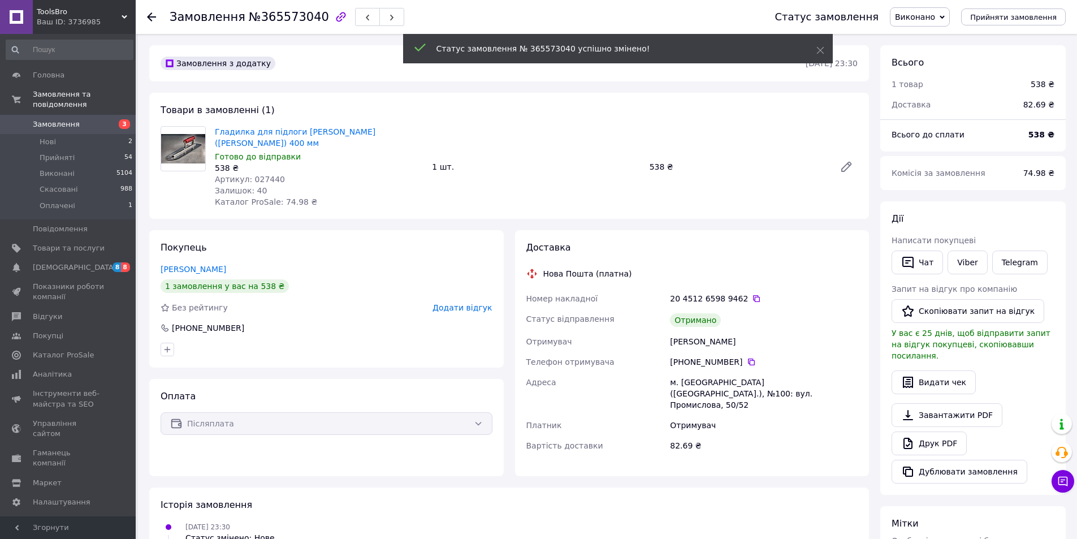
click at [465, 303] on span "Додати відгук" at bounding box center [462, 307] width 59 height 9
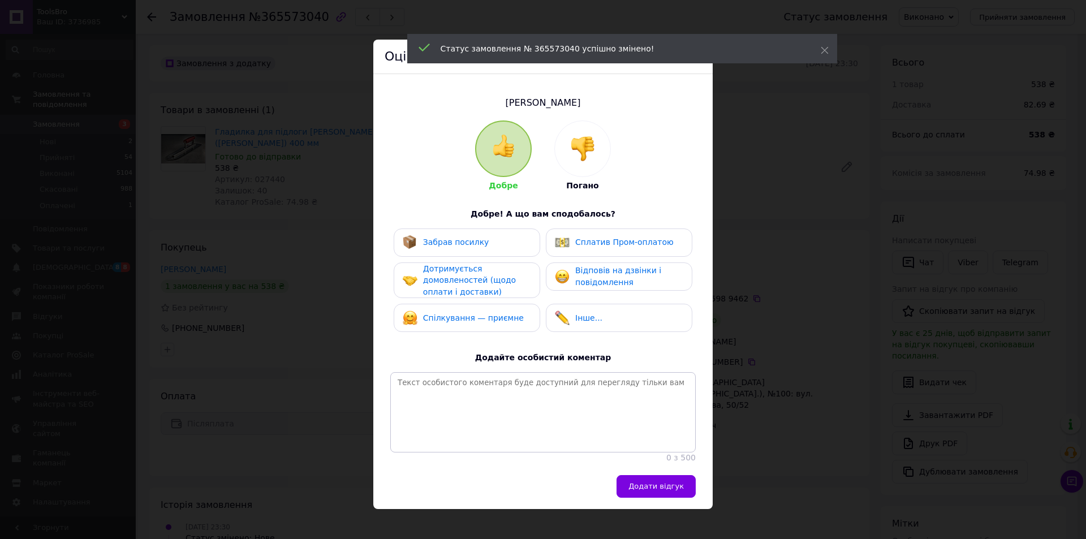
drag, startPoint x: 485, startPoint y: 235, endPoint x: 484, endPoint y: 291, distance: 56.0
click at [485, 240] on div "Забрав посилку" at bounding box center [467, 242] width 146 height 28
click at [482, 294] on span "Дотримується домовленостей (щодо оплати і доставки)" at bounding box center [469, 280] width 93 height 32
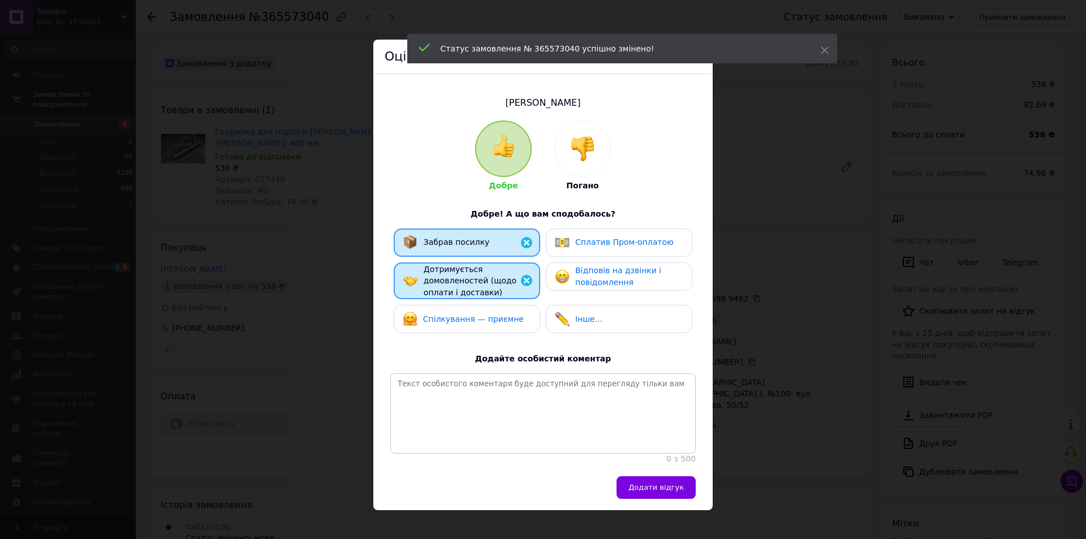
click at [491, 314] on span "Спілкування — приємне" at bounding box center [473, 318] width 101 height 9
drag, startPoint x: 616, startPoint y: 272, endPoint x: 676, endPoint y: 331, distance: 84.4
click at [621, 274] on span "Відповів на дзвінки і повідомлення" at bounding box center [618, 276] width 86 height 21
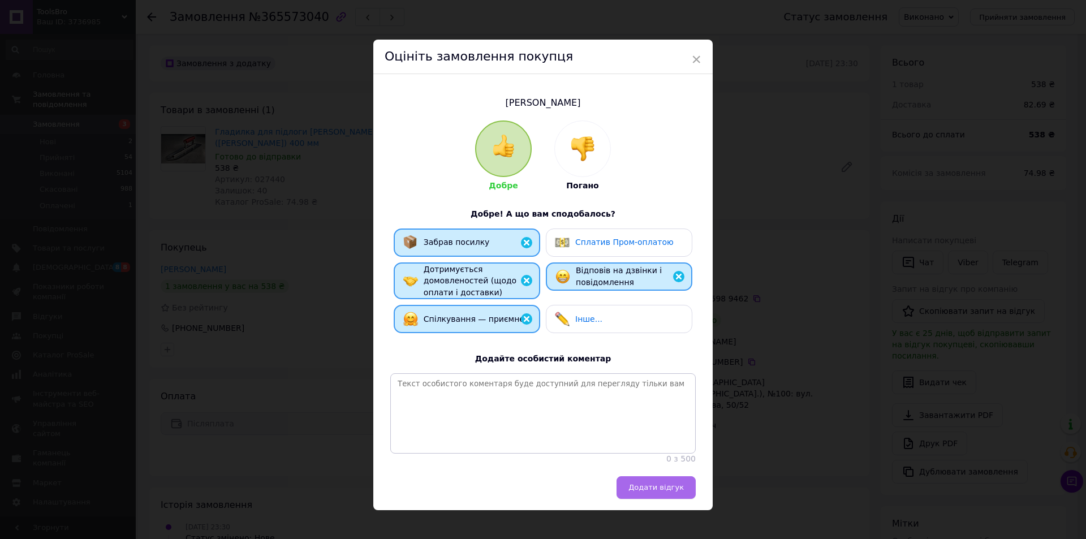
click at [659, 491] on span "Додати відгук" at bounding box center [655, 487] width 55 height 8
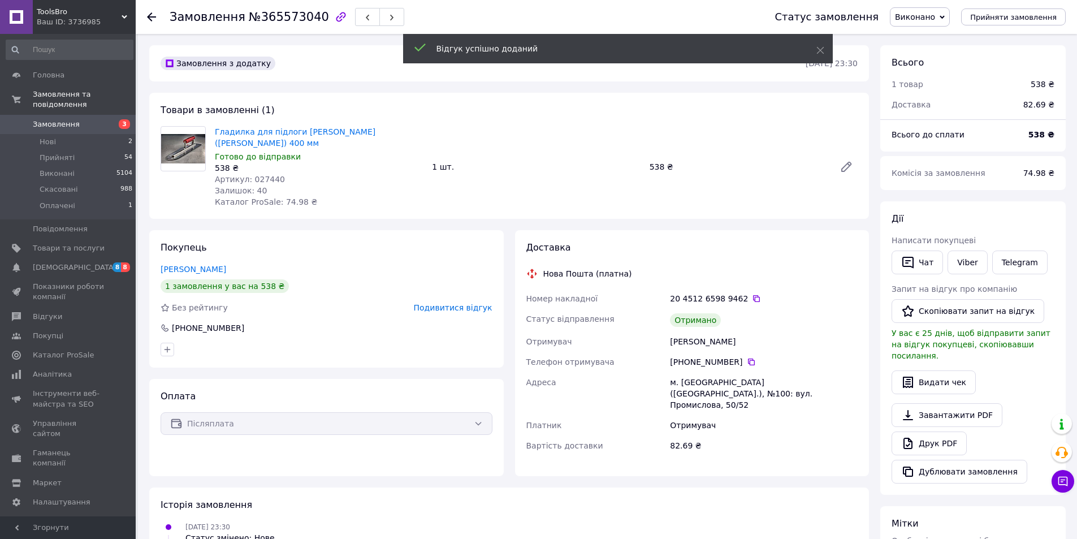
click at [57, 120] on link "Замовлення 3" at bounding box center [69, 124] width 139 height 19
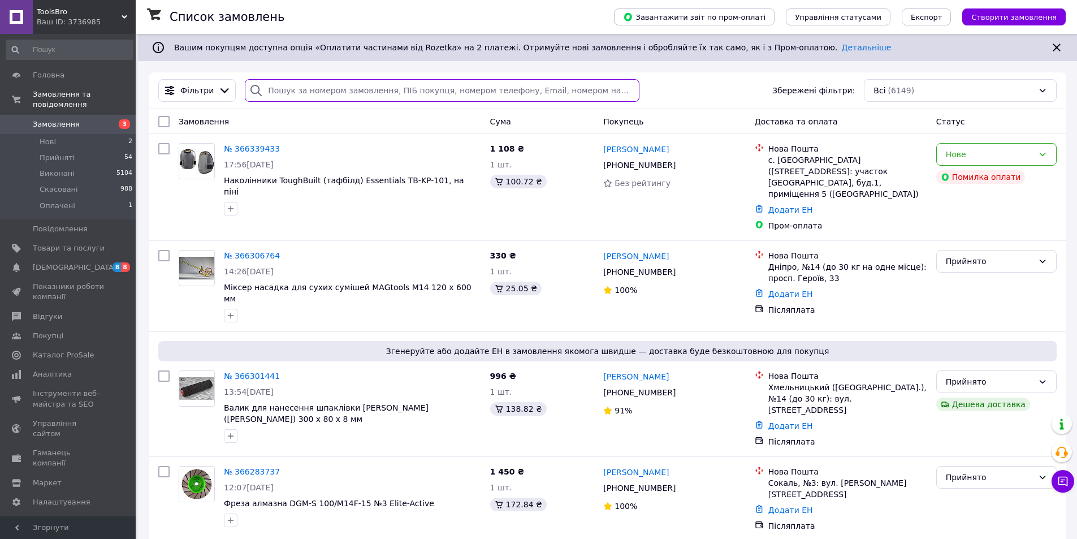
click at [279, 91] on input "search" at bounding box center [442, 90] width 394 height 23
paste input "365508161"
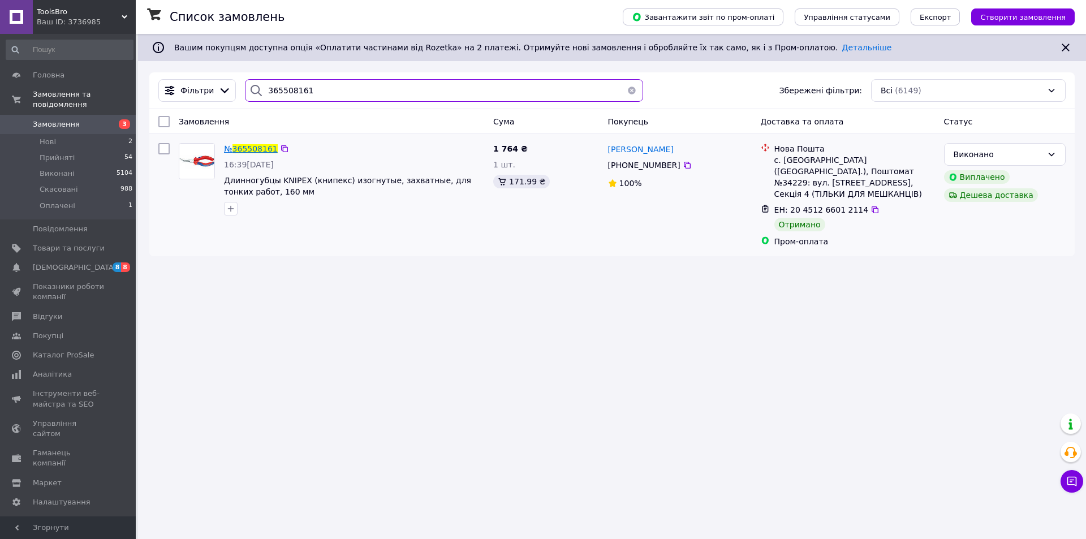
type input "365508161"
click at [256, 150] on span "365508161" at bounding box center [254, 148] width 45 height 9
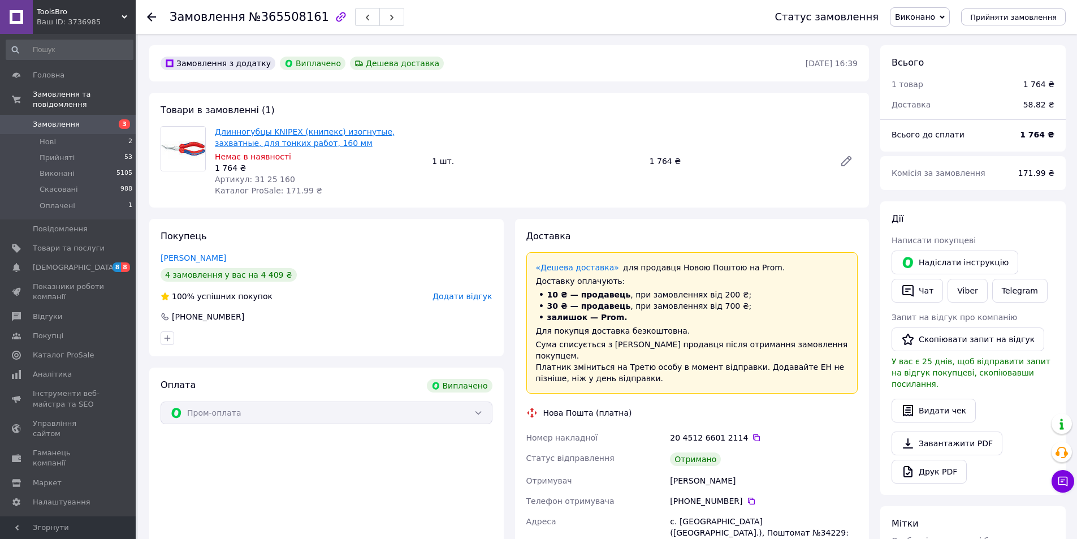
scroll to position [36, 0]
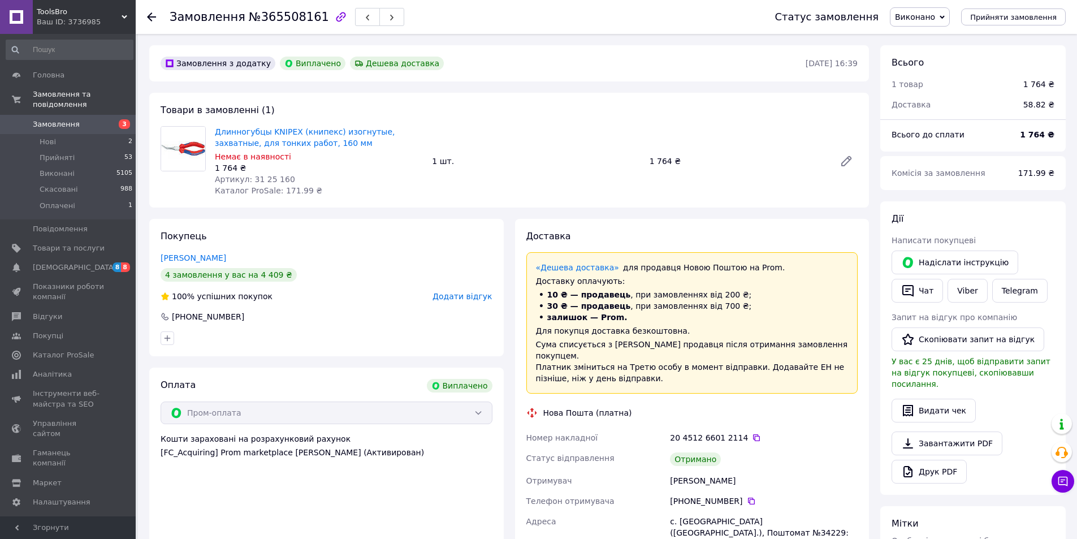
click at [459, 298] on span "Додати відгук" at bounding box center [462, 296] width 59 height 9
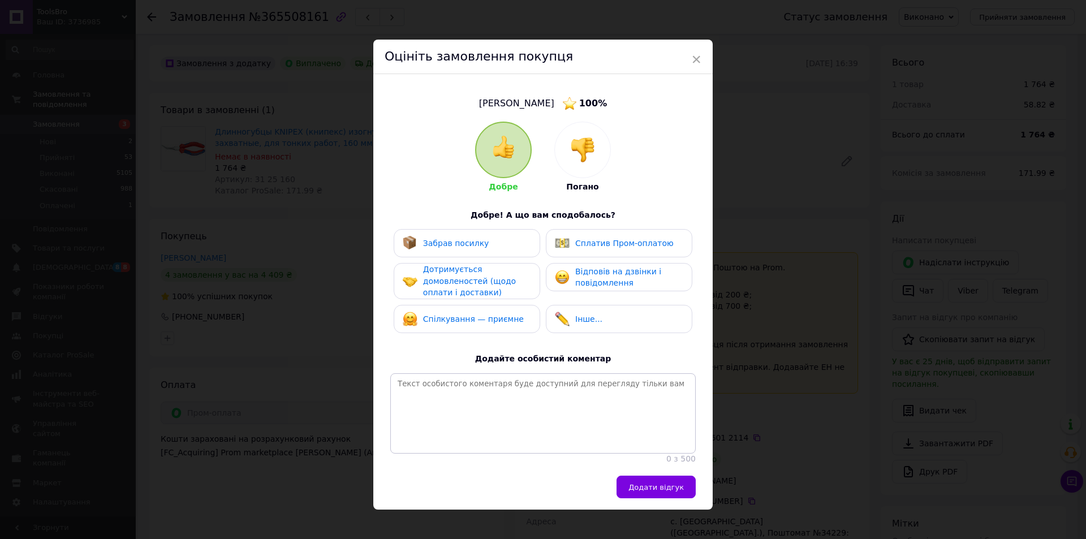
drag, startPoint x: 484, startPoint y: 248, endPoint x: 473, endPoint y: 284, distance: 37.1
click at [484, 249] on div "Забрав посилку" at bounding box center [467, 243] width 128 height 15
click at [473, 284] on span "Дотримується домовленостей (щодо оплати і доставки)" at bounding box center [469, 281] width 93 height 32
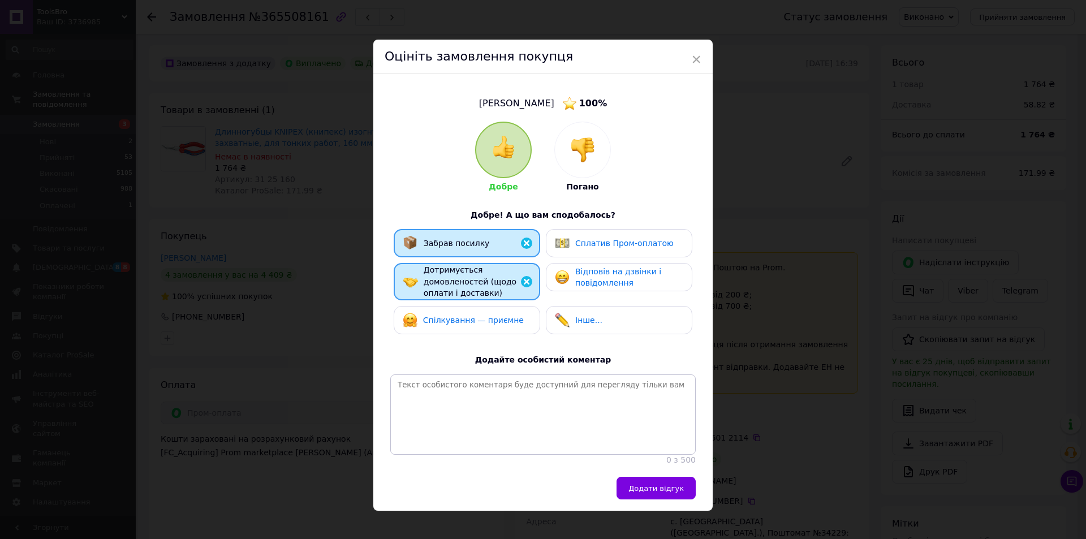
drag, startPoint x: 477, startPoint y: 321, endPoint x: 516, endPoint y: 308, distance: 41.7
click at [477, 320] on span "Спілкування — приємне" at bounding box center [473, 320] width 101 height 9
click at [643, 281] on div "Відповів на дзвінки і повідомлення" at bounding box center [628, 277] width 107 height 23
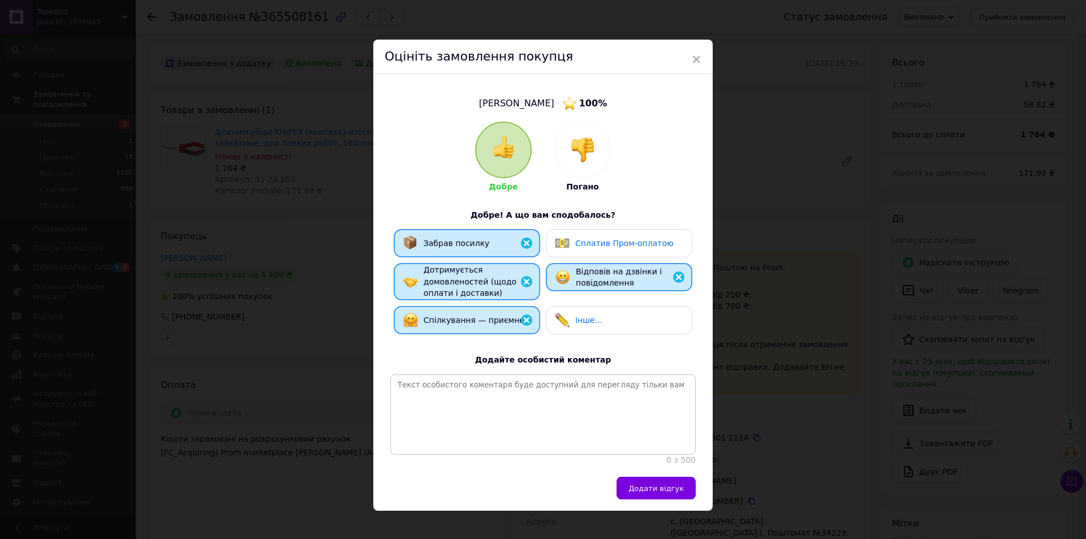
click at [656, 240] on span "Сплатив Пром-оплатою" at bounding box center [624, 243] width 98 height 9
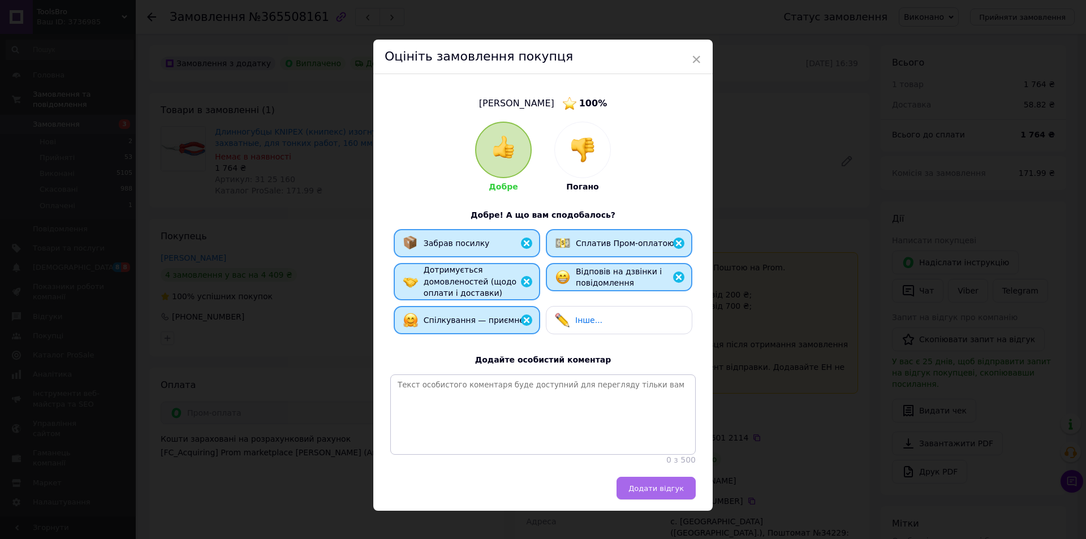
click at [673, 499] on button "Додати відгук" at bounding box center [655, 488] width 79 height 23
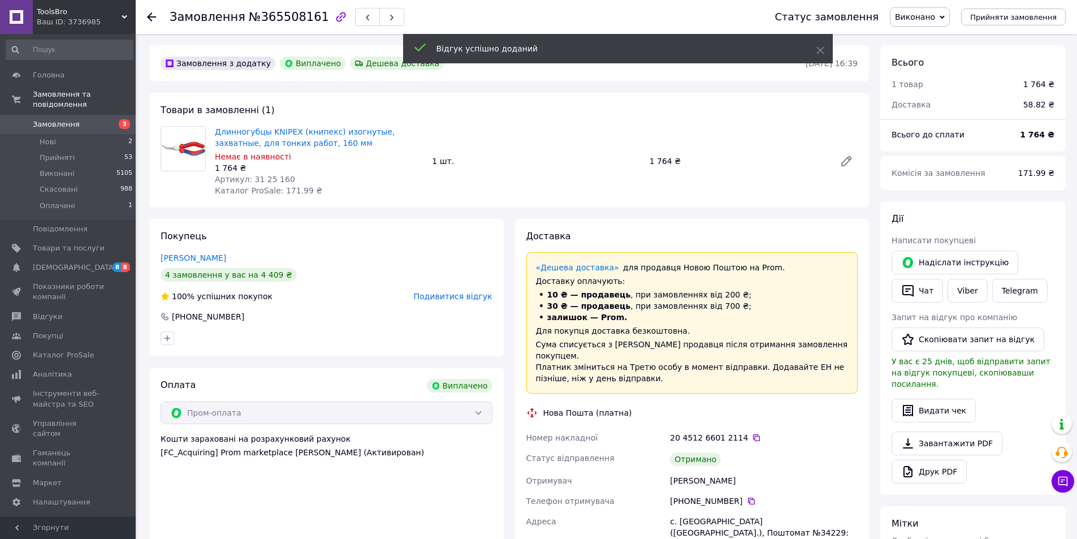
click at [47, 119] on span "Замовлення" at bounding box center [56, 124] width 47 height 10
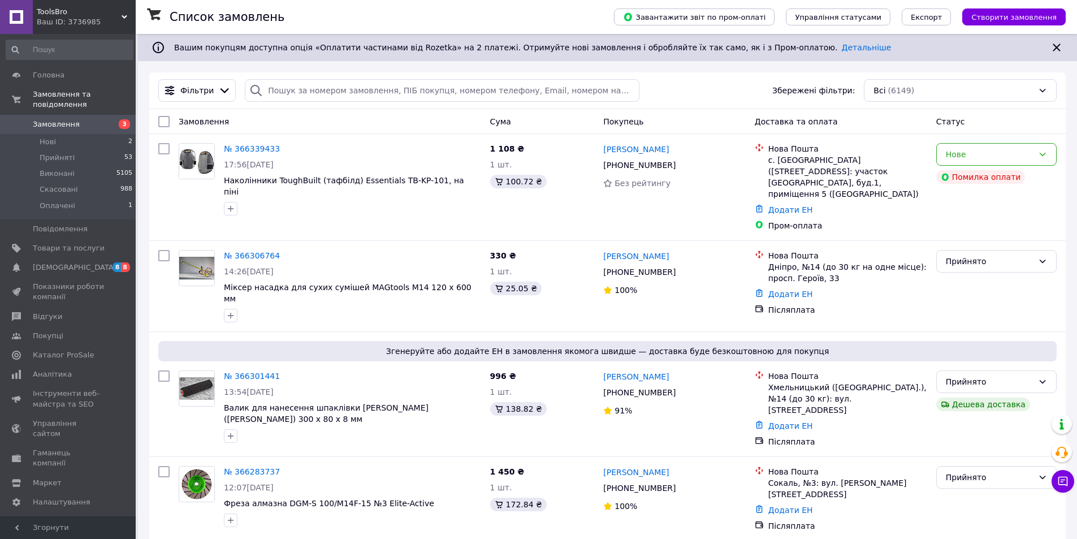
click at [66, 18] on div "Ваш ID: 3736985" at bounding box center [86, 22] width 99 height 10
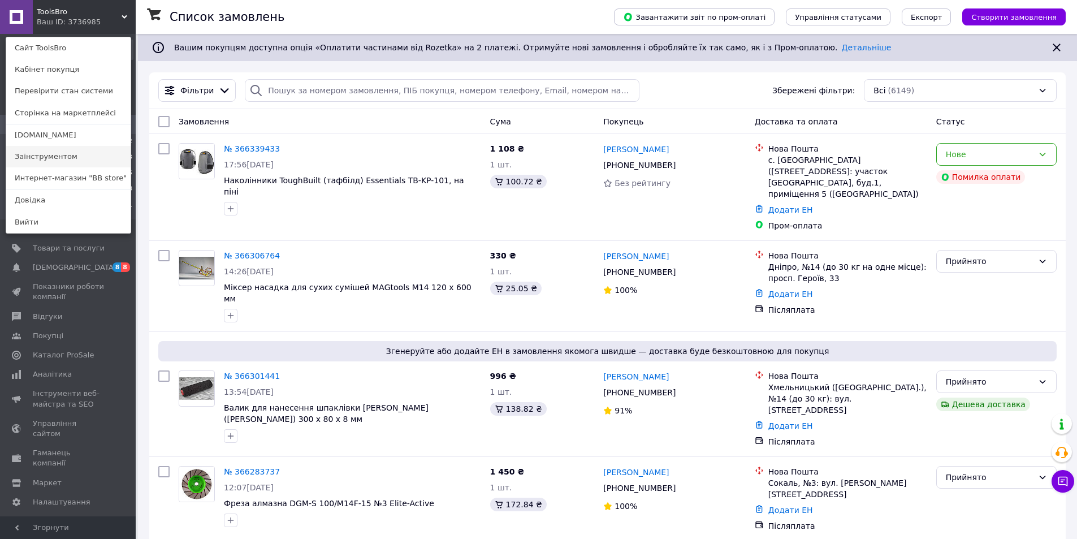
click at [46, 152] on link "Заінструментом" at bounding box center [68, 156] width 124 height 21
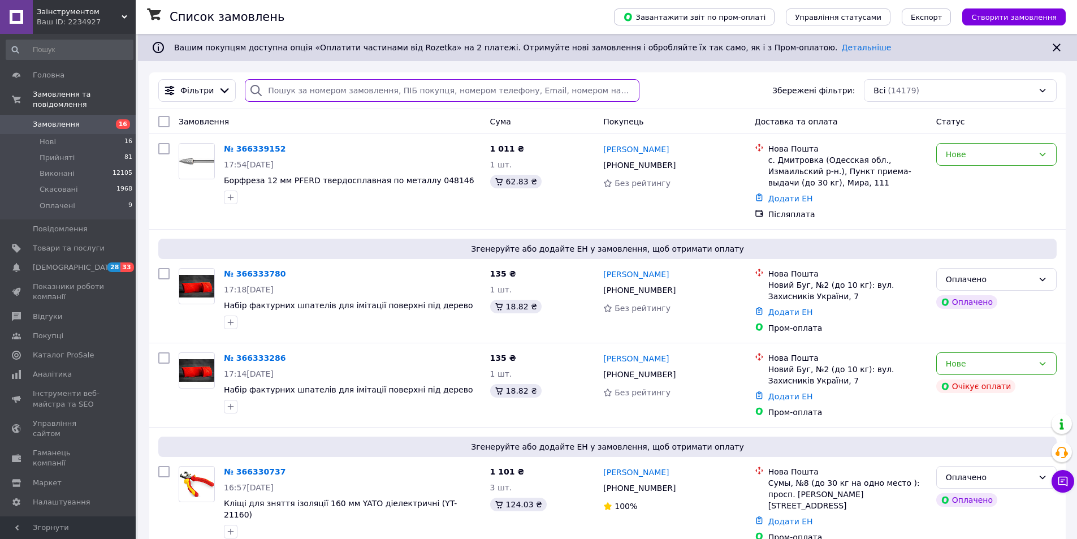
click at [287, 90] on input "search" at bounding box center [442, 90] width 394 height 23
paste input "365111492"
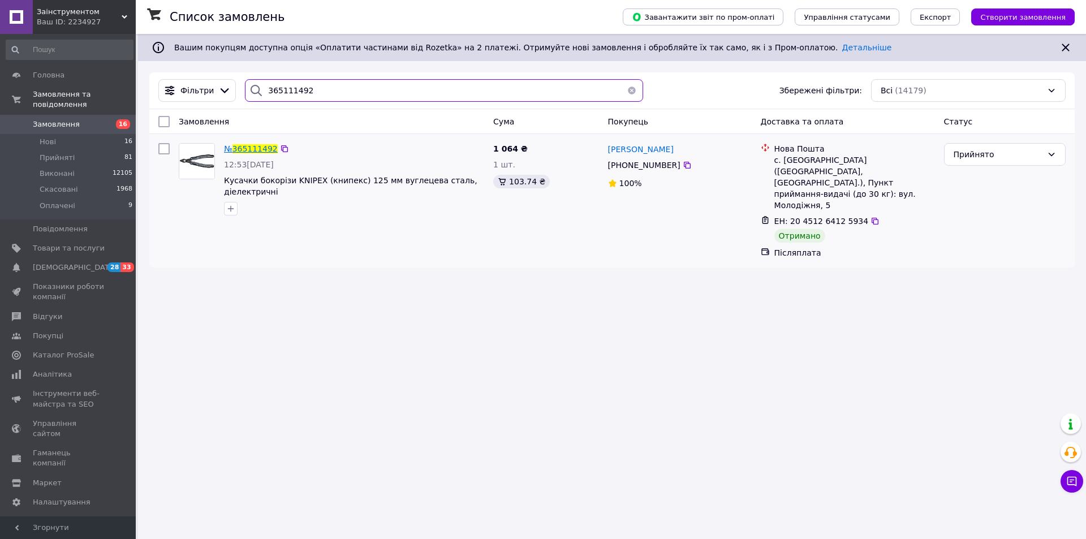
type input "365111492"
click at [249, 153] on span "365111492" at bounding box center [254, 148] width 45 height 9
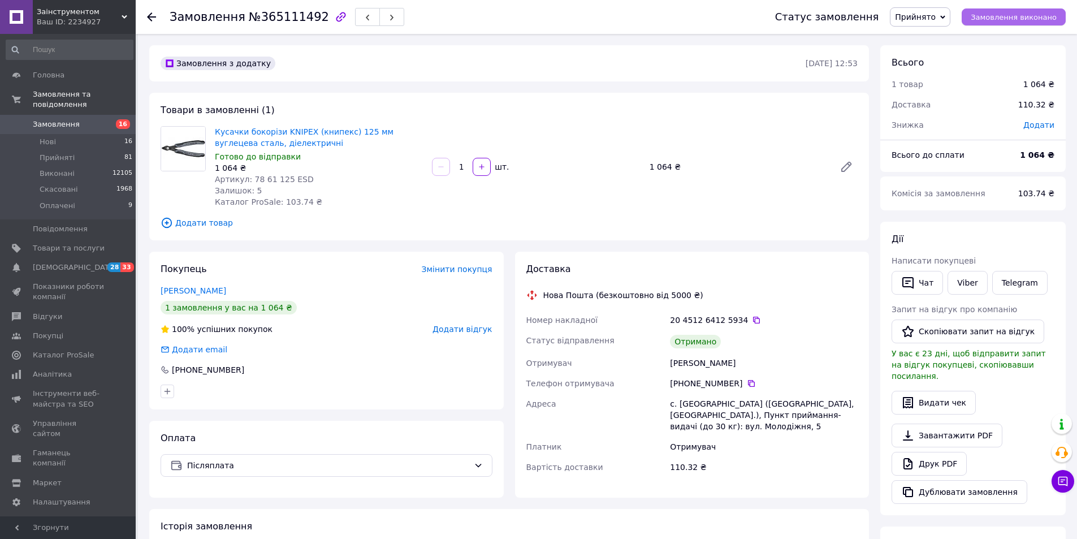
click at [1016, 16] on span "Замовлення виконано" at bounding box center [1014, 17] width 86 height 8
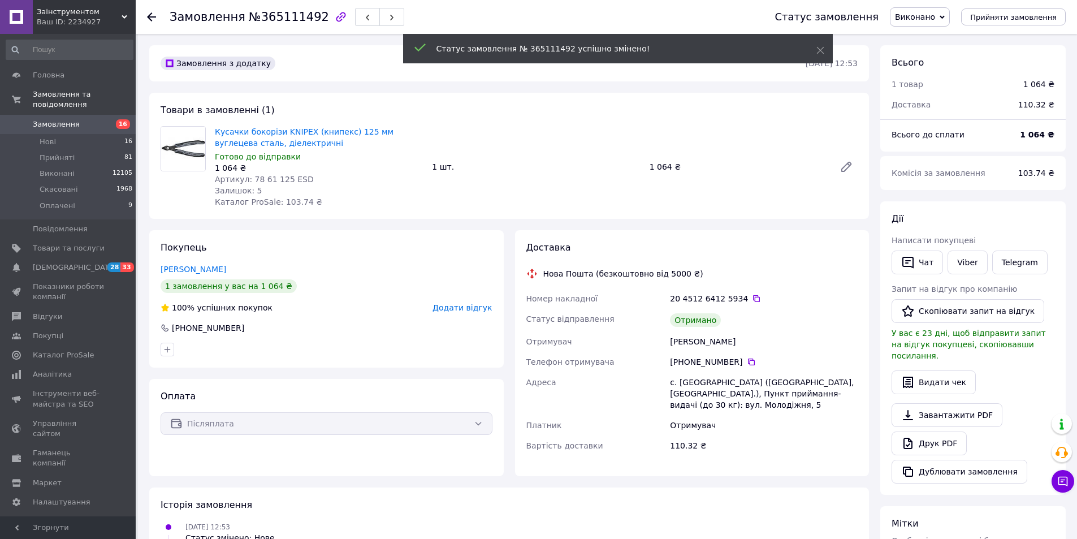
click at [454, 310] on span "Додати відгук" at bounding box center [462, 307] width 59 height 9
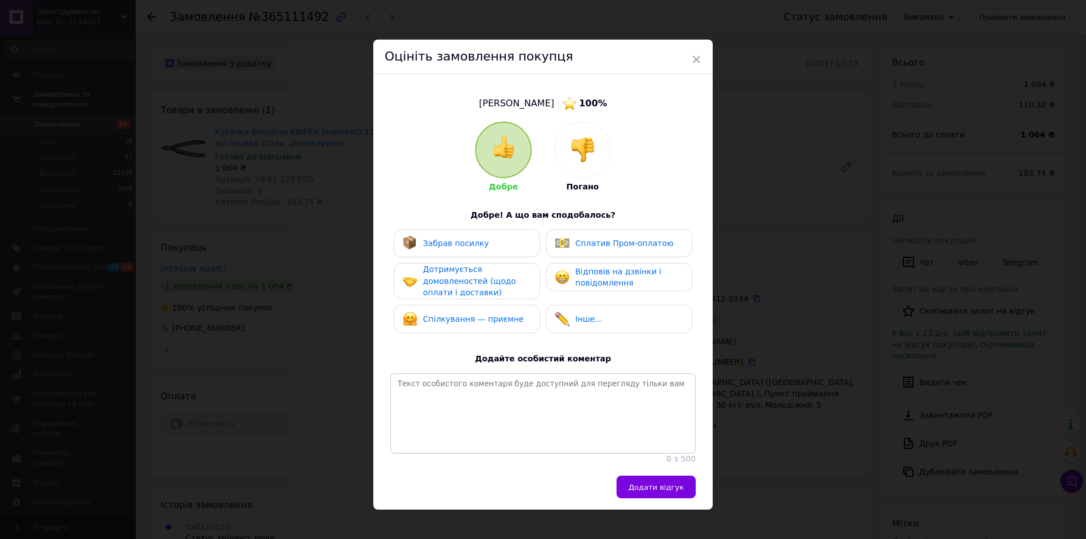
drag, startPoint x: 445, startPoint y: 253, endPoint x: 445, endPoint y: 292, distance: 39.0
click at [445, 257] on div "Забрав посилку" at bounding box center [467, 243] width 146 height 28
drag, startPoint x: 445, startPoint y: 292, endPoint x: 445, endPoint y: 320, distance: 27.7
click at [445, 294] on span "Дотримується домовленостей (щодо оплати і доставки)" at bounding box center [469, 281] width 93 height 32
click at [445, 322] on span "Спілкування — приємне" at bounding box center [473, 318] width 101 height 9
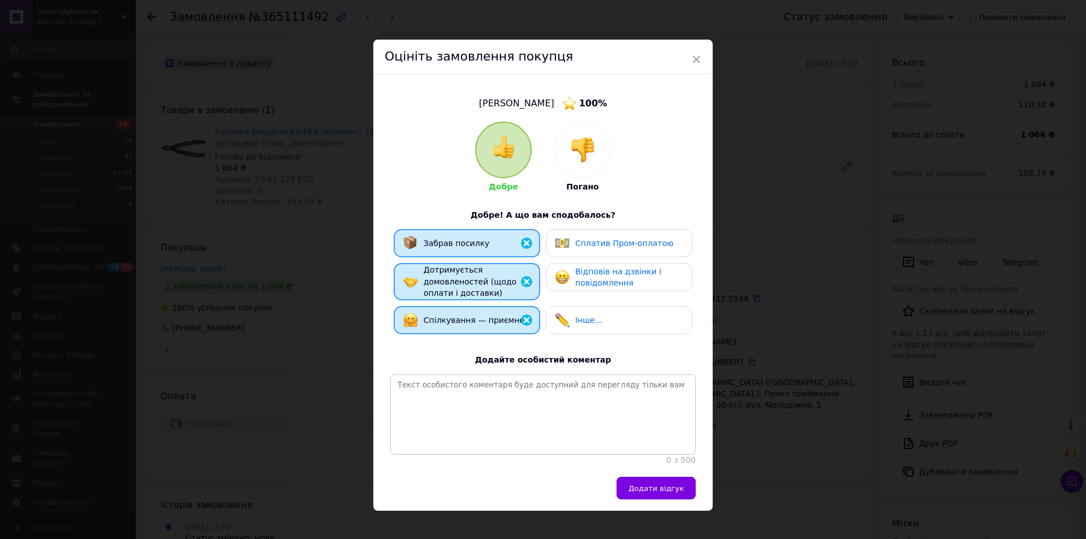
click at [601, 276] on span "Відповів на дзвінки і повідомлення" at bounding box center [618, 277] width 86 height 21
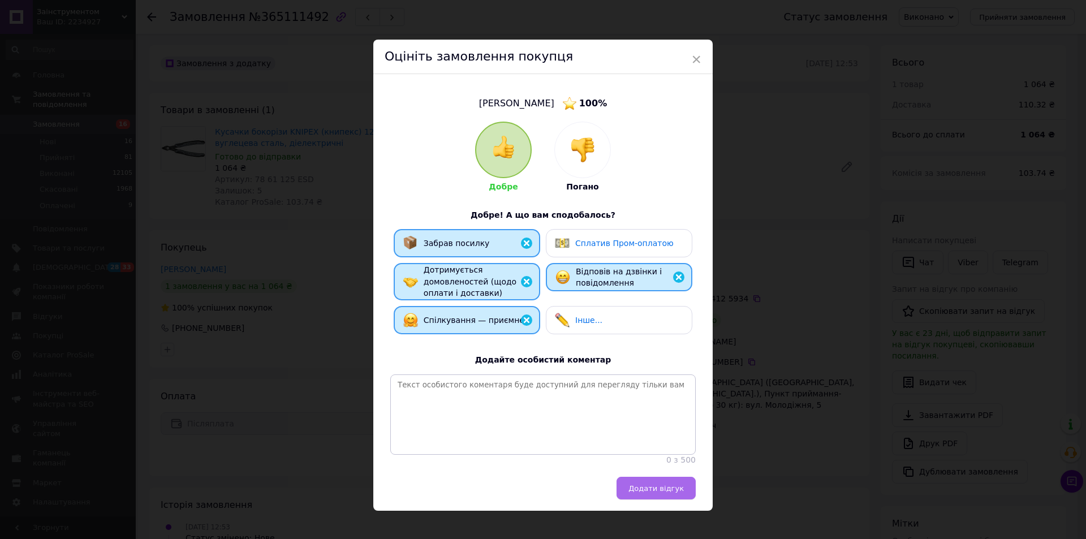
click at [663, 492] on span "Додати відгук" at bounding box center [655, 488] width 55 height 8
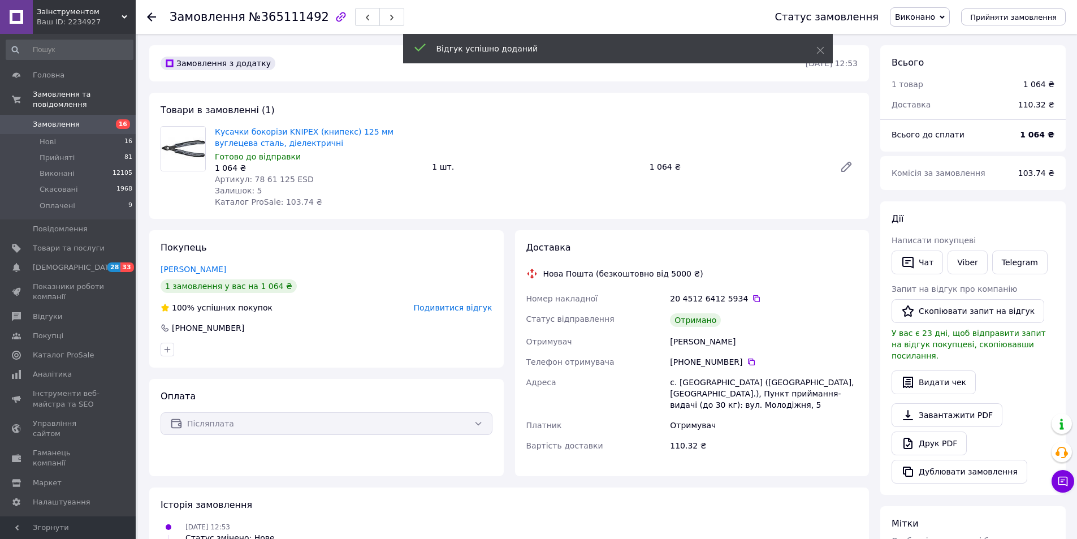
click at [46, 119] on span "Замовлення" at bounding box center [56, 124] width 47 height 10
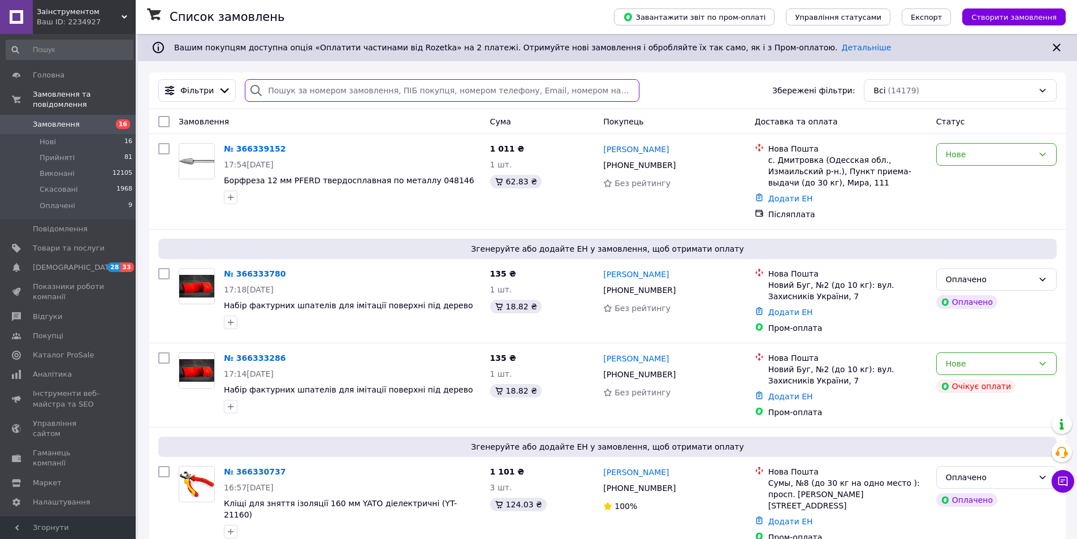
click at [312, 89] on input "search" at bounding box center [442, 90] width 394 height 23
paste input "365608919"
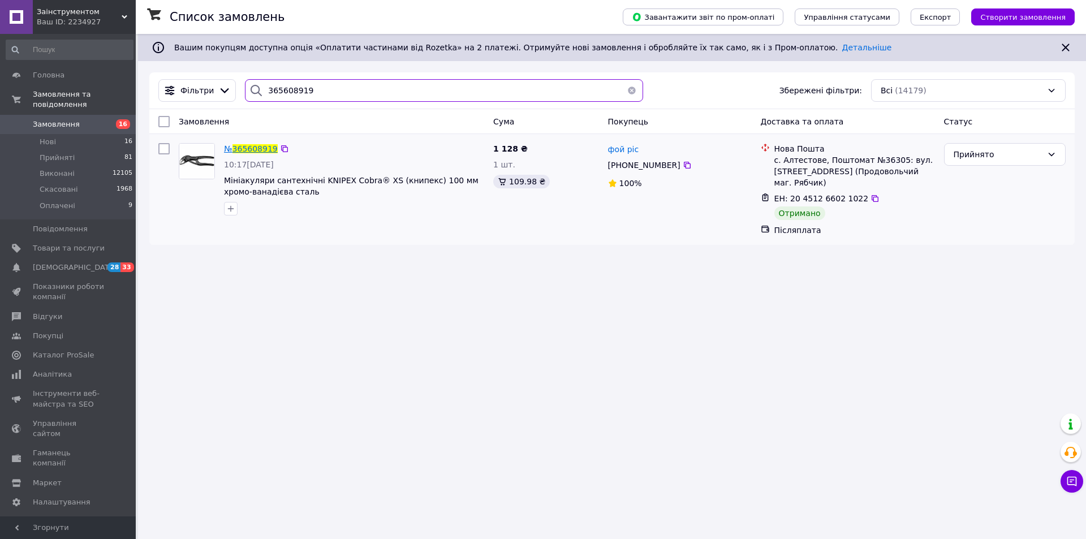
type input "365608919"
click at [248, 146] on span "365608919" at bounding box center [254, 148] width 45 height 9
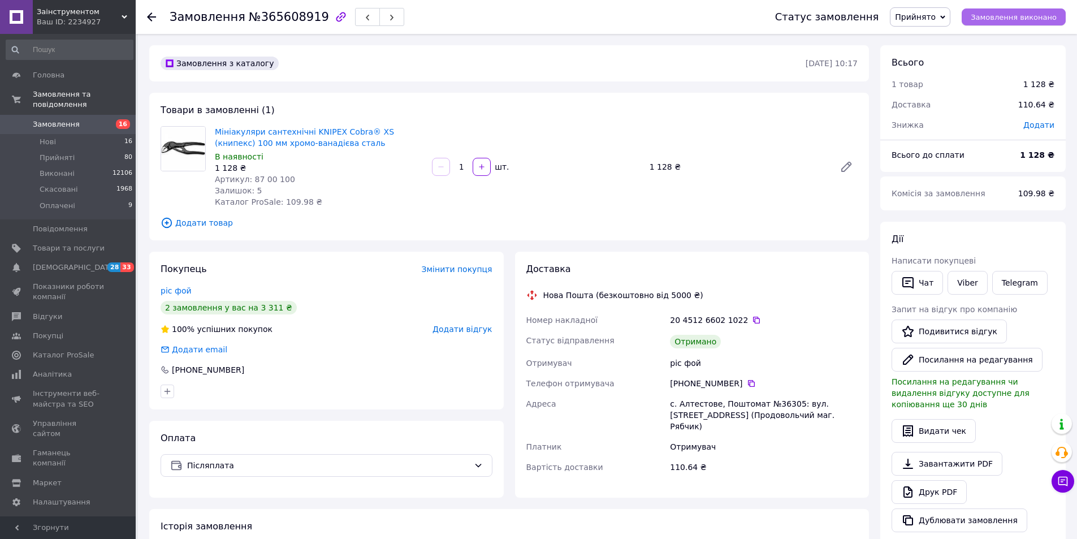
click at [1040, 17] on span "Замовлення виконано" at bounding box center [1014, 17] width 86 height 8
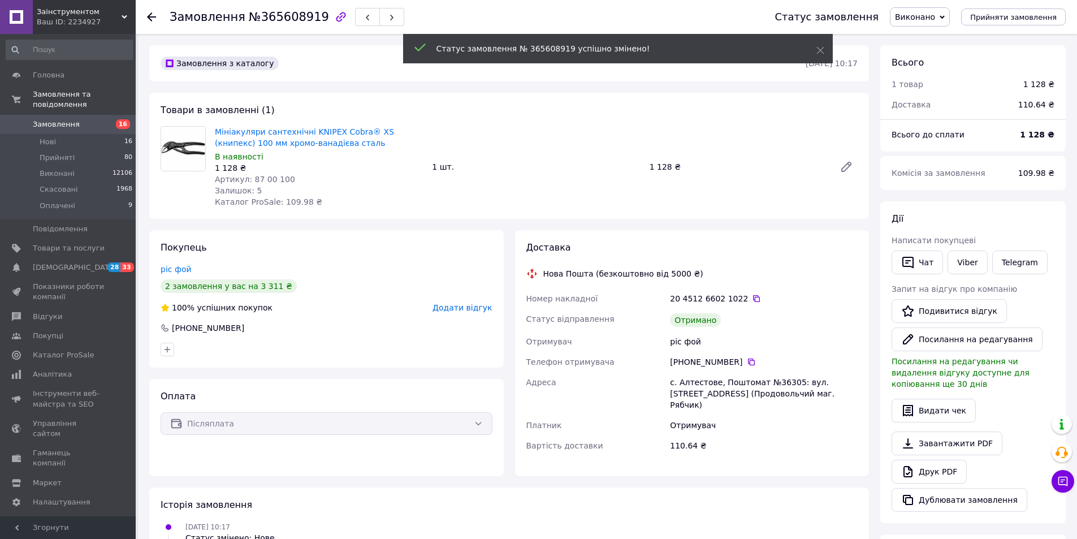
click at [474, 313] on div "Додати відгук" at bounding box center [462, 307] width 59 height 11
click at [485, 307] on span "Додати відгук" at bounding box center [462, 307] width 59 height 9
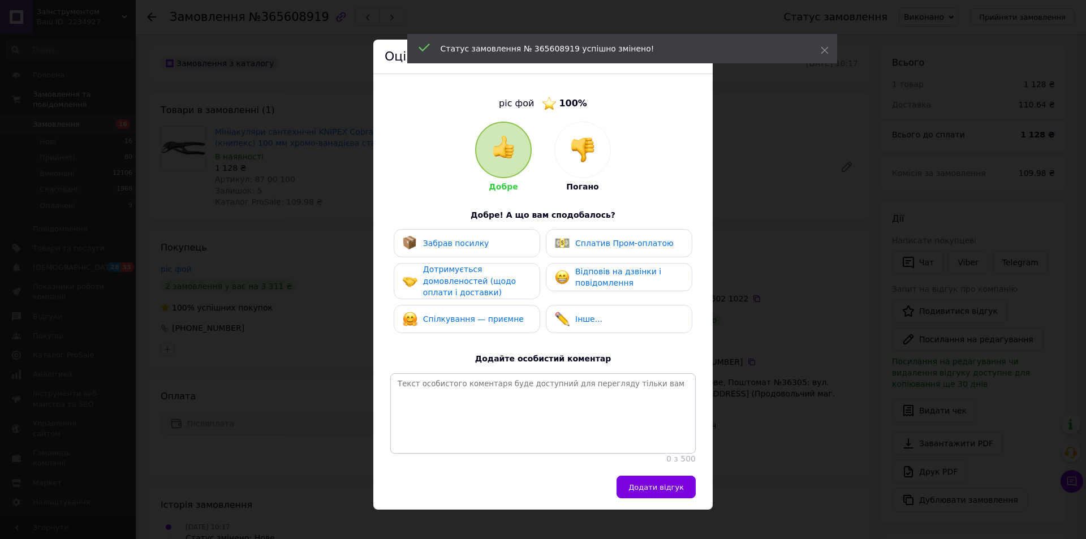
click at [478, 253] on div "Забрав посилку" at bounding box center [467, 243] width 146 height 28
drag, startPoint x: 476, startPoint y: 295, endPoint x: 476, endPoint y: 305, distance: 10.2
click at [476, 297] on div "Дотримується домовленостей (щодо оплати і доставки)" at bounding box center [476, 281] width 107 height 35
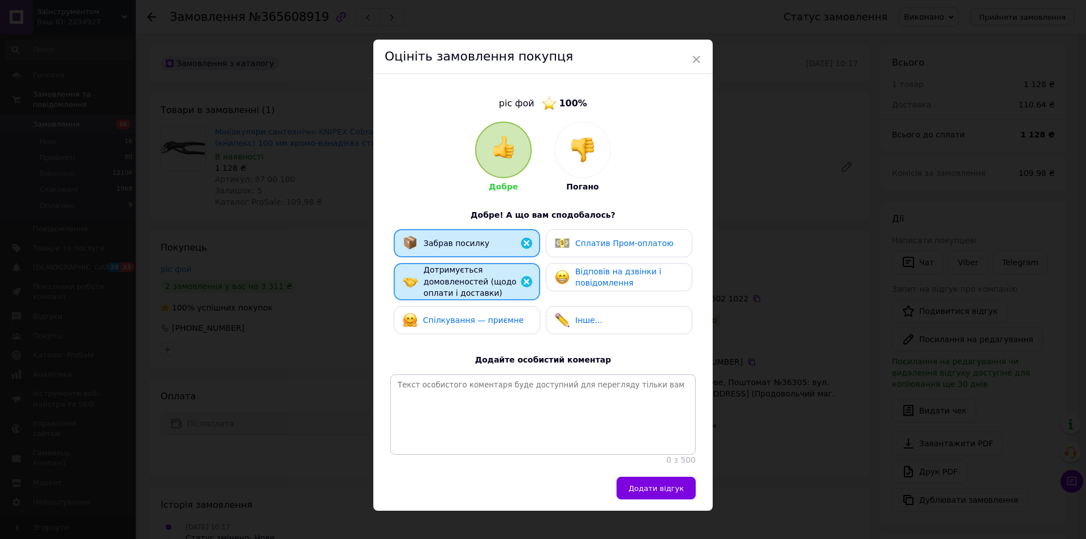
drag, startPoint x: 477, startPoint y: 326, endPoint x: 486, endPoint y: 319, distance: 12.1
click at [477, 325] on div "Спілкування — приємне" at bounding box center [467, 320] width 146 height 28
drag, startPoint x: 661, startPoint y: 276, endPoint x: 686, endPoint y: 359, distance: 86.2
click at [663, 276] on div "Відповів на дзвінки і повідомлення" at bounding box center [628, 277] width 107 height 23
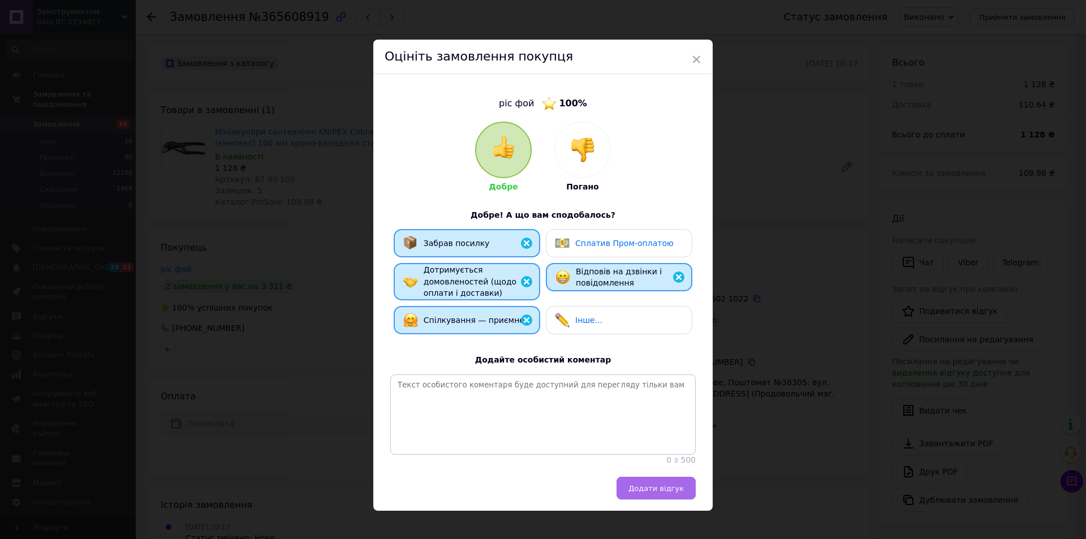
click at [676, 493] on span "Додати відгук" at bounding box center [655, 488] width 55 height 8
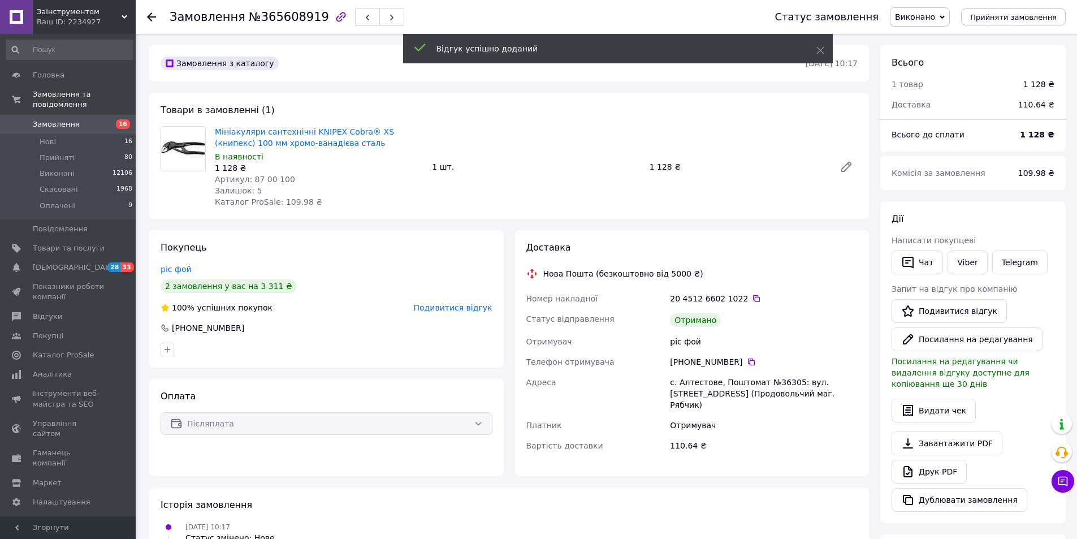
click at [55, 119] on span "Замовлення" at bounding box center [56, 124] width 47 height 10
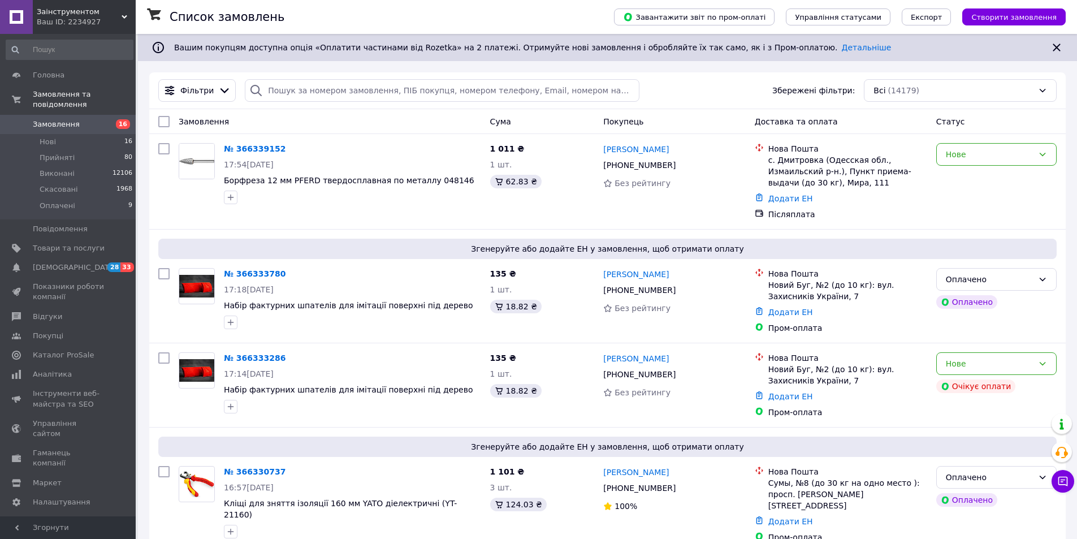
click at [79, 27] on div "Ваш ID: 2234927" at bounding box center [86, 22] width 99 height 10
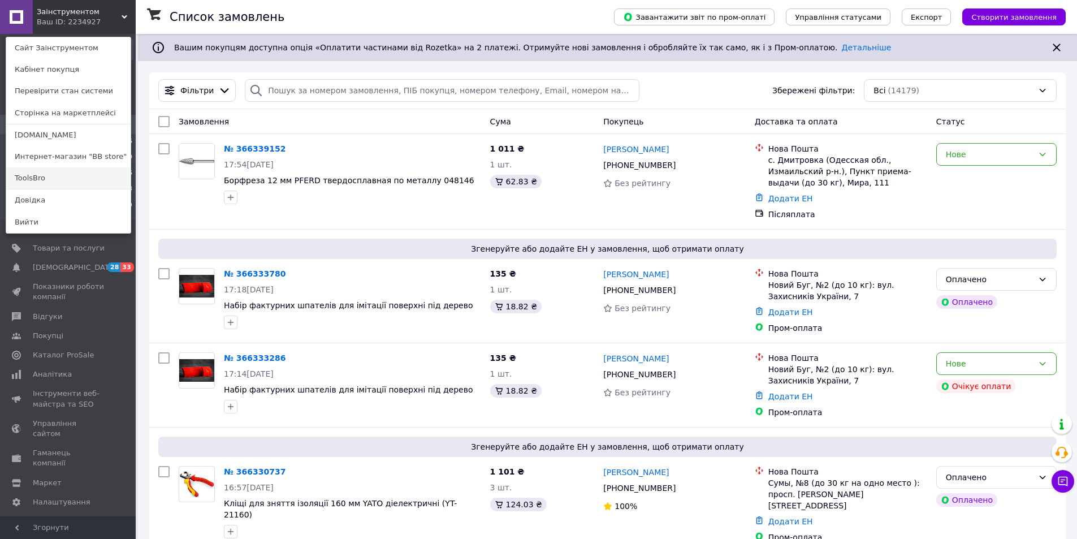
click at [34, 183] on link "ToolsBro" at bounding box center [68, 177] width 124 height 21
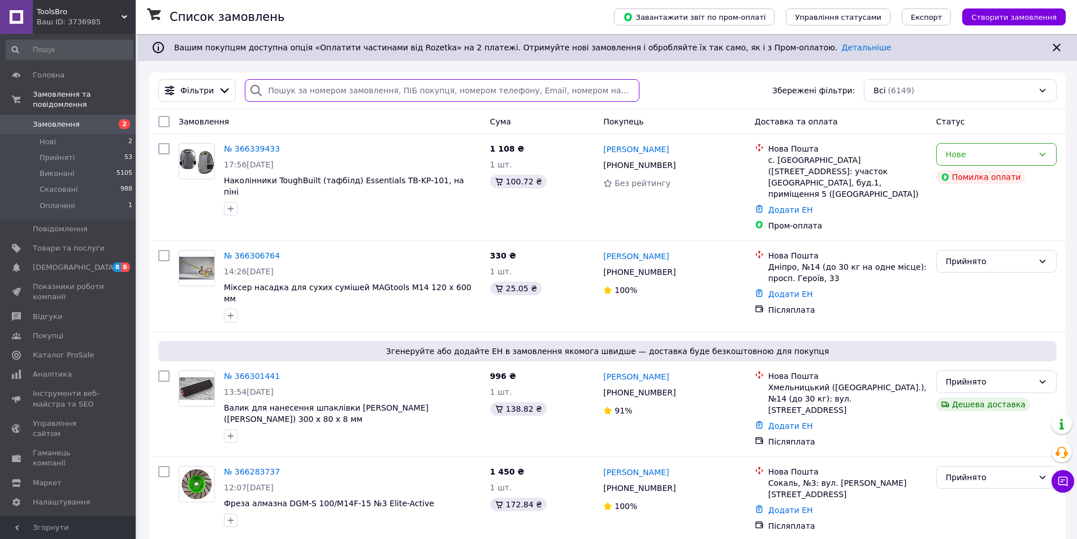
click at [288, 89] on input "search" at bounding box center [442, 90] width 394 height 23
paste input "365607440"
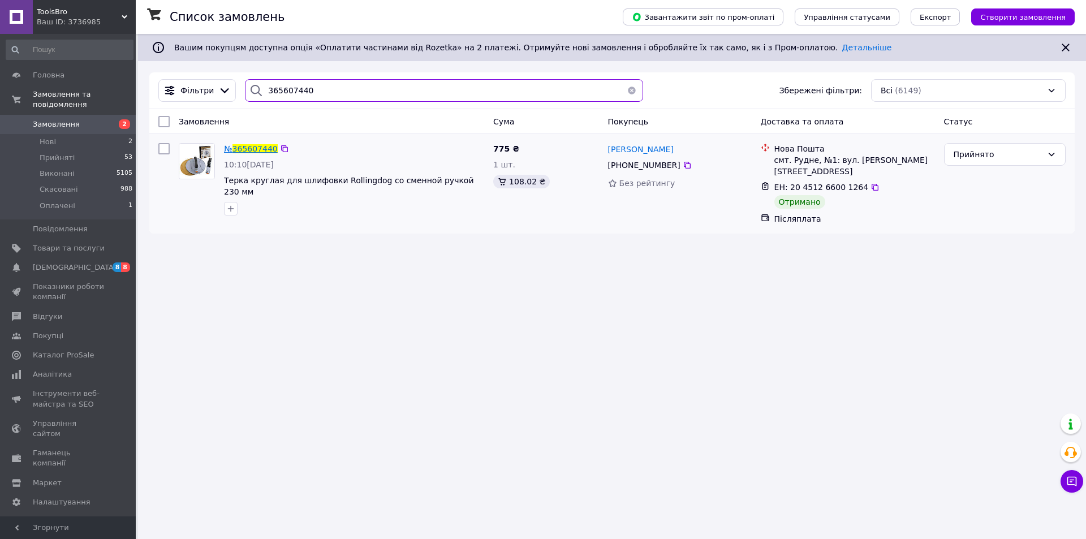
type input "365607440"
click at [249, 145] on span "365607440" at bounding box center [254, 148] width 45 height 9
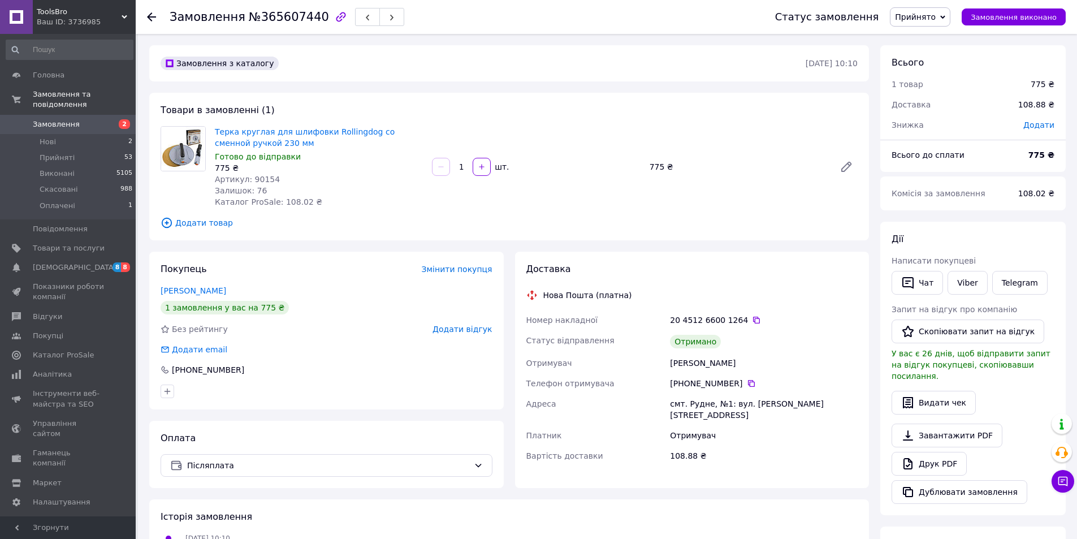
drag, startPoint x: 1033, startPoint y: 16, endPoint x: 864, endPoint y: 55, distance: 173.6
click at [1033, 16] on span "Замовлення виконано" at bounding box center [1014, 17] width 86 height 8
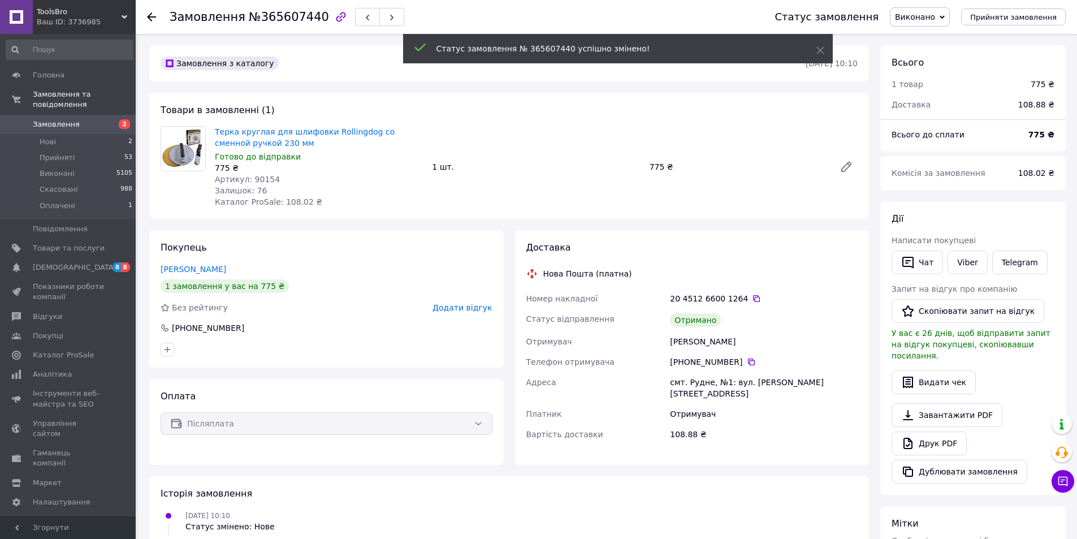
click at [465, 311] on span "Додати відгук" at bounding box center [462, 307] width 59 height 9
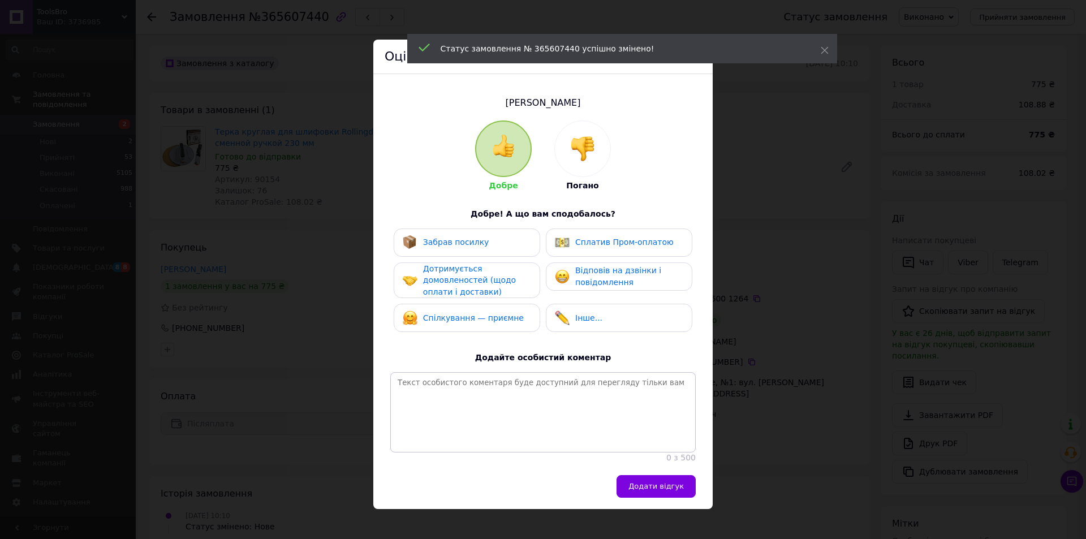
click at [482, 250] on div "Забрав посилку" at bounding box center [467, 242] width 146 height 28
click at [480, 296] on div "Дотримується домовленостей (щодо оплати і доставки)" at bounding box center [476, 280] width 107 height 35
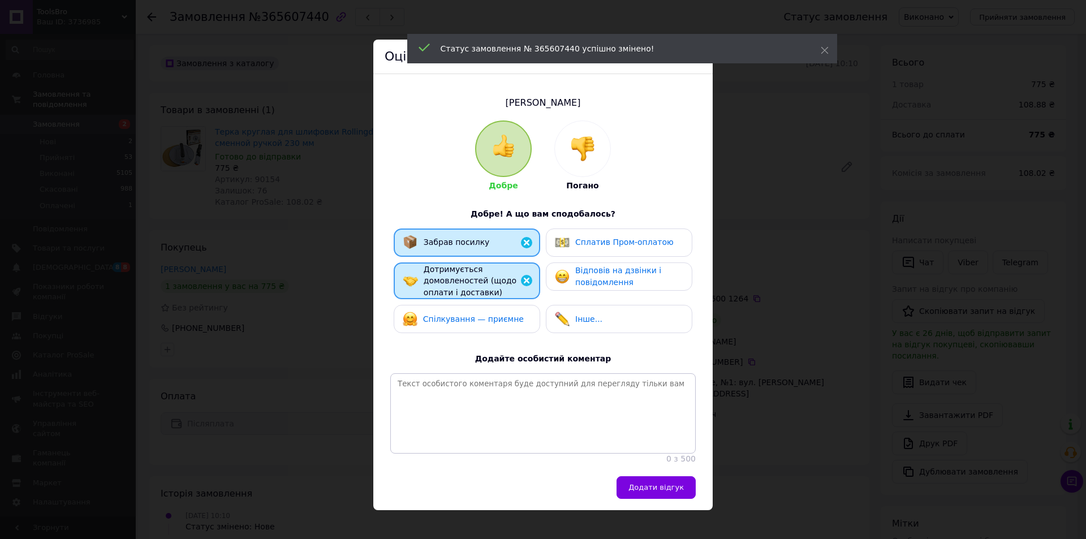
click at [482, 315] on span "Спілкування — приємне" at bounding box center [473, 318] width 101 height 9
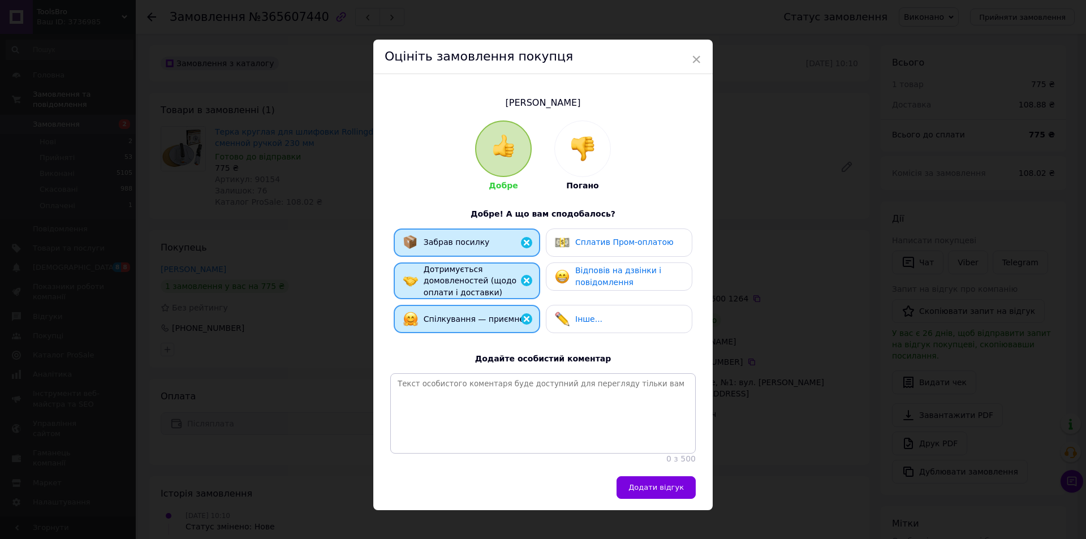
click at [641, 282] on div "Відповів на дзвінки і повідомлення" at bounding box center [628, 276] width 107 height 23
click at [675, 489] on button "Додати відгук" at bounding box center [655, 487] width 79 height 23
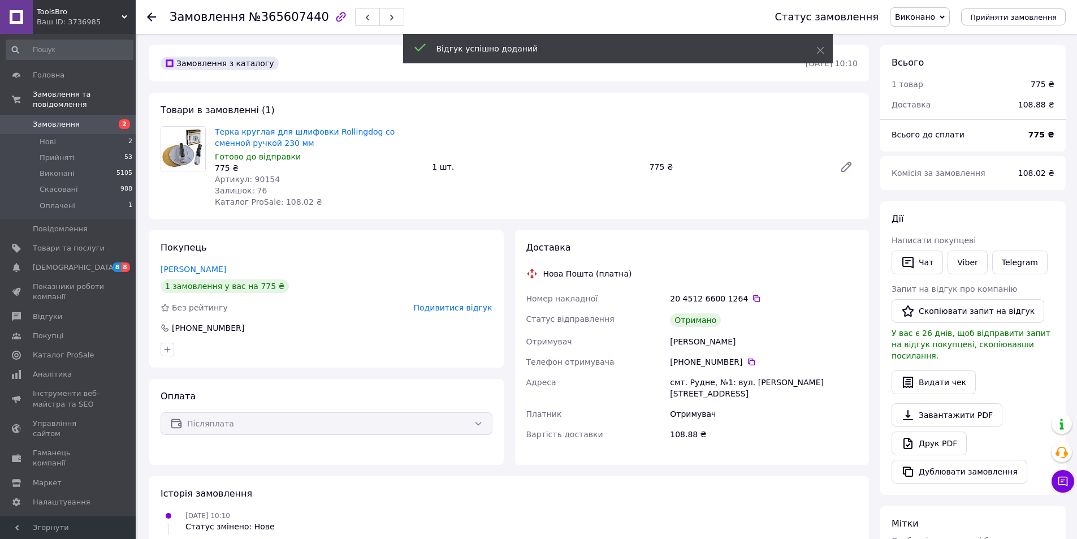
click at [38, 119] on span "Замовлення" at bounding box center [56, 124] width 47 height 10
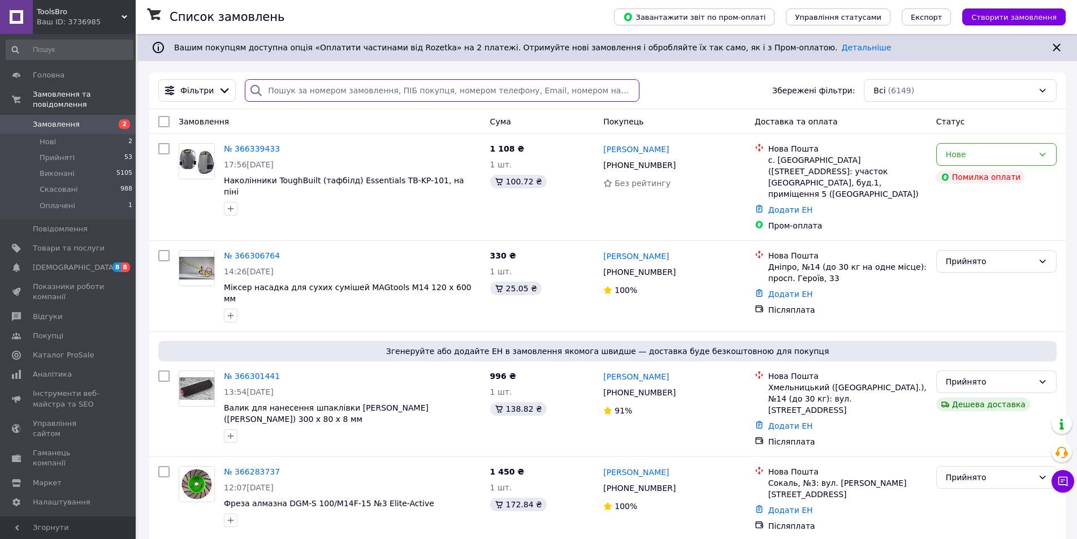
click at [334, 88] on input "search" at bounding box center [442, 90] width 394 height 23
paste input "365695276"
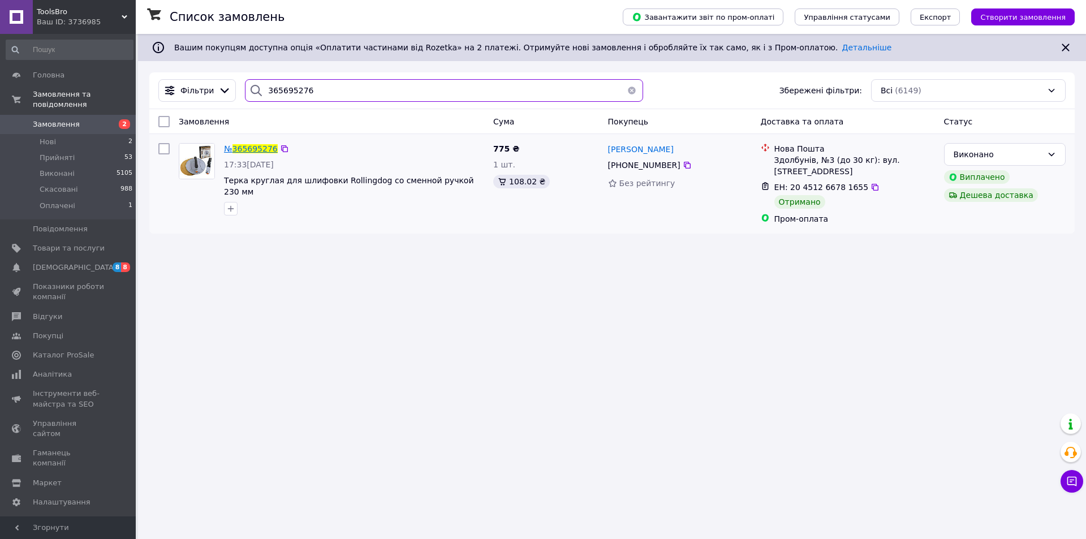
type input "365695276"
click at [257, 148] on span "365695276" at bounding box center [254, 148] width 45 height 9
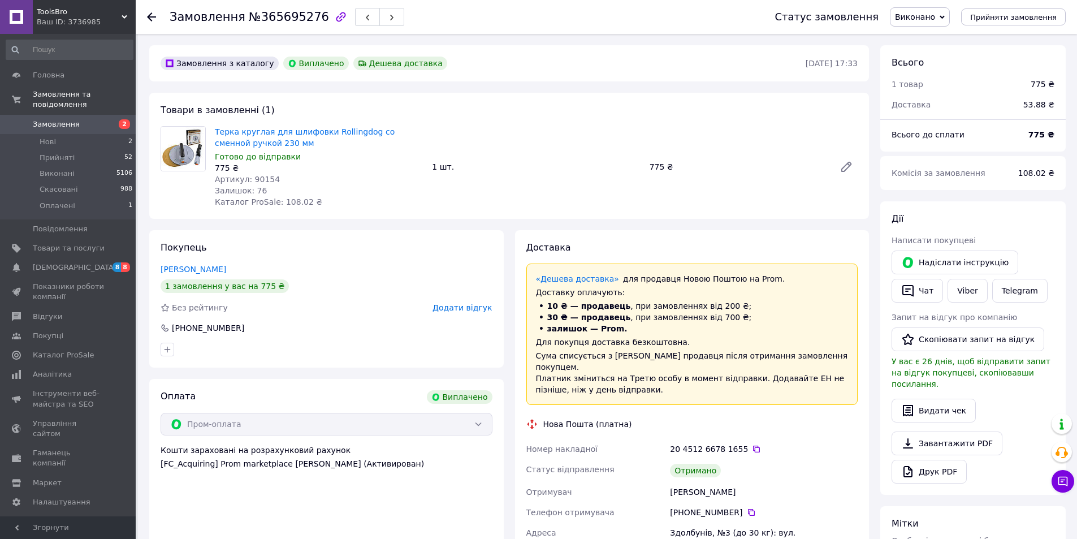
scroll to position [36, 0]
click at [462, 309] on span "Додати відгук" at bounding box center [462, 307] width 59 height 9
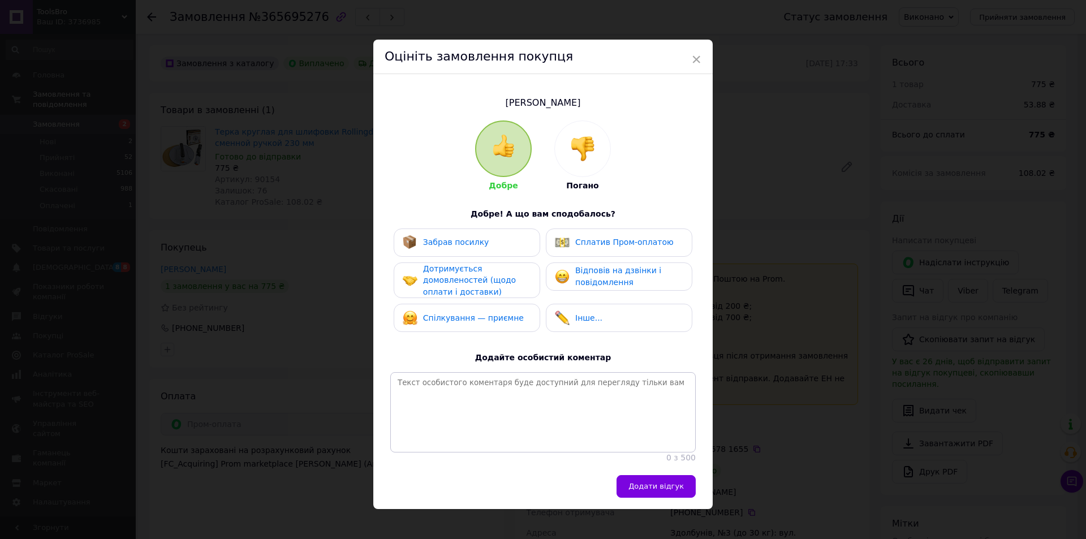
drag, startPoint x: 495, startPoint y: 242, endPoint x: 497, endPoint y: 275, distance: 32.8
click at [495, 243] on div "Забрав посилку" at bounding box center [467, 242] width 128 height 15
click at [497, 282] on span "Дотримується домовленостей (щодо оплати і доставки)" at bounding box center [469, 280] width 93 height 32
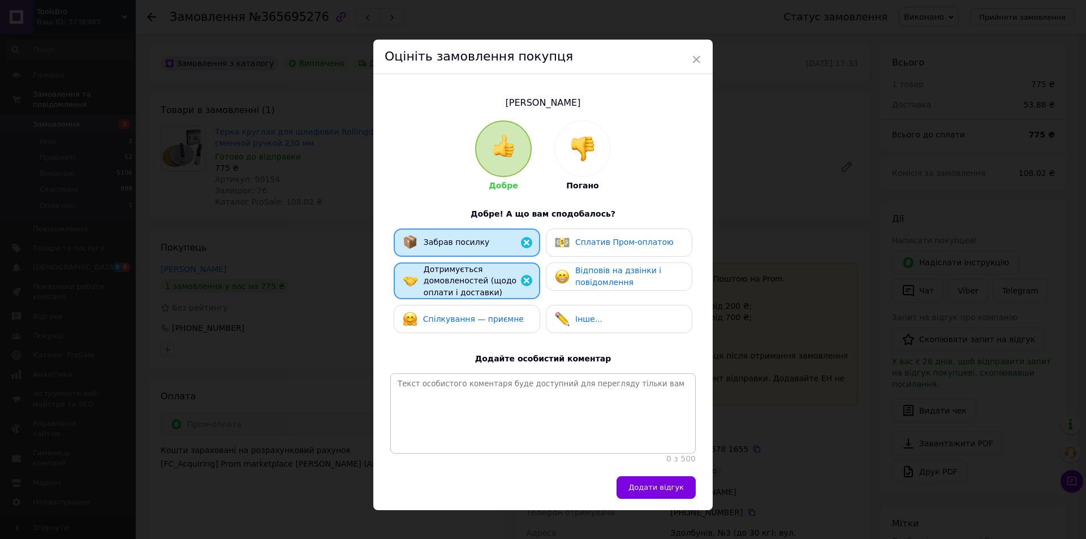
click at [507, 308] on div "Спілкування — приємне" at bounding box center [467, 319] width 146 height 28
click at [602, 274] on span "Відповів на дзвінки і повідомлення" at bounding box center [618, 276] width 86 height 21
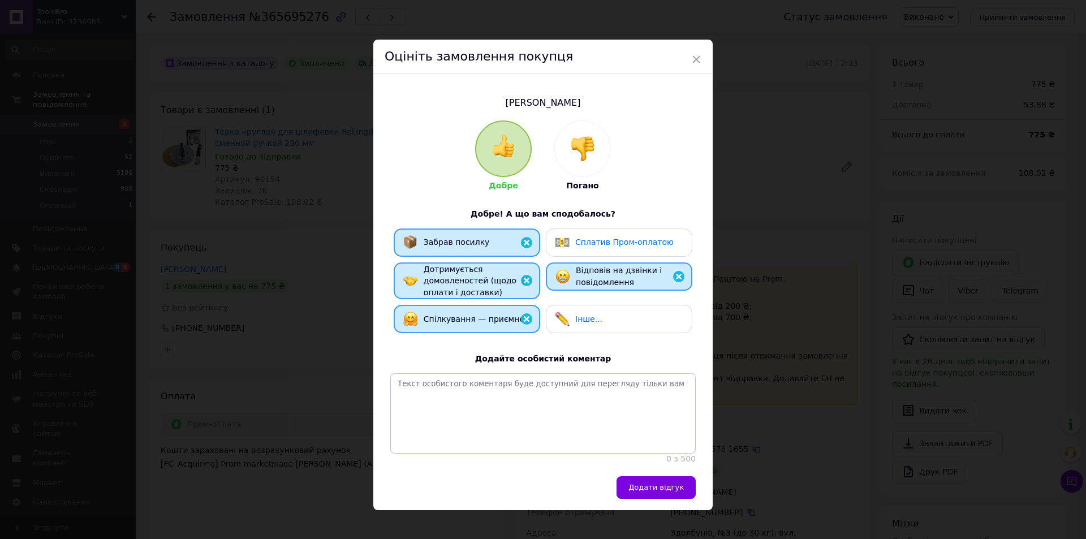
drag, startPoint x: 614, startPoint y: 248, endPoint x: 631, endPoint y: 260, distance: 20.7
click at [616, 249] on div "Сплатив Пром-оплатою" at bounding box center [614, 242] width 119 height 15
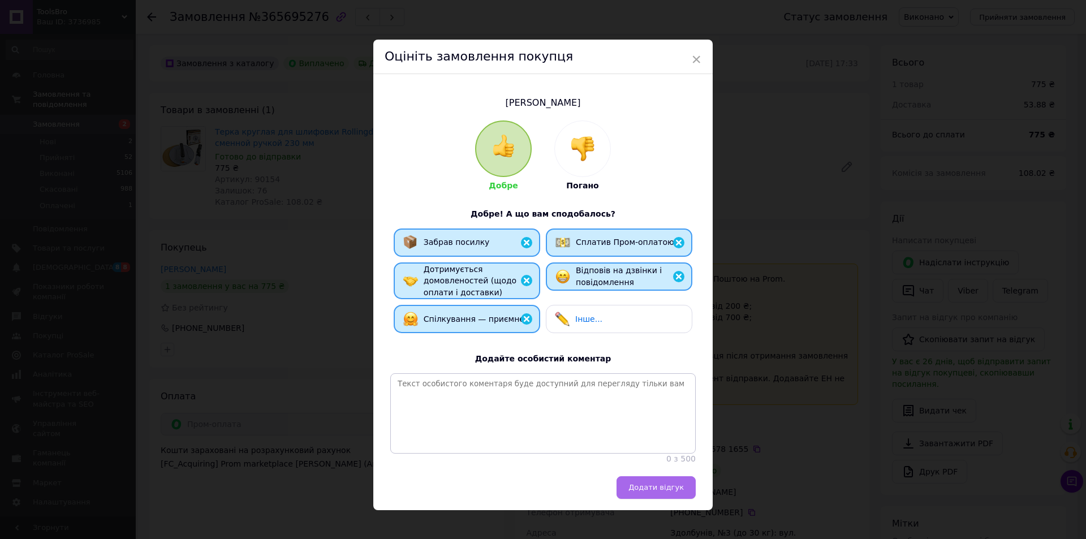
drag, startPoint x: 657, startPoint y: 499, endPoint x: 578, endPoint y: 407, distance: 121.6
click at [656, 491] on span "Додати відгук" at bounding box center [655, 487] width 55 height 8
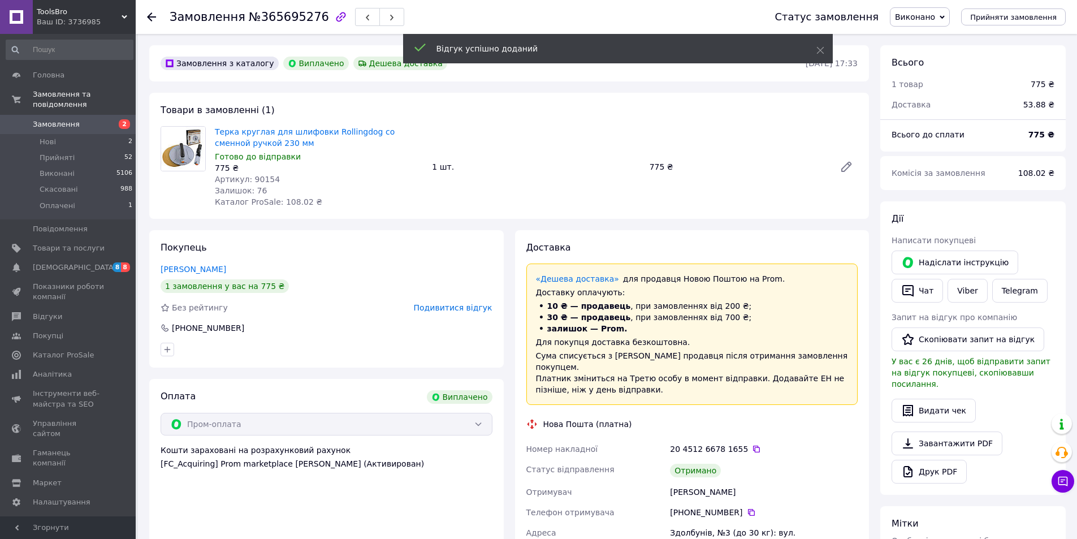
click at [58, 119] on span "Замовлення" at bounding box center [56, 124] width 47 height 10
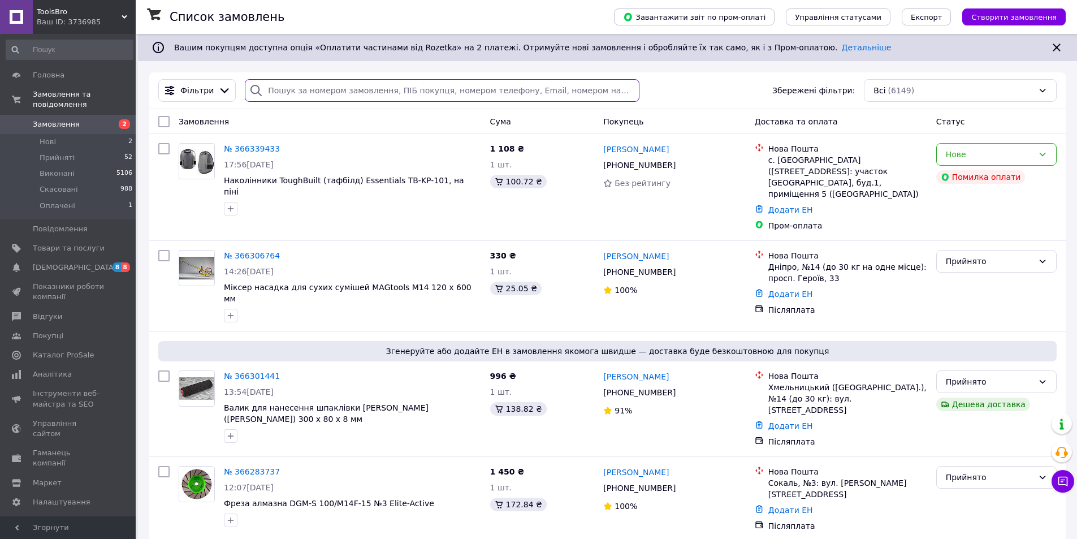
click at [279, 82] on input "search" at bounding box center [442, 90] width 394 height 23
paste input "365705248"
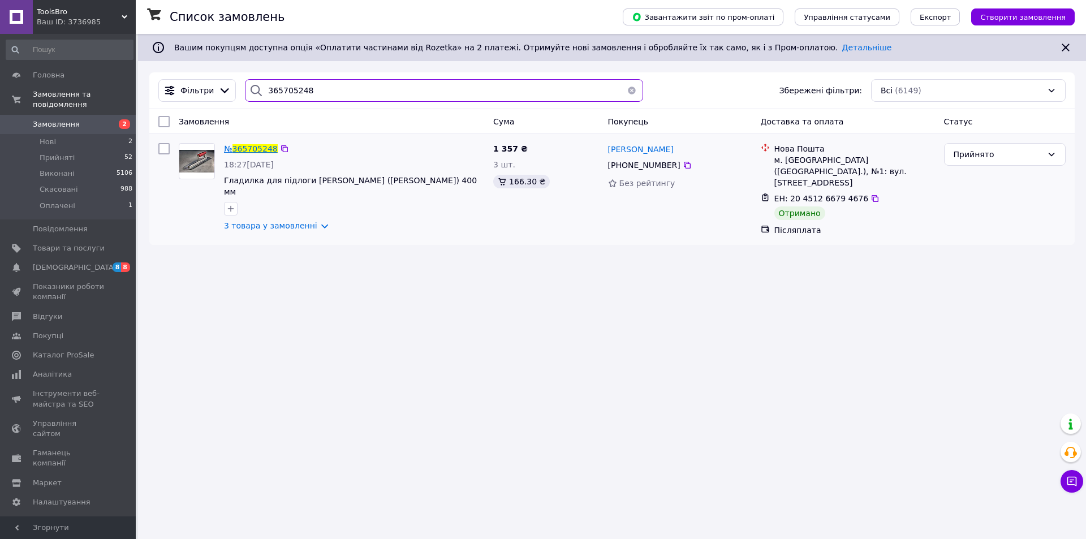
type input "365705248"
click at [248, 152] on span "365705248" at bounding box center [254, 148] width 45 height 9
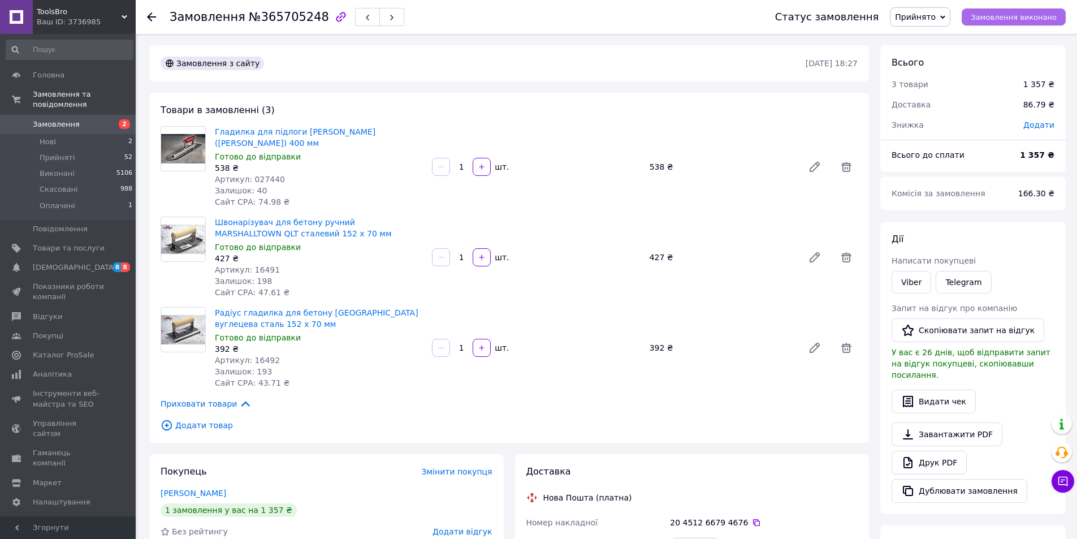
drag, startPoint x: 1029, startPoint y: 18, endPoint x: 796, endPoint y: 75, distance: 240.3
click at [1029, 18] on span "Замовлення виконано" at bounding box center [1014, 17] width 86 height 8
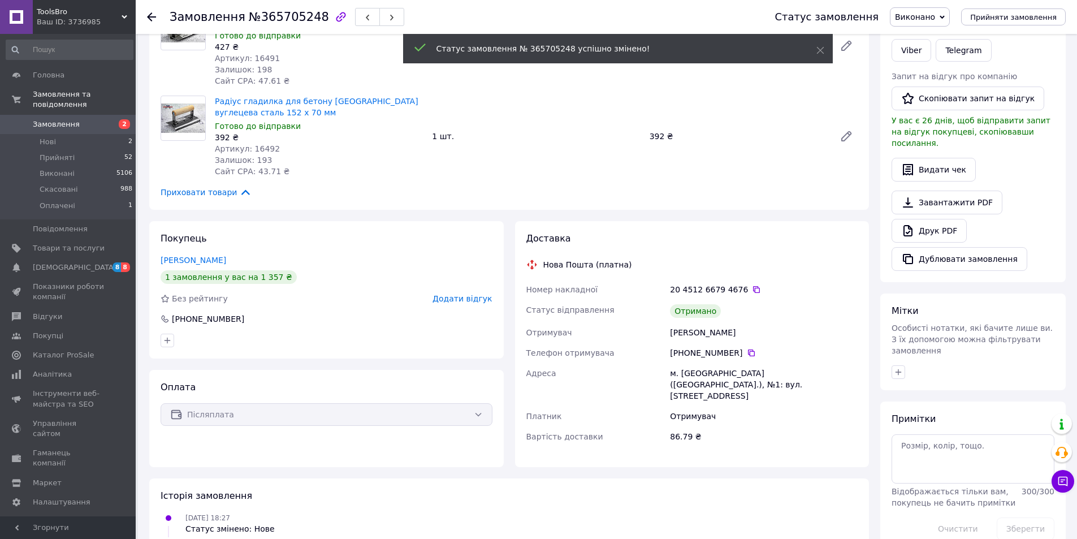
scroll to position [226, 0]
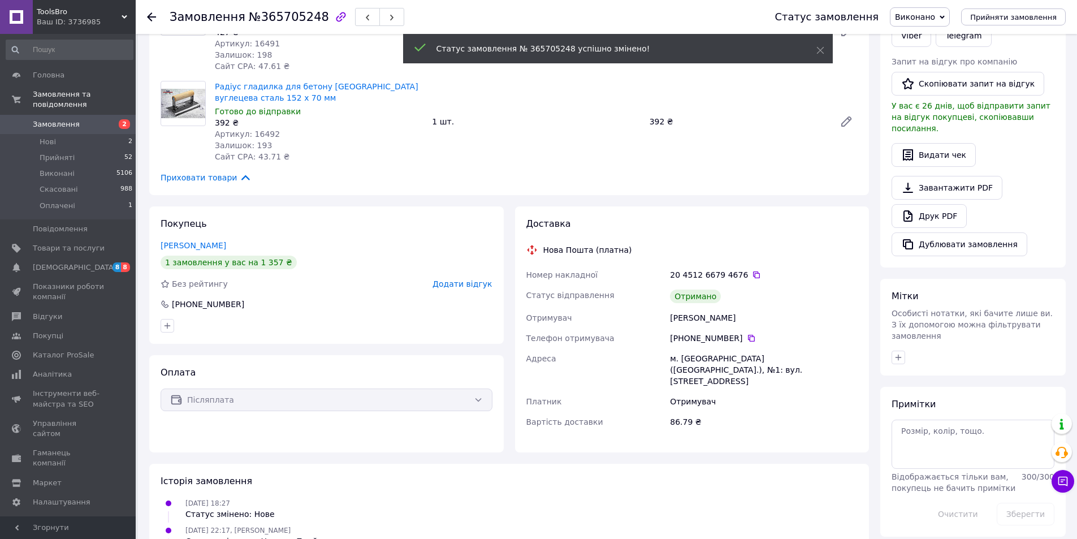
click at [474, 279] on span "Додати відгук" at bounding box center [462, 283] width 59 height 9
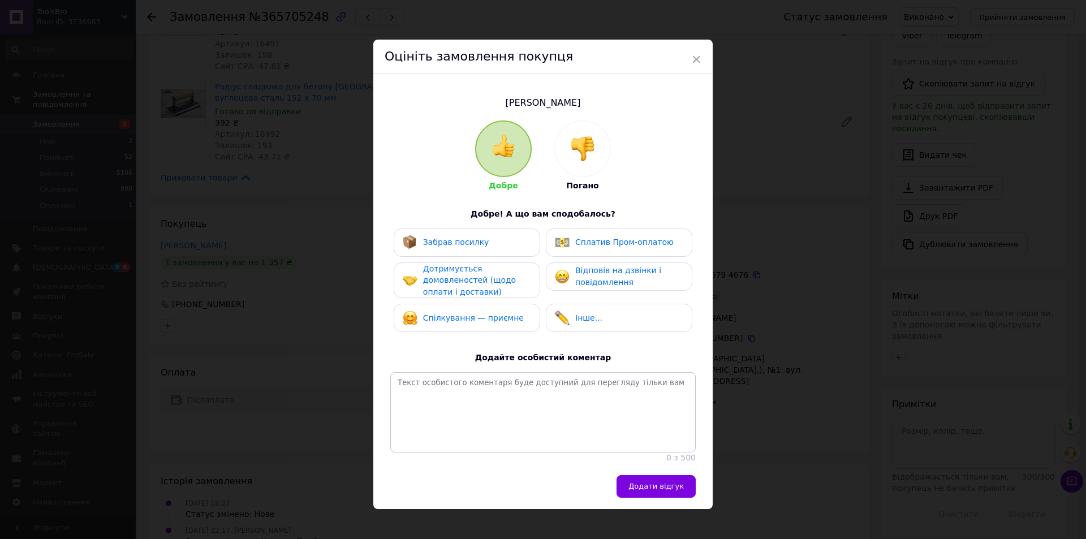
click at [471, 242] on span "Забрав посилку" at bounding box center [456, 242] width 66 height 9
drag, startPoint x: 470, startPoint y: 274, endPoint x: 471, endPoint y: 281, distance: 7.4
click at [470, 278] on span "Дотримується домовленостей (щодо оплати і доставки)" at bounding box center [469, 280] width 93 height 32
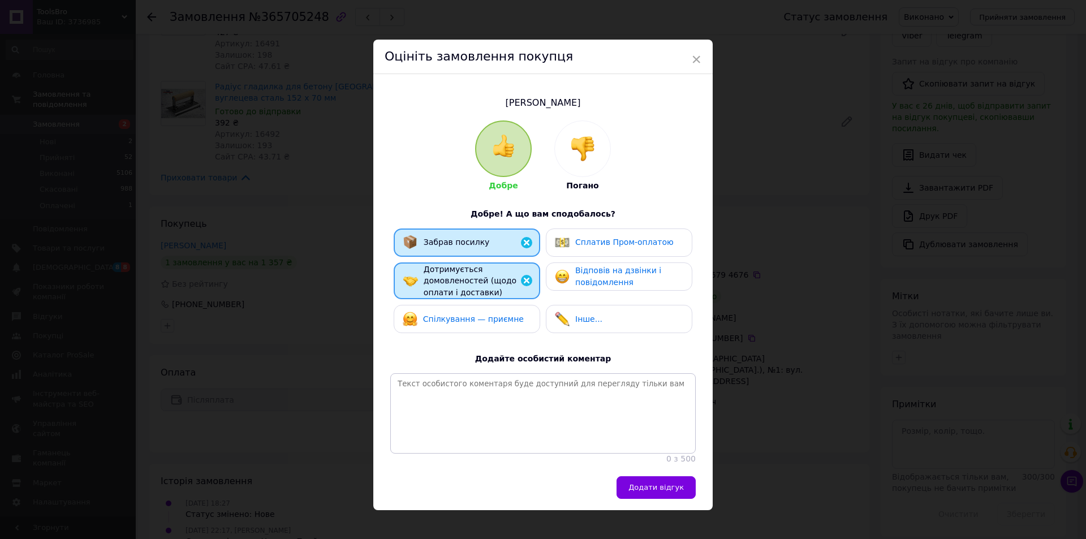
drag, startPoint x: 472, startPoint y: 303, endPoint x: 501, endPoint y: 312, distance: 30.2
click at [472, 304] on div "Забрав посилку Сплатив Пром-оплатою Дотримується домовленостей (щодо оплати і д…" at bounding box center [542, 283] width 305 height 111
click at [493, 316] on span "Спілкування — приємне" at bounding box center [473, 318] width 101 height 9
drag, startPoint x: 632, startPoint y: 281, endPoint x: 689, endPoint y: 313, distance: 65.3
click at [636, 282] on div "Відповів на дзвінки і повідомлення" at bounding box center [628, 276] width 107 height 23
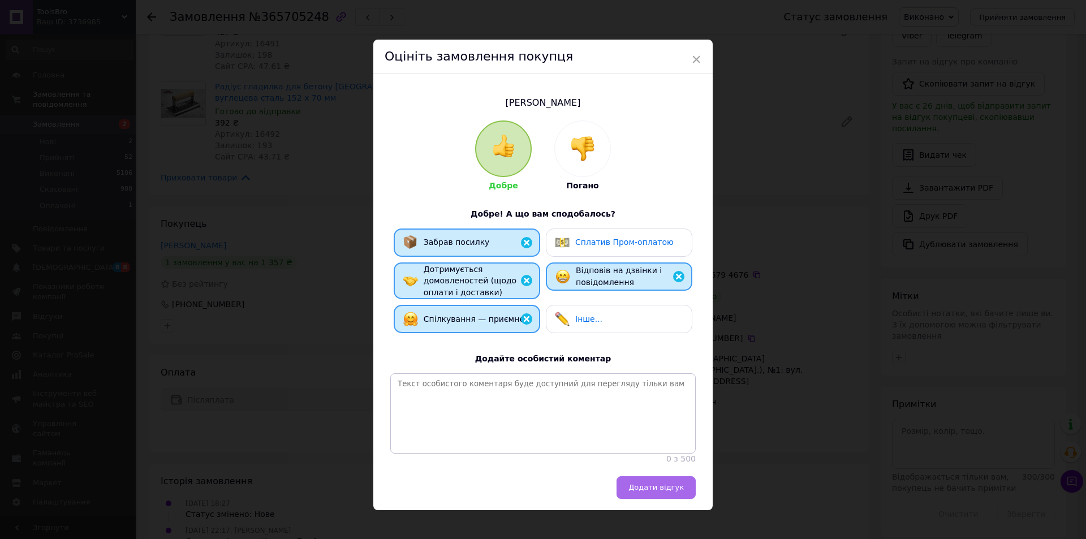
click at [651, 499] on button "Додати відгук" at bounding box center [655, 487] width 79 height 23
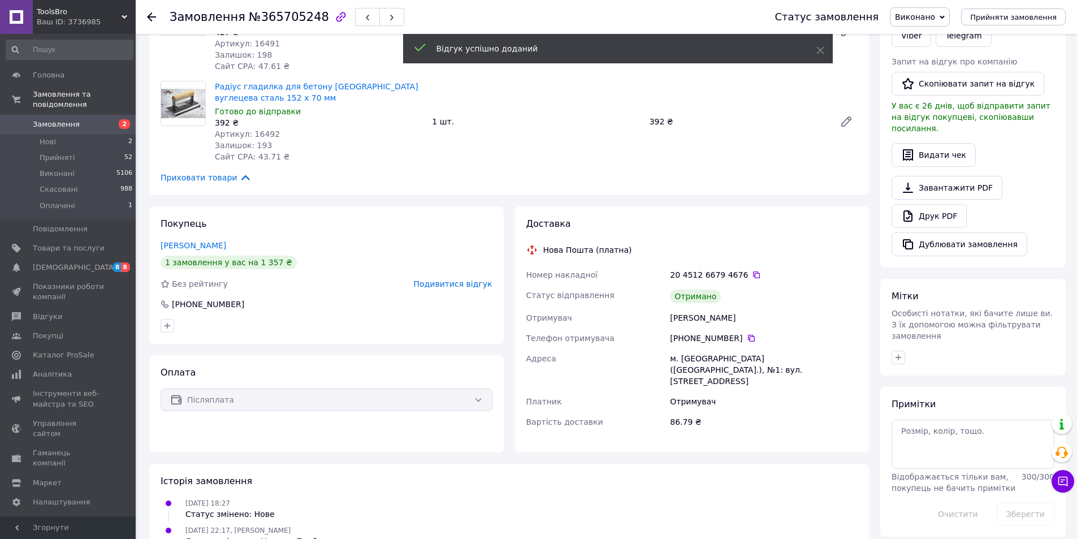
click at [50, 119] on span "Замовлення" at bounding box center [56, 124] width 47 height 10
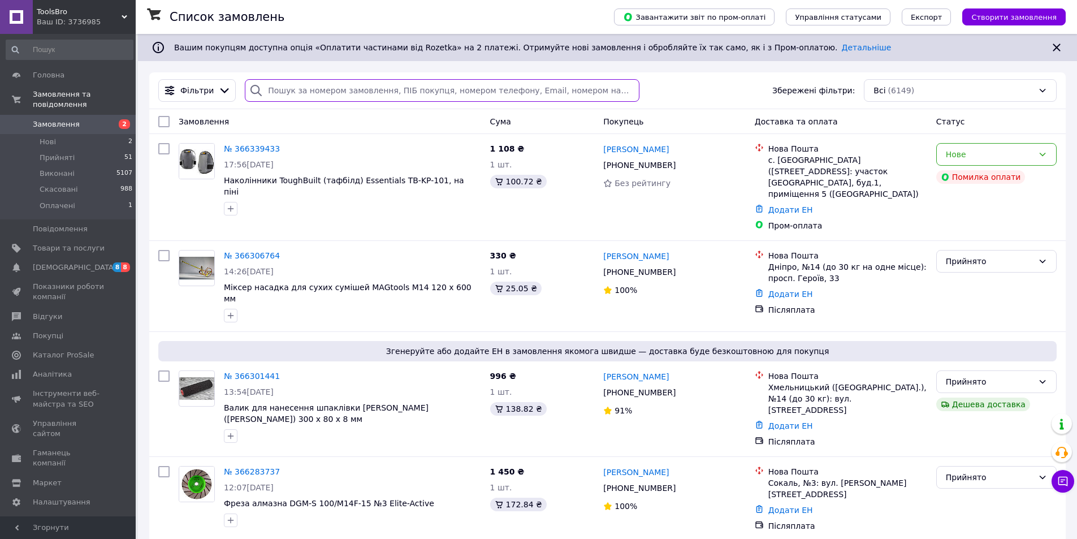
click at [283, 83] on input "search" at bounding box center [442, 90] width 394 height 23
paste input "365653620"
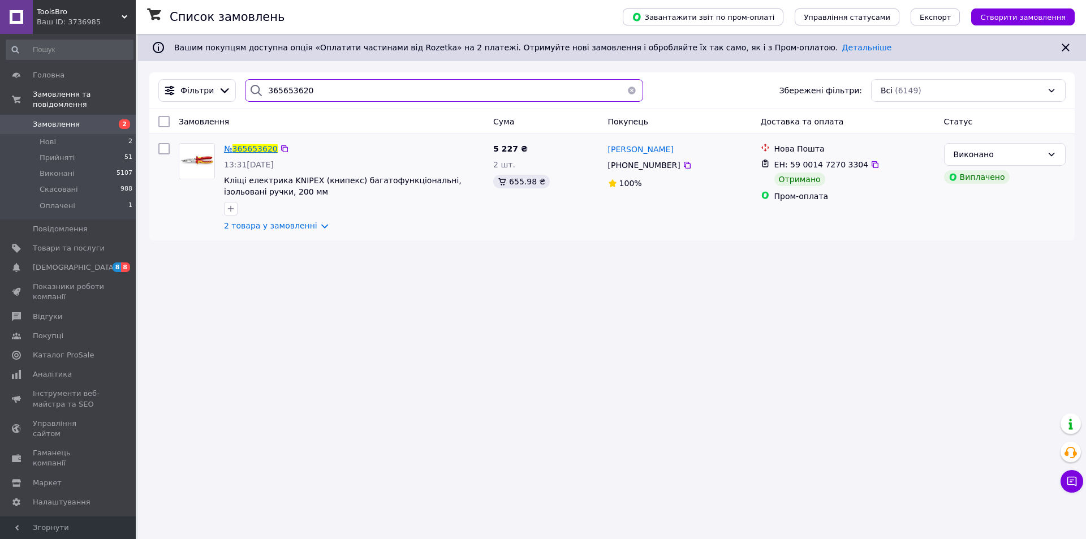
type input "365653620"
click at [250, 147] on span "365653620" at bounding box center [254, 148] width 45 height 9
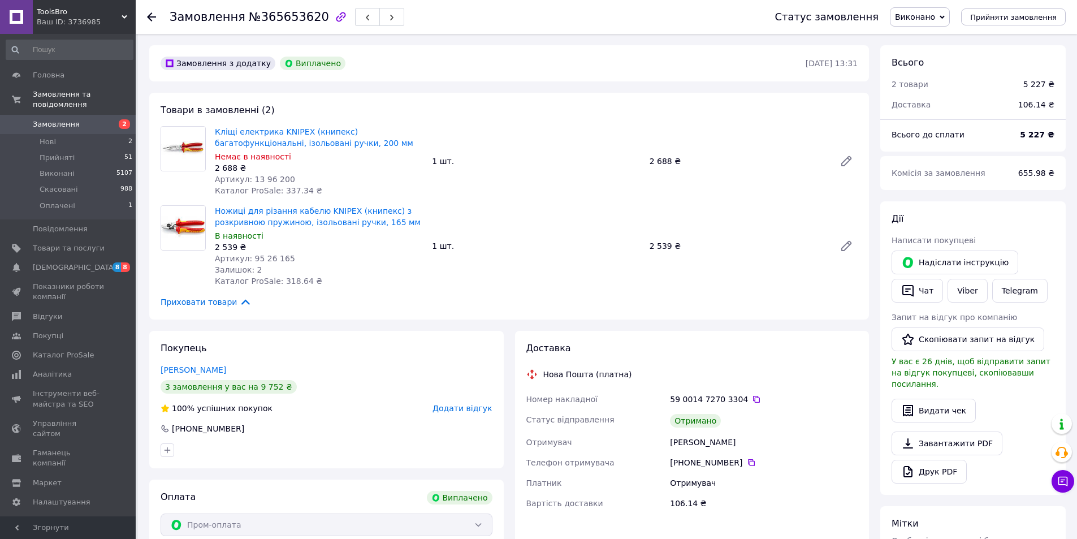
click at [450, 408] on span "Додати відгук" at bounding box center [462, 408] width 59 height 9
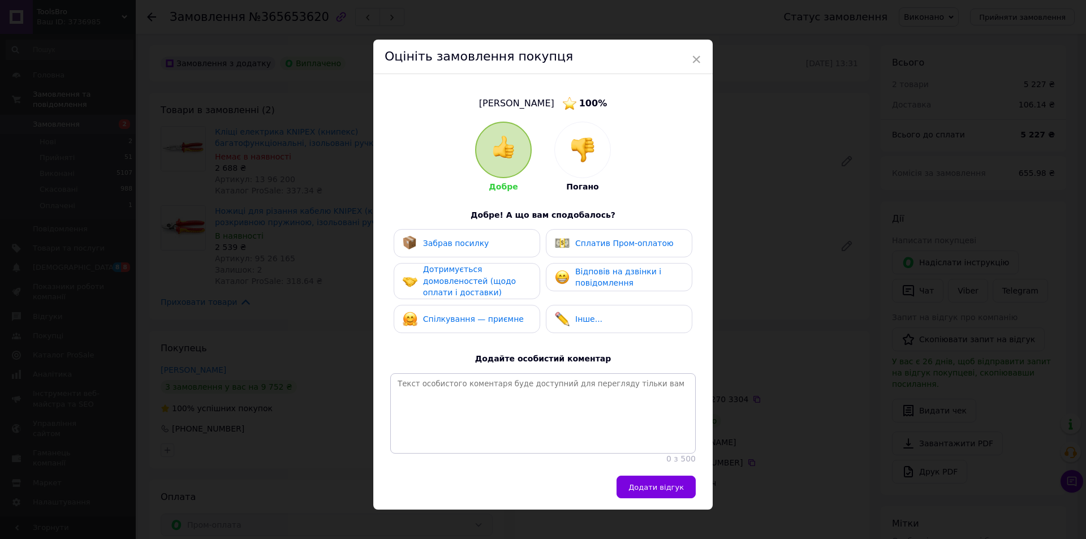
click at [485, 248] on div "Забрав посилку" at bounding box center [467, 243] width 128 height 15
click at [477, 288] on span "Дотримується домовленостей (щодо оплати і доставки)" at bounding box center [469, 281] width 93 height 32
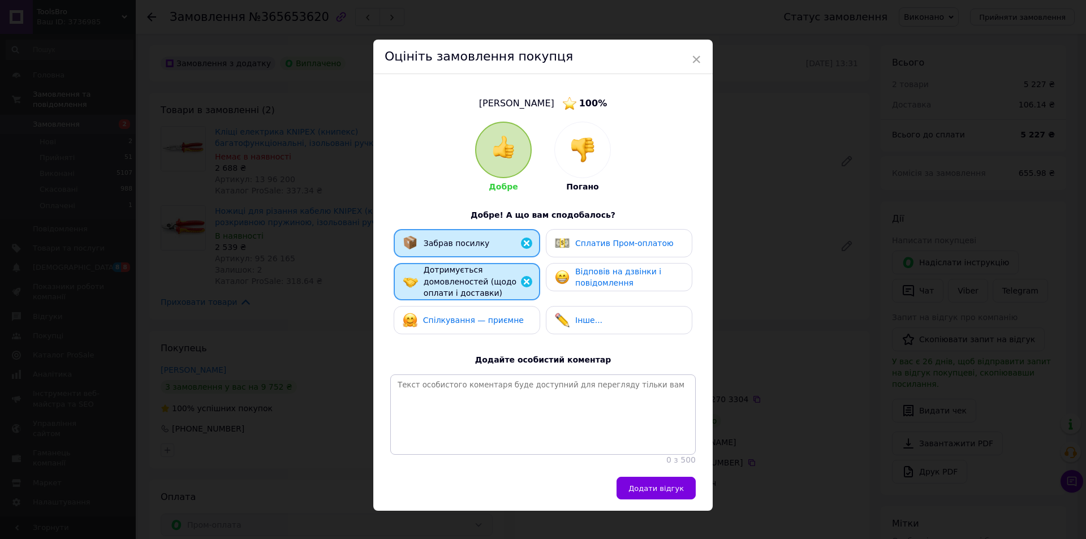
click at [478, 316] on span "Спілкування — приємне" at bounding box center [473, 320] width 101 height 9
drag, startPoint x: 620, startPoint y: 281, endPoint x: 615, endPoint y: 260, distance: 21.7
click at [620, 281] on span "Відповів на дзвінки і повідомлення" at bounding box center [618, 277] width 86 height 21
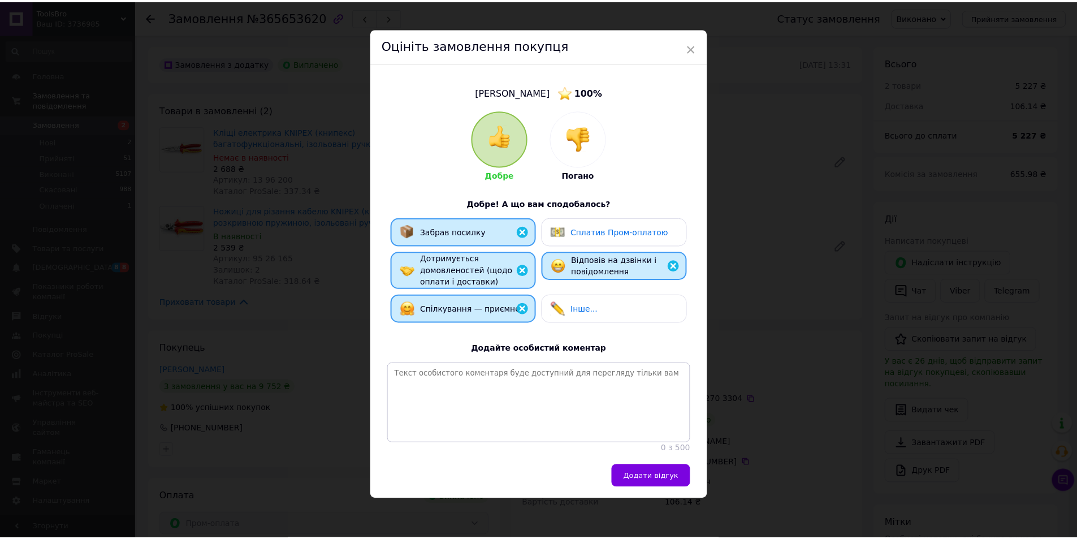
scroll to position [19, 0]
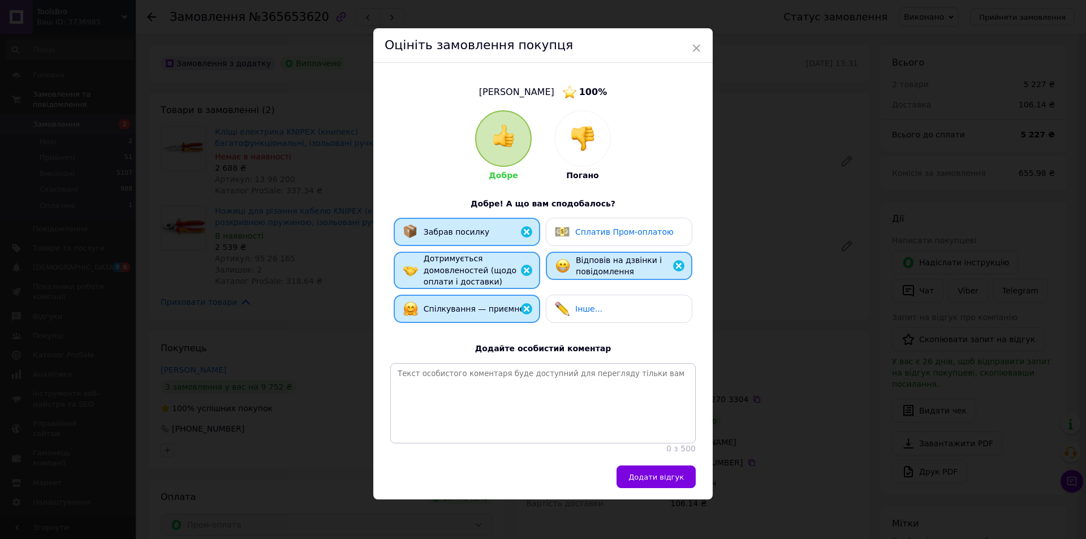
click at [623, 227] on span "Сплатив Пром-оплатою" at bounding box center [624, 231] width 98 height 9
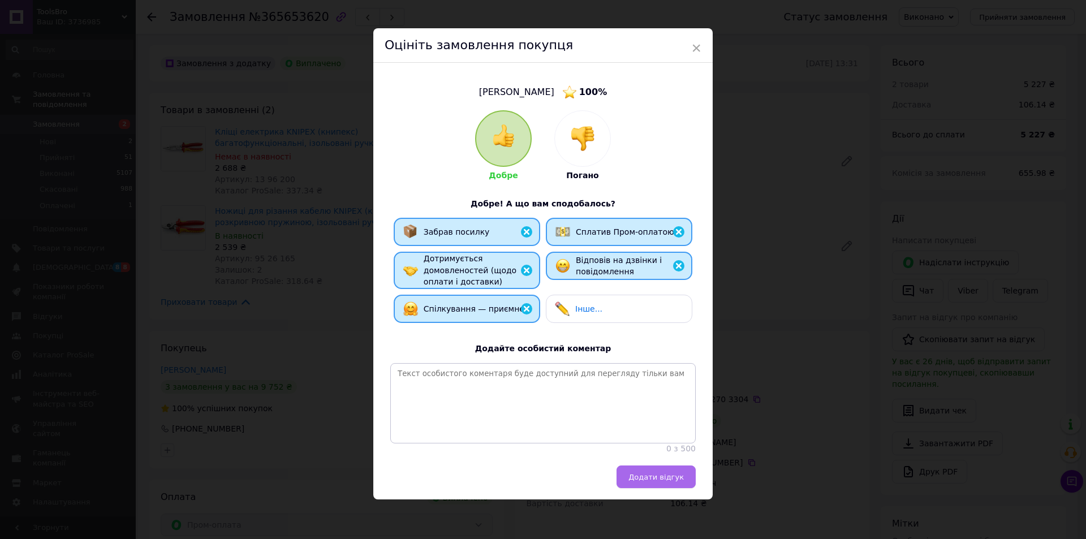
click at [659, 480] on span "Додати відгук" at bounding box center [655, 477] width 55 height 8
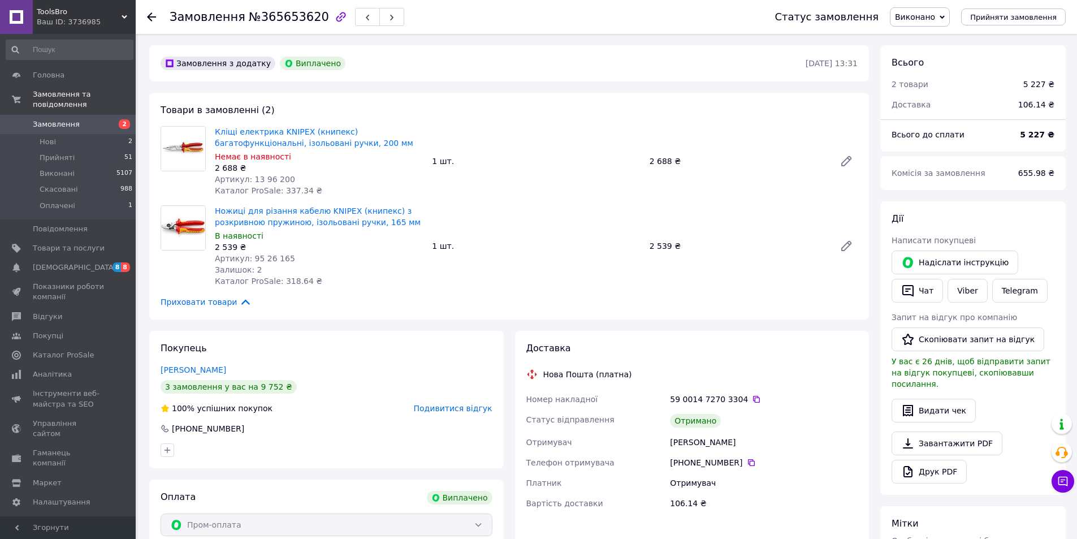
click at [55, 119] on span "Замовлення" at bounding box center [56, 124] width 47 height 10
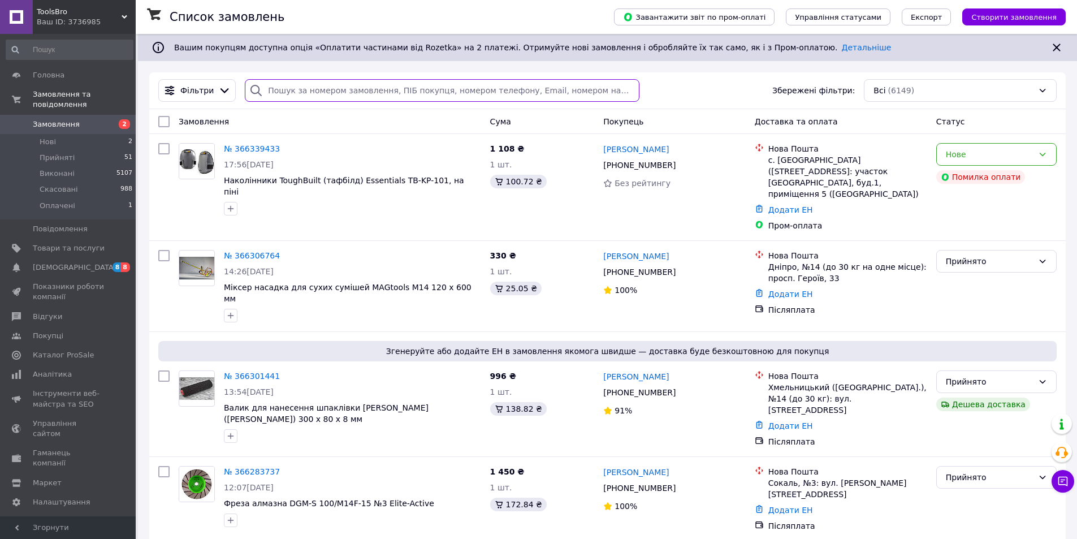
click at [321, 94] on input "search" at bounding box center [442, 90] width 394 height 23
paste input "365760933"
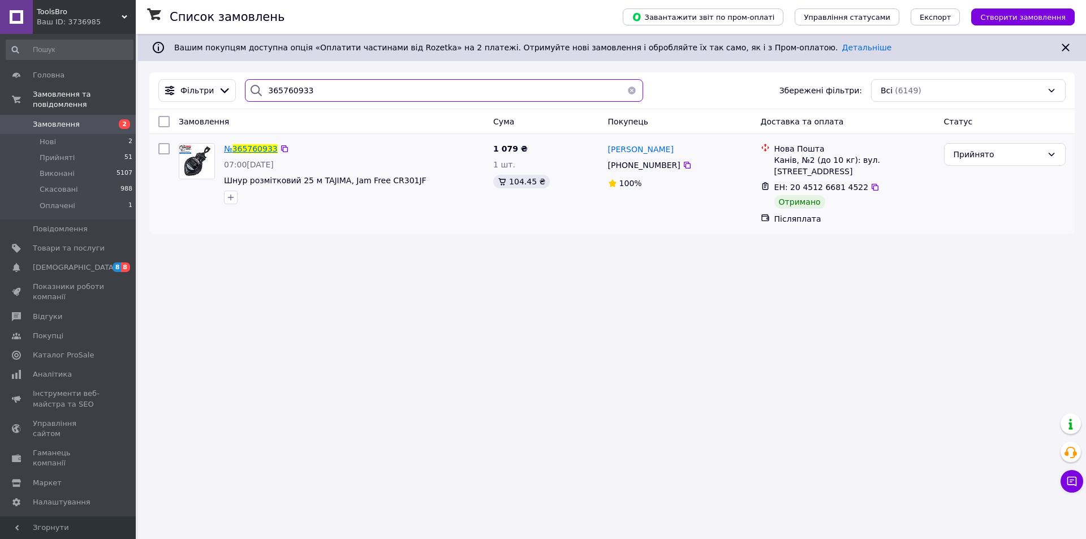
type input "365760933"
click at [248, 149] on span "365760933" at bounding box center [254, 148] width 45 height 9
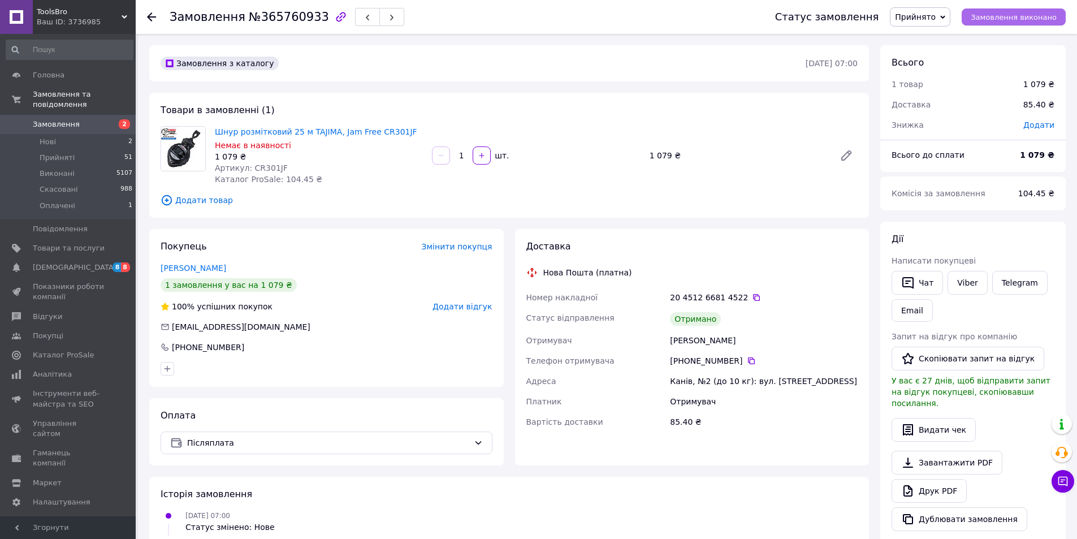
click at [989, 16] on span "Замовлення виконано" at bounding box center [1014, 17] width 86 height 8
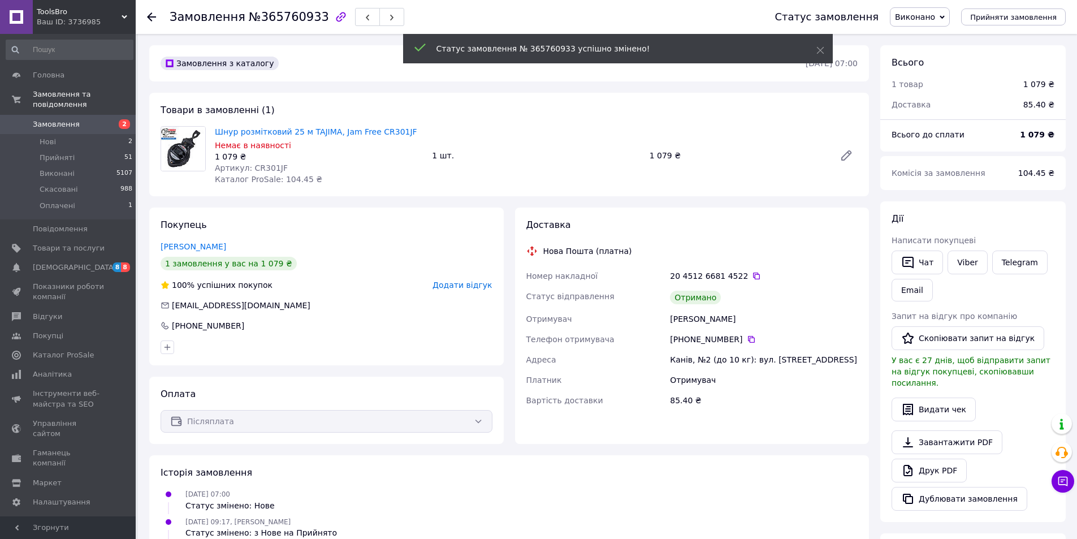
click at [473, 286] on span "Додати відгук" at bounding box center [462, 285] width 59 height 9
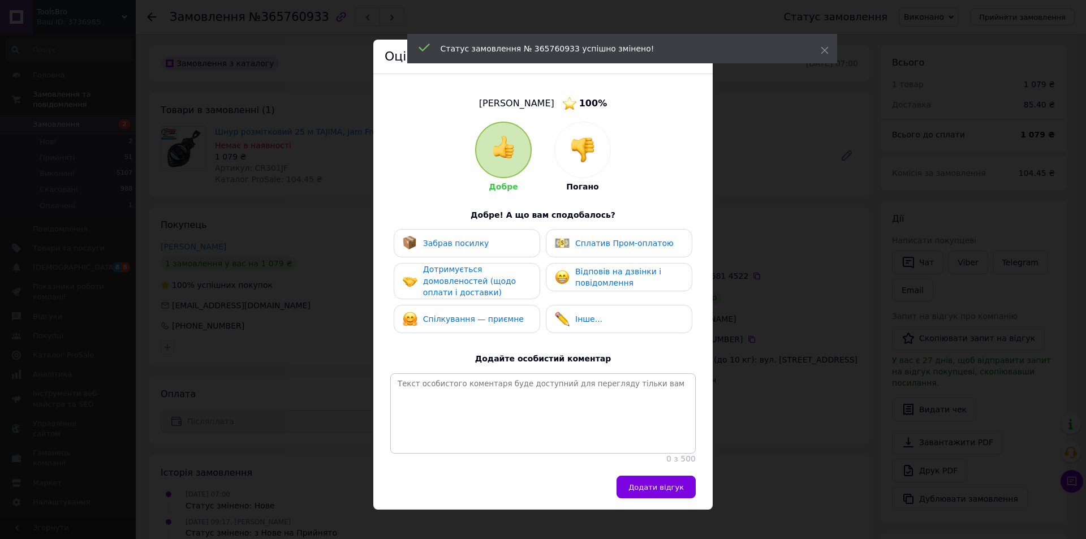
drag, startPoint x: 468, startPoint y: 249, endPoint x: 463, endPoint y: 287, distance: 37.6
click at [467, 252] on div "Забрав посилку" at bounding box center [467, 243] width 146 height 28
drag, startPoint x: 463, startPoint y: 287, endPoint x: 468, endPoint y: 324, distance: 37.7
click at [463, 289] on span "Дотримується домовленостей (щодо оплати і доставки)" at bounding box center [469, 281] width 93 height 32
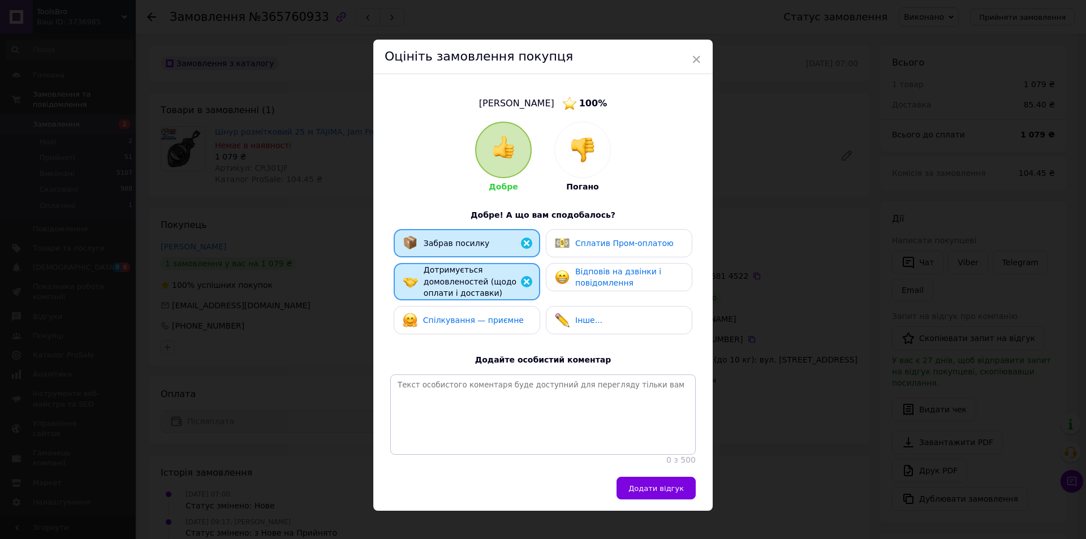
drag, startPoint x: 468, startPoint y: 324, endPoint x: 639, endPoint y: 269, distance: 179.6
click at [469, 322] on div "Спілкування — приємне" at bounding box center [473, 320] width 101 height 12
drag, startPoint x: 642, startPoint y: 268, endPoint x: 650, endPoint y: 275, distance: 11.2
click at [644, 269] on span "Відповів на дзвінки і повідомлення" at bounding box center [618, 277] width 86 height 21
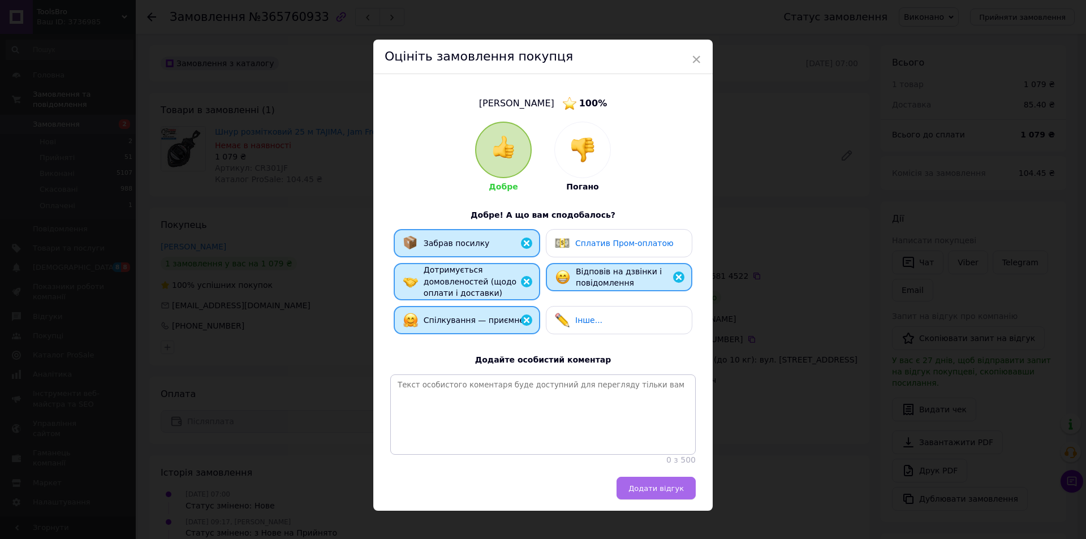
click at [648, 493] on span "Додати відгук" at bounding box center [655, 488] width 55 height 8
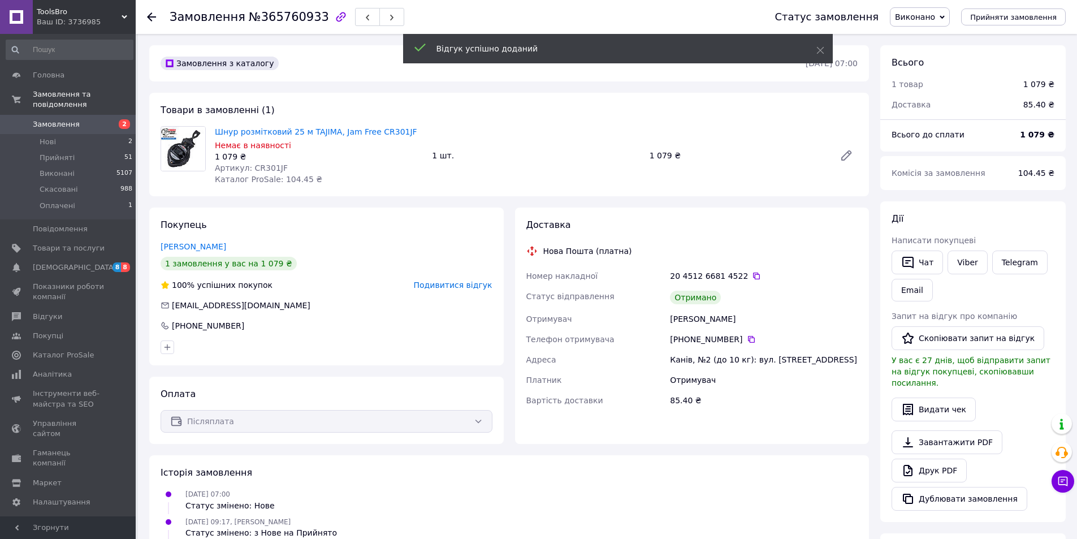
click at [61, 119] on span "Замовлення" at bounding box center [56, 124] width 47 height 10
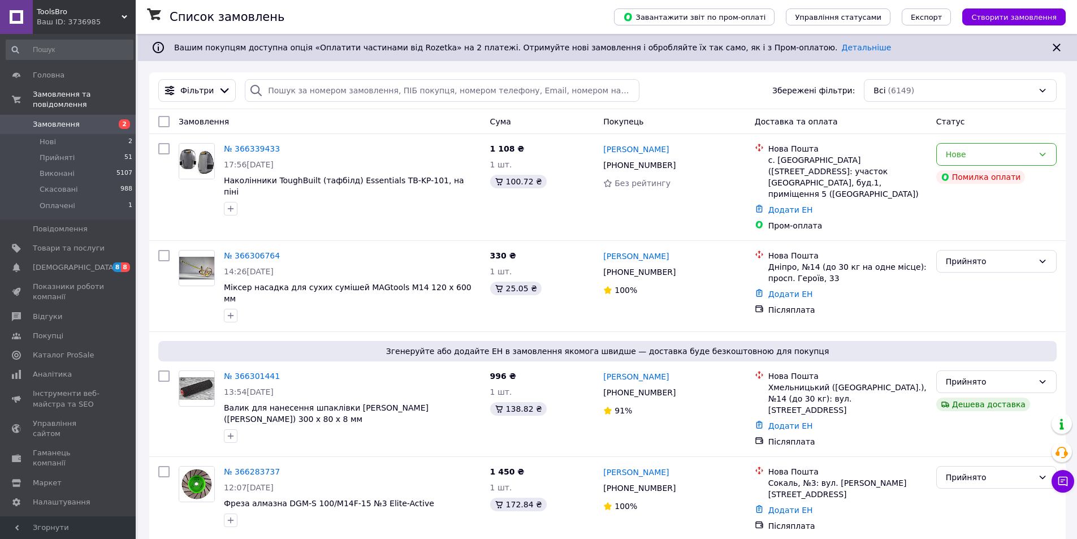
click at [66, 8] on span "ToolsBro" at bounding box center [79, 12] width 85 height 10
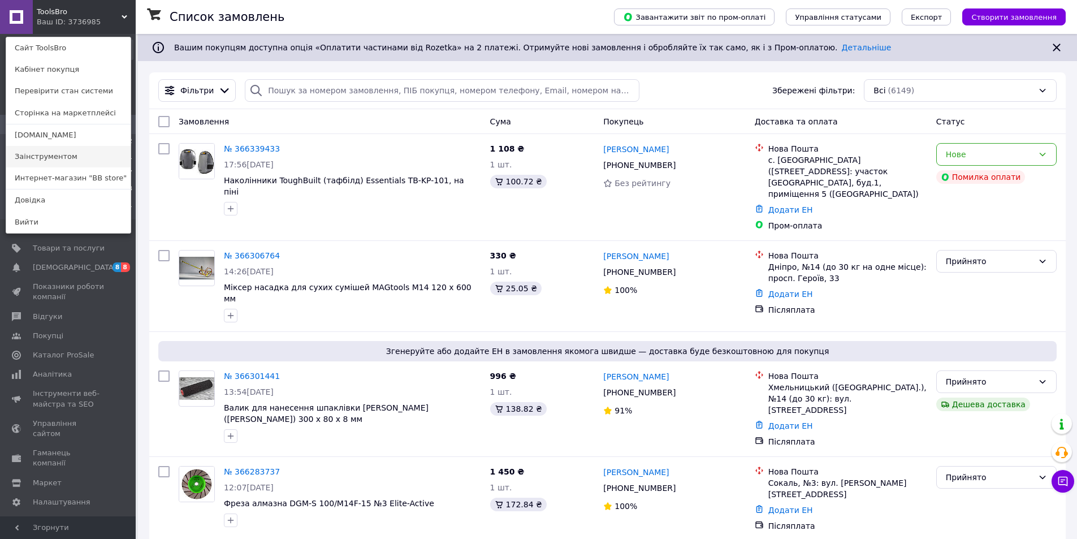
click at [37, 155] on link "Заінструментом" at bounding box center [68, 156] width 124 height 21
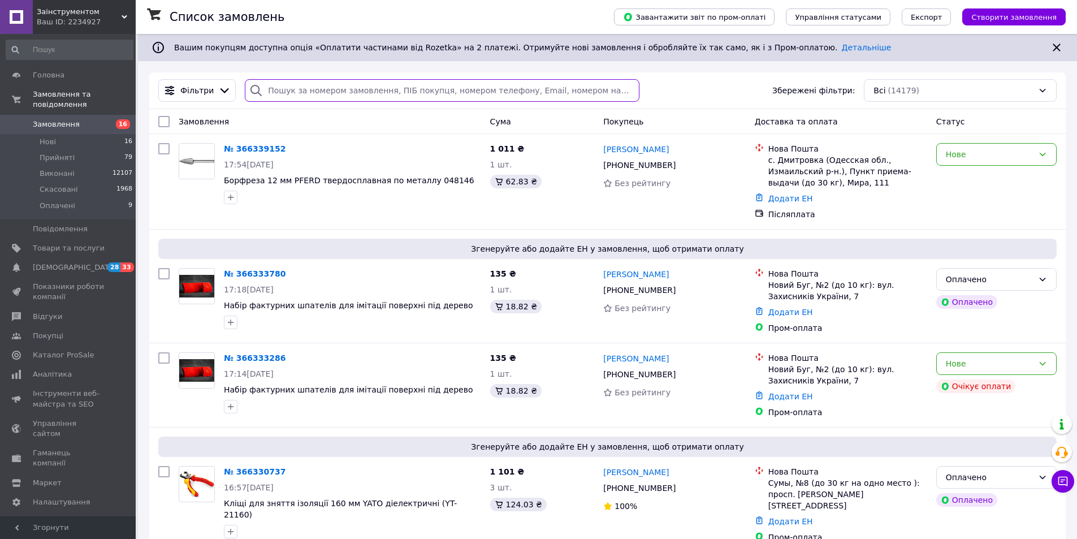
click at [277, 90] on input "search" at bounding box center [442, 90] width 394 height 23
paste input "365743974"
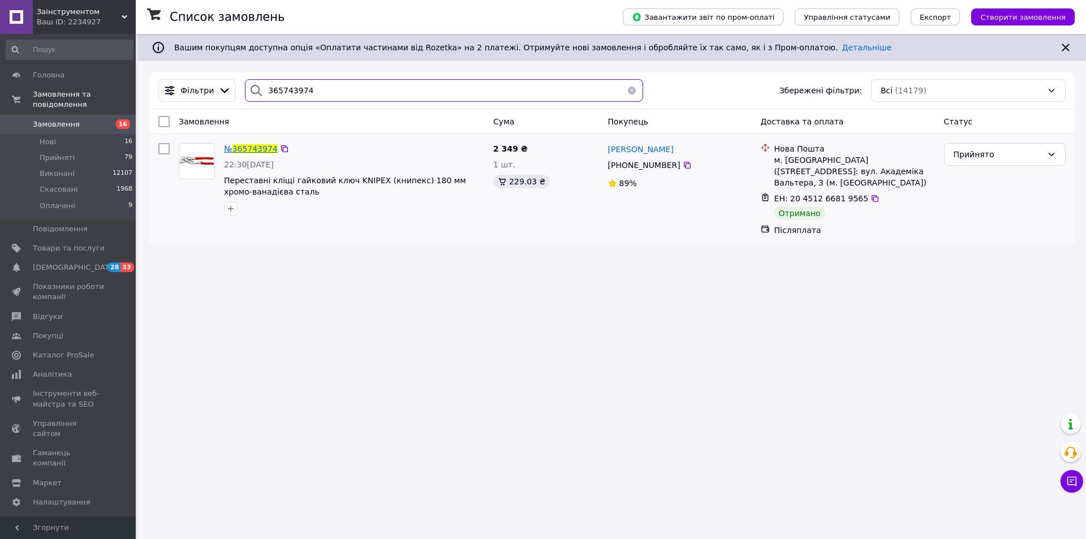
type input "365743974"
click at [247, 150] on span "365743974" at bounding box center [254, 148] width 45 height 9
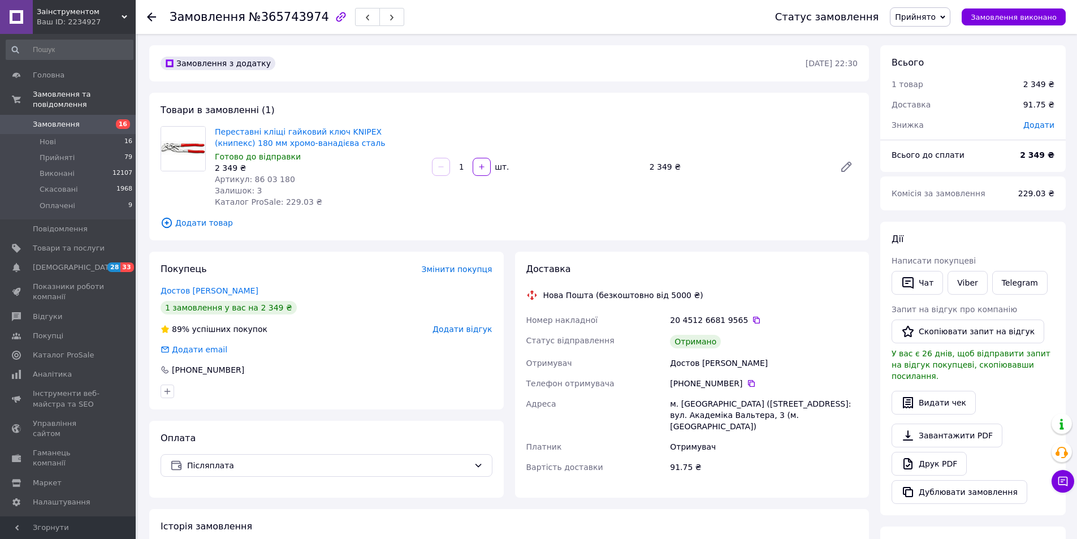
drag, startPoint x: 1016, startPoint y: 16, endPoint x: 753, endPoint y: 145, distance: 292.7
click at [1015, 16] on span "Замовлення виконано" at bounding box center [1014, 17] width 86 height 8
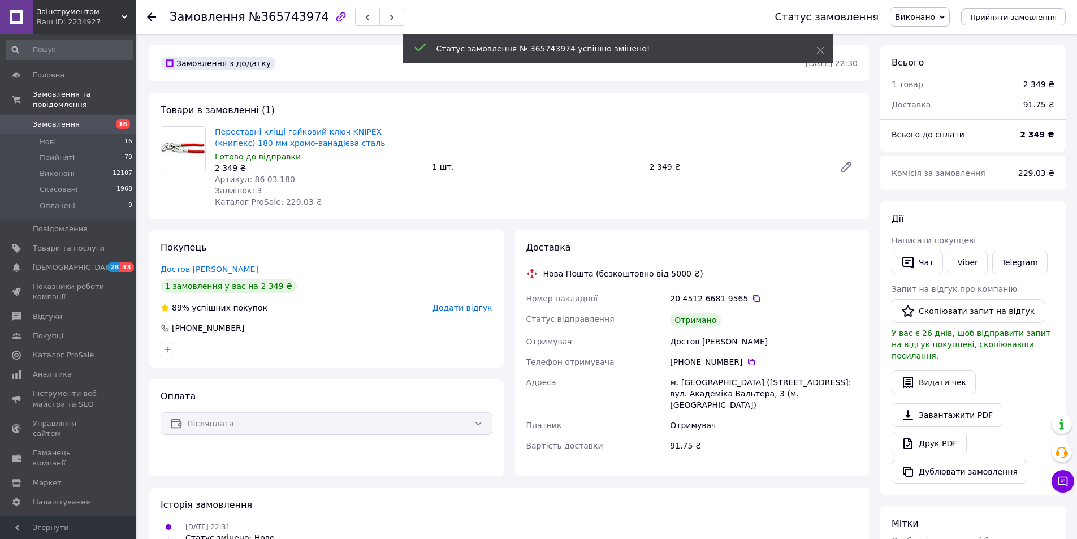
click at [453, 307] on span "Додати відгук" at bounding box center [462, 307] width 59 height 9
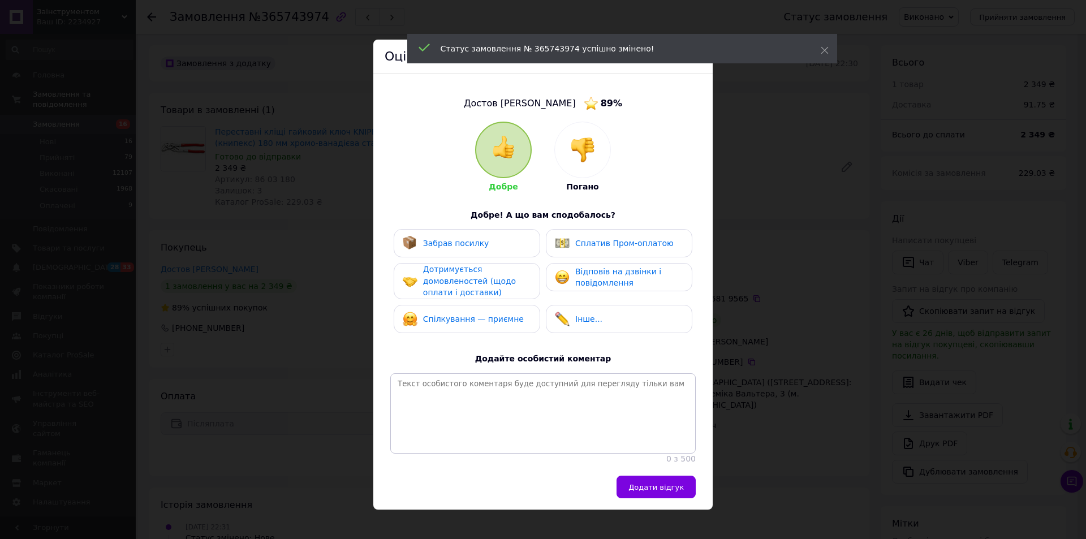
click at [456, 248] on span "Забрав посилку" at bounding box center [456, 243] width 66 height 9
click at [451, 287] on span "Дотримується домовленостей (щодо оплати і доставки)" at bounding box center [469, 281] width 93 height 32
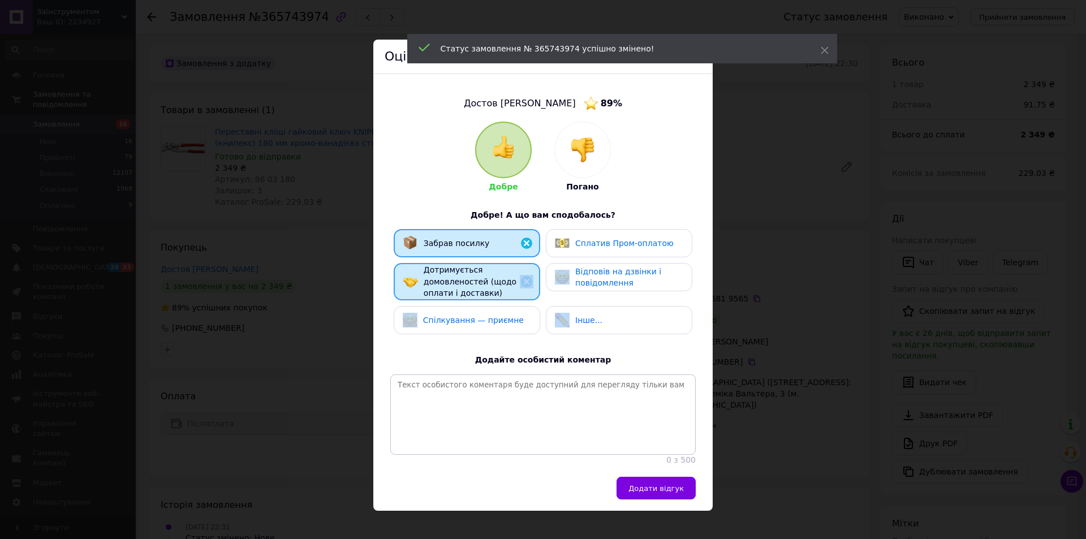
drag, startPoint x: 453, startPoint y: 301, endPoint x: 462, endPoint y: 309, distance: 12.0
click at [458, 307] on div "Забрав посилку Сплатив Пром-оплатою Дотримується домовленостей (щодо оплати і д…" at bounding box center [542, 284] width 305 height 111
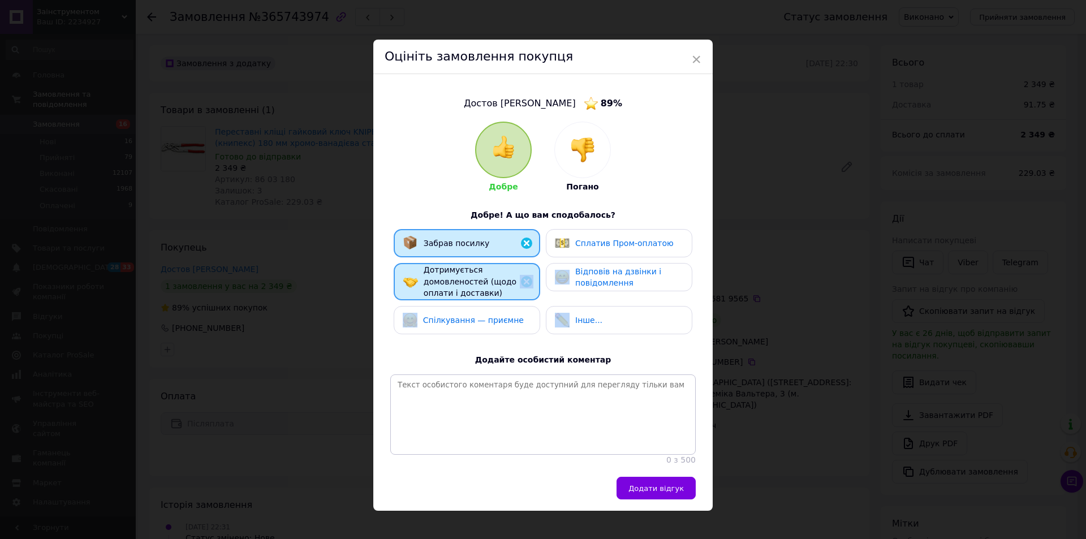
click at [476, 325] on div "Спілкування — приємне" at bounding box center [463, 320] width 121 height 15
click at [606, 281] on span "Відповів на дзвінки і повідомлення" at bounding box center [618, 277] width 86 height 21
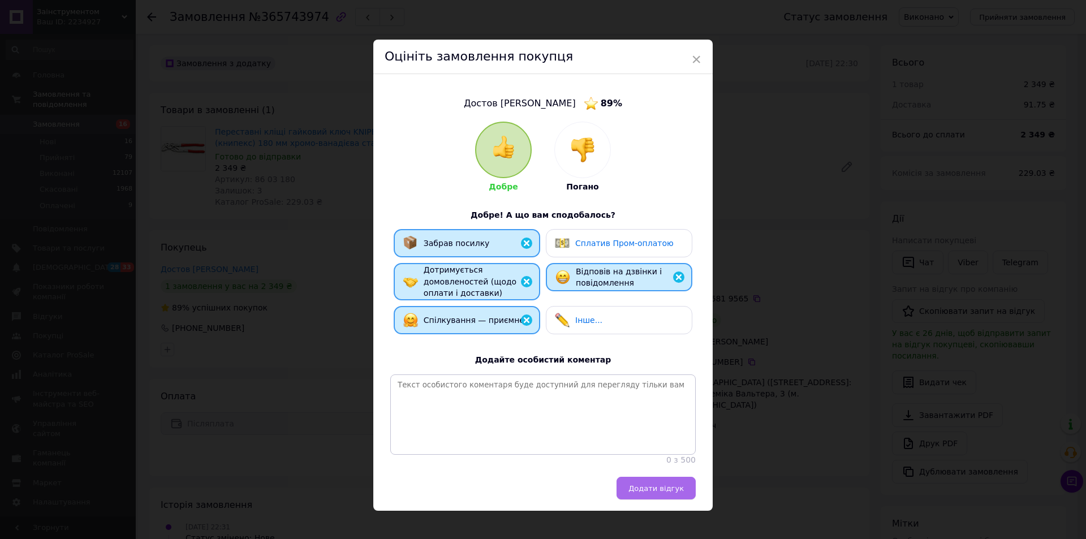
click at [669, 486] on button "Додати відгук" at bounding box center [655, 488] width 79 height 23
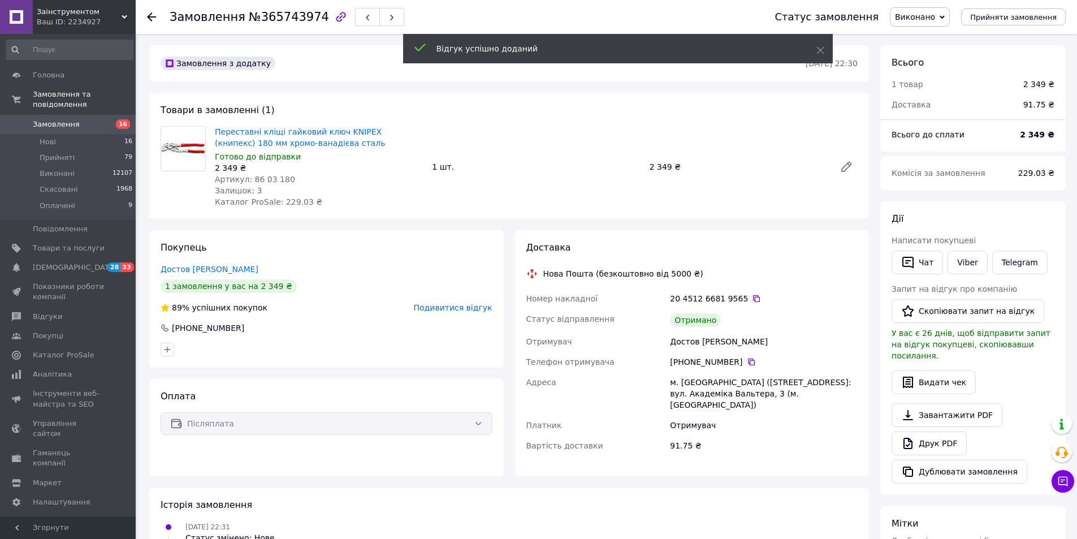
click at [51, 119] on span "Замовлення" at bounding box center [56, 124] width 47 height 10
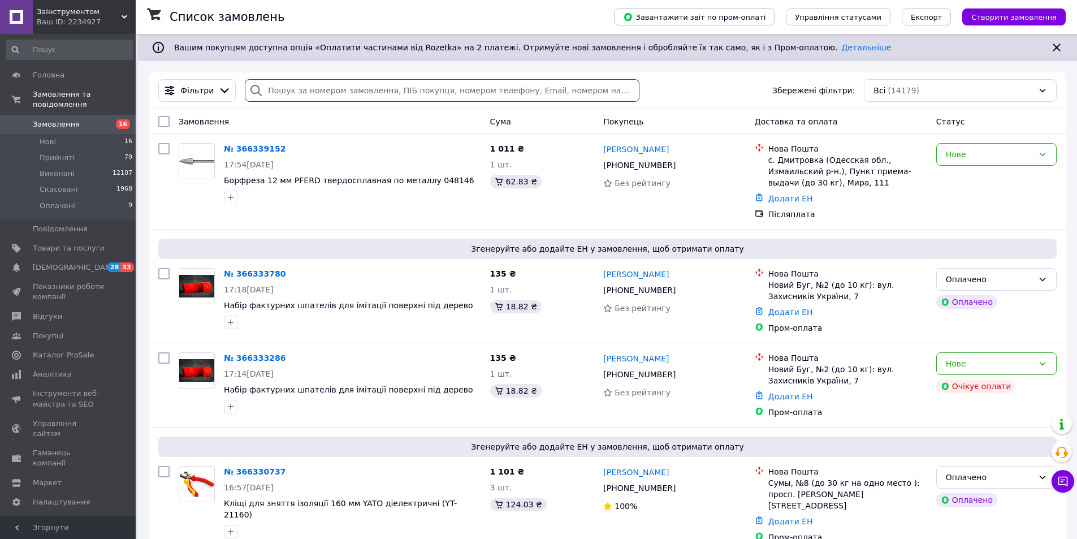
click at [295, 94] on input "search" at bounding box center [442, 90] width 394 height 23
click at [88, 16] on span "Заінструментом" at bounding box center [79, 12] width 85 height 10
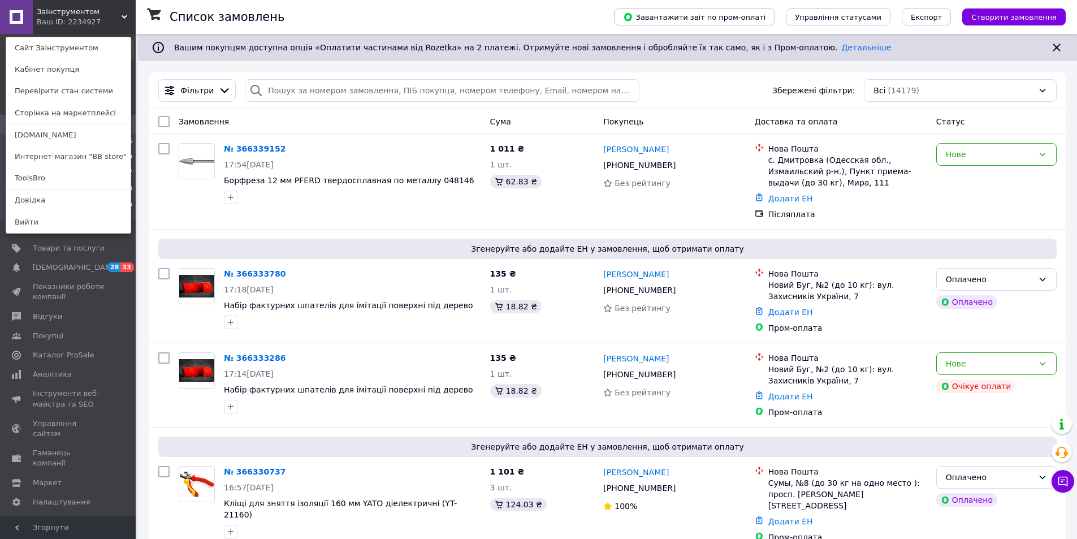
click at [47, 175] on link "ToolsBro" at bounding box center [68, 177] width 124 height 21
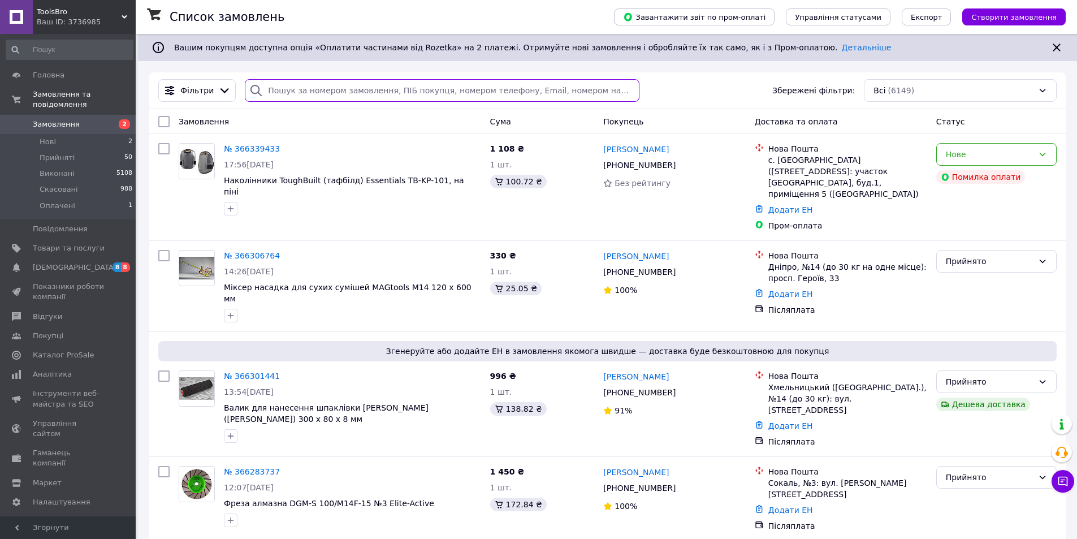
click at [278, 94] on input "search" at bounding box center [442, 90] width 394 height 23
paste input "365822403"
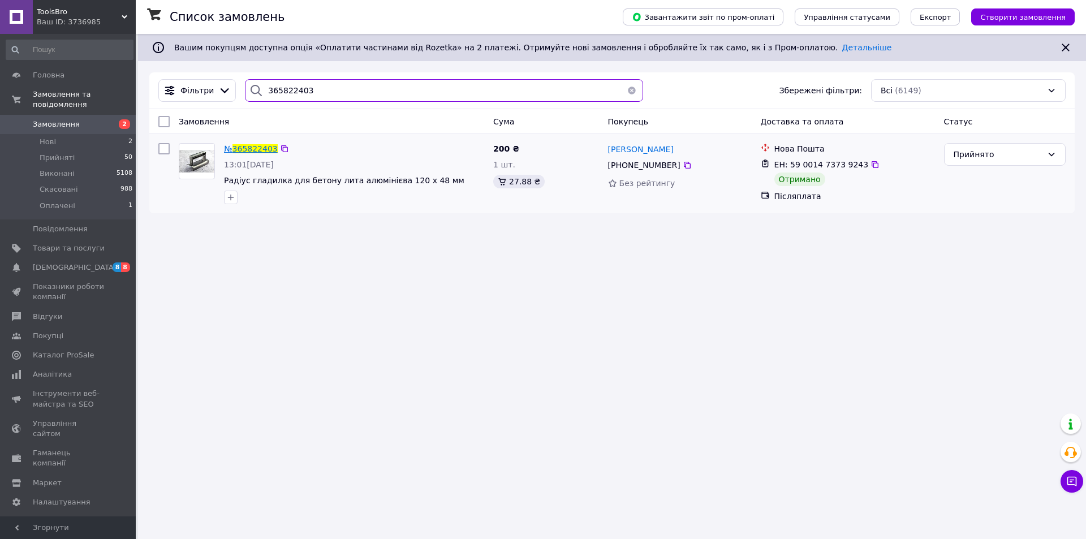
type input "365822403"
click at [252, 150] on span "365822403" at bounding box center [254, 148] width 45 height 9
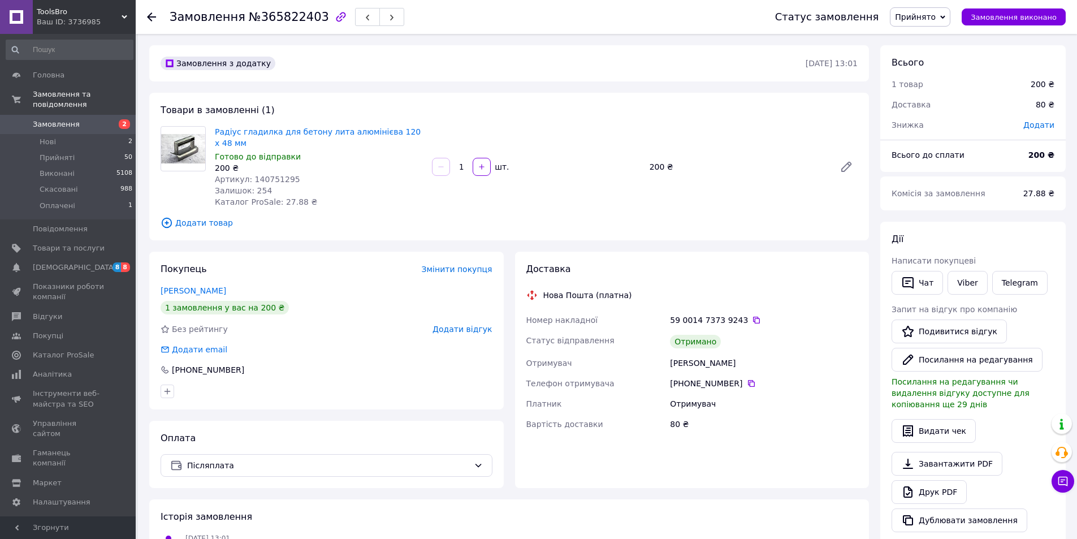
drag, startPoint x: 1019, startPoint y: 15, endPoint x: 876, endPoint y: 114, distance: 174.8
click at [1017, 19] on span "Замовлення виконано" at bounding box center [1014, 17] width 86 height 8
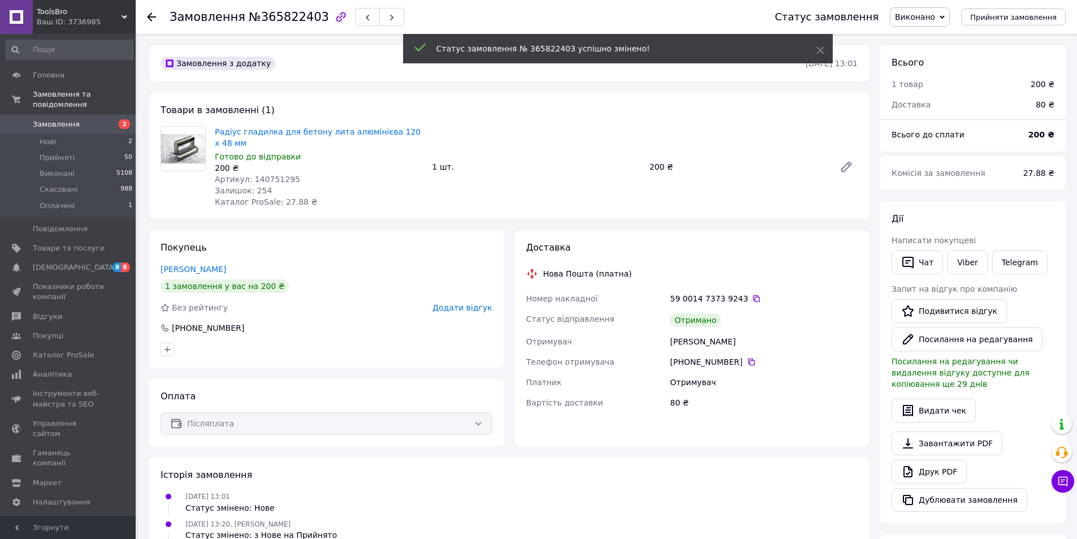
click at [457, 303] on span "Додати відгук" at bounding box center [462, 307] width 59 height 9
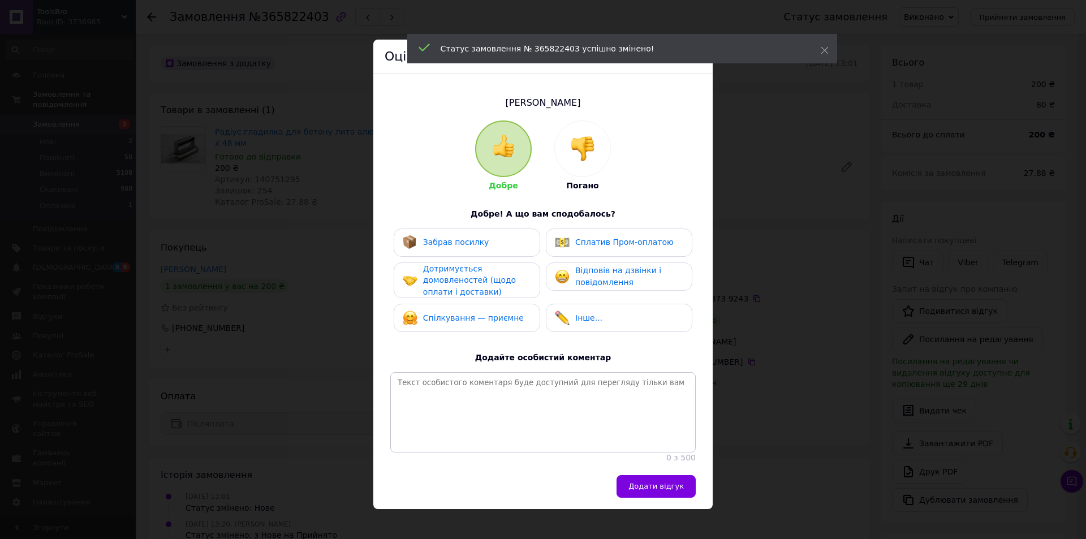
drag, startPoint x: 454, startPoint y: 240, endPoint x: 454, endPoint y: 281, distance: 40.2
click at [454, 242] on span "Забрав посилку" at bounding box center [456, 242] width 66 height 9
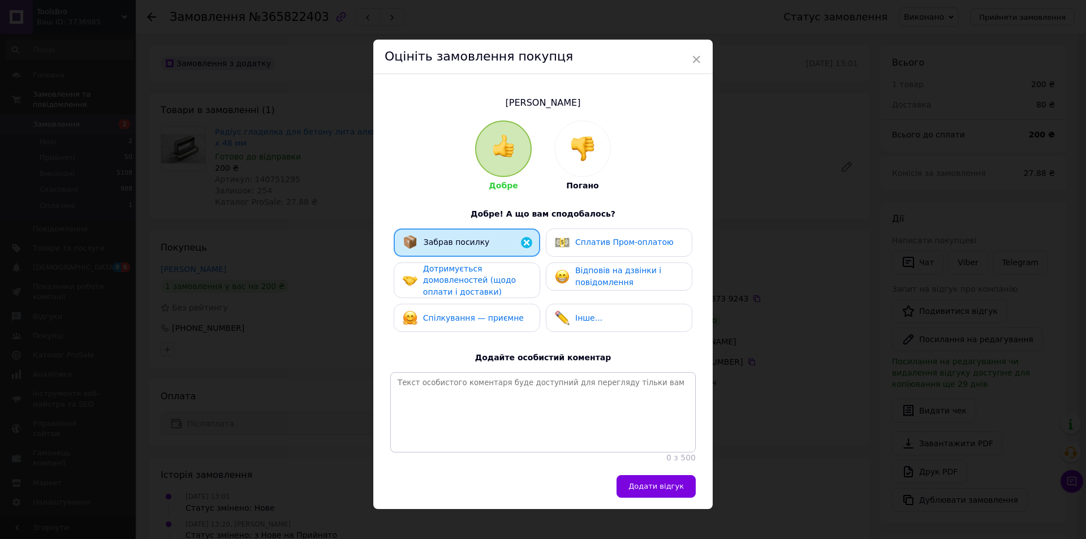
drag, startPoint x: 454, startPoint y: 281, endPoint x: 460, endPoint y: 308, distance: 28.4
click at [456, 293] on span "Дотримується домовленостей (щодо оплати і доставки)" at bounding box center [469, 280] width 93 height 32
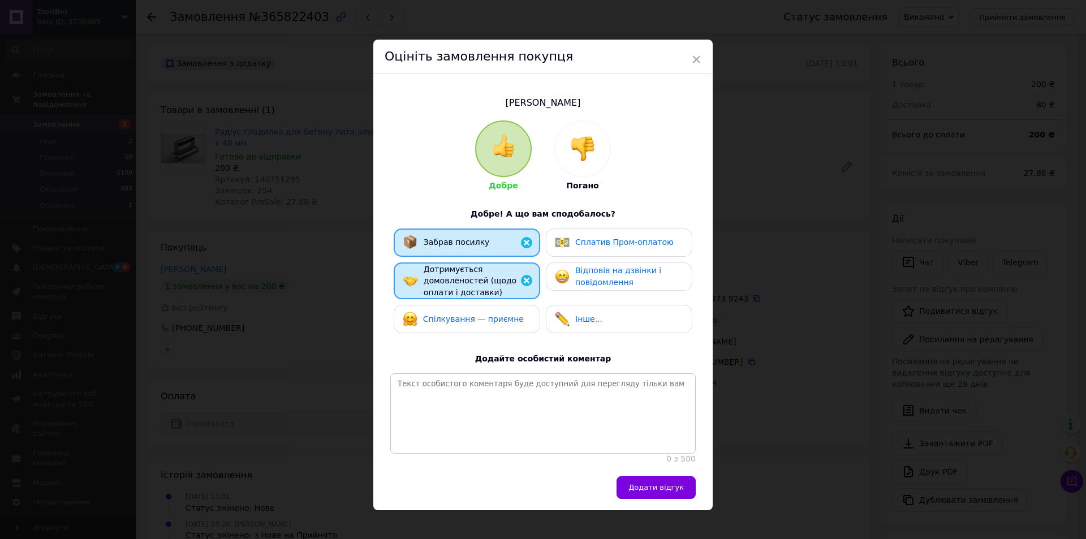
click at [463, 314] on div "Спілкування — приємне" at bounding box center [467, 319] width 146 height 28
drag, startPoint x: 622, startPoint y: 272, endPoint x: 662, endPoint y: 315, distance: 59.2
click at [626, 275] on span "Відповів на дзвінки і повідомлення" at bounding box center [618, 276] width 86 height 21
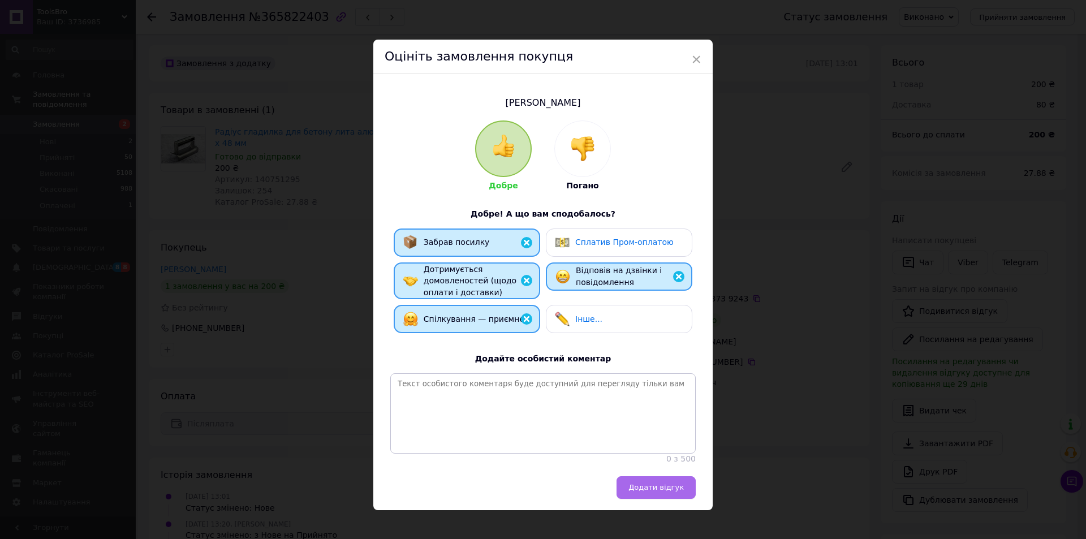
click at [645, 488] on button "Додати відгук" at bounding box center [655, 487] width 79 height 23
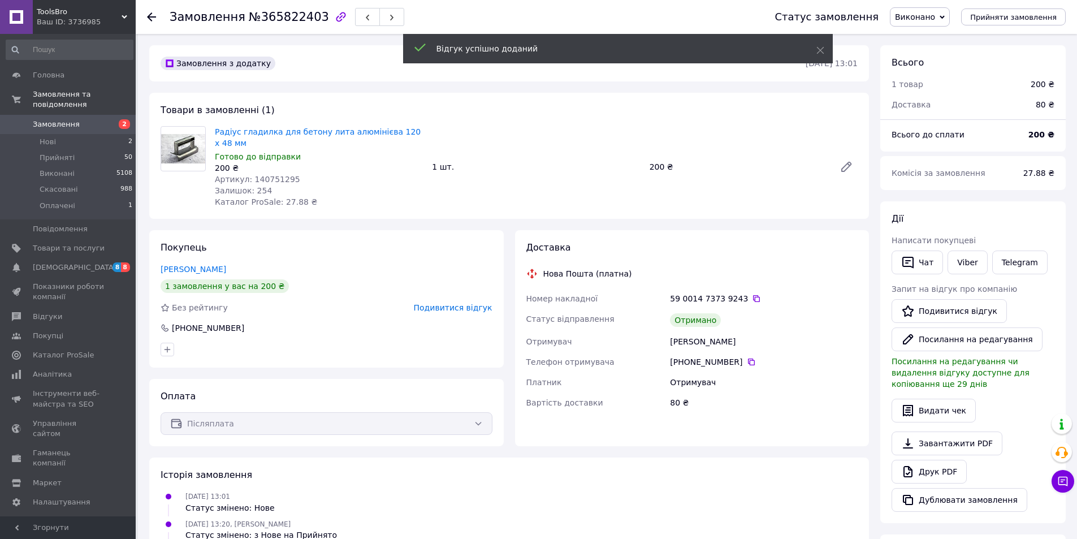
click at [32, 119] on span at bounding box center [16, 124] width 33 height 10
